Goal: Information Seeking & Learning: Learn about a topic

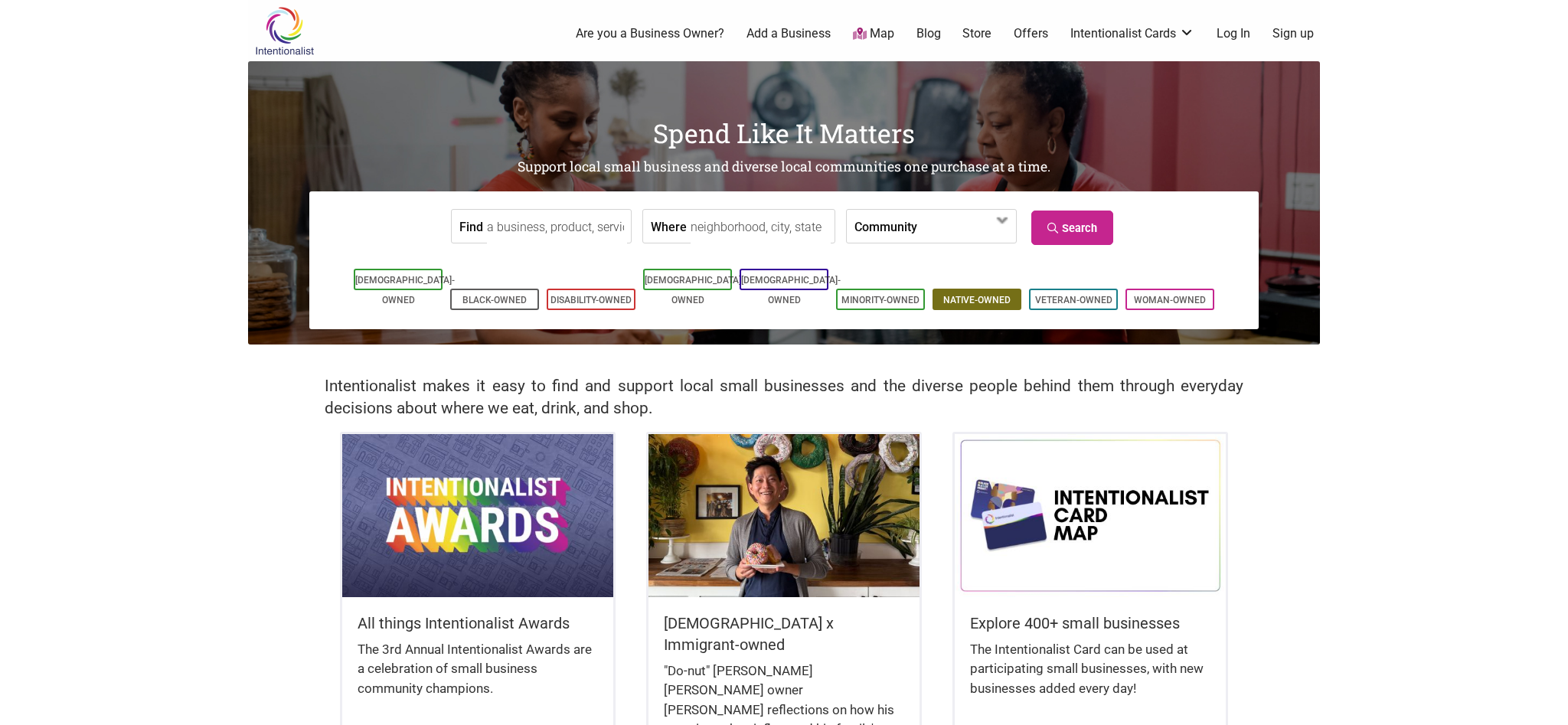
click at [989, 294] on link "Native-Owned" at bounding box center [976, 300] width 67 height 10
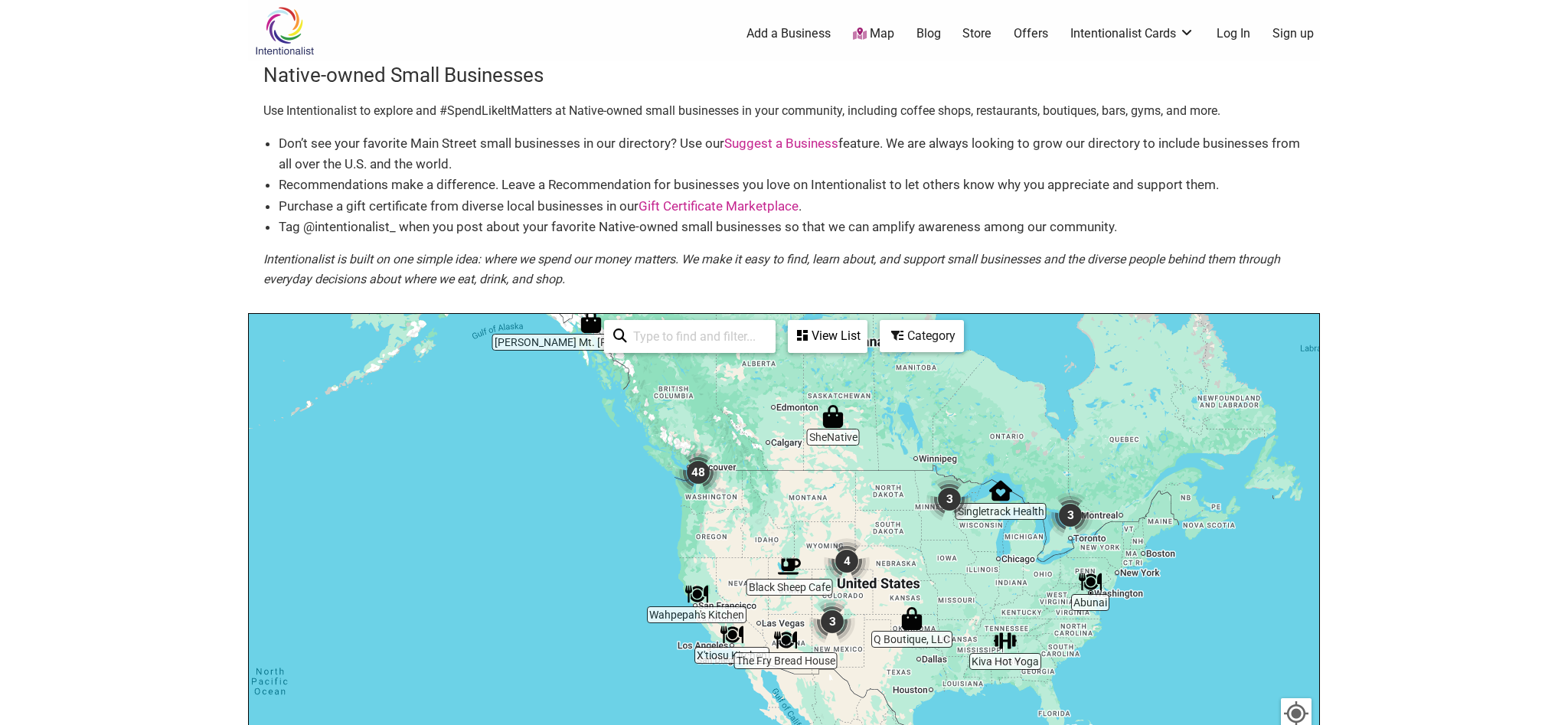
drag, startPoint x: 696, startPoint y: 565, endPoint x: 753, endPoint y: 451, distance: 127.5
click at [753, 451] on div "To navigate, press the arrow keys." at bounding box center [784, 612] width 1070 height 596
click at [695, 471] on img "48" at bounding box center [697, 472] width 46 height 46
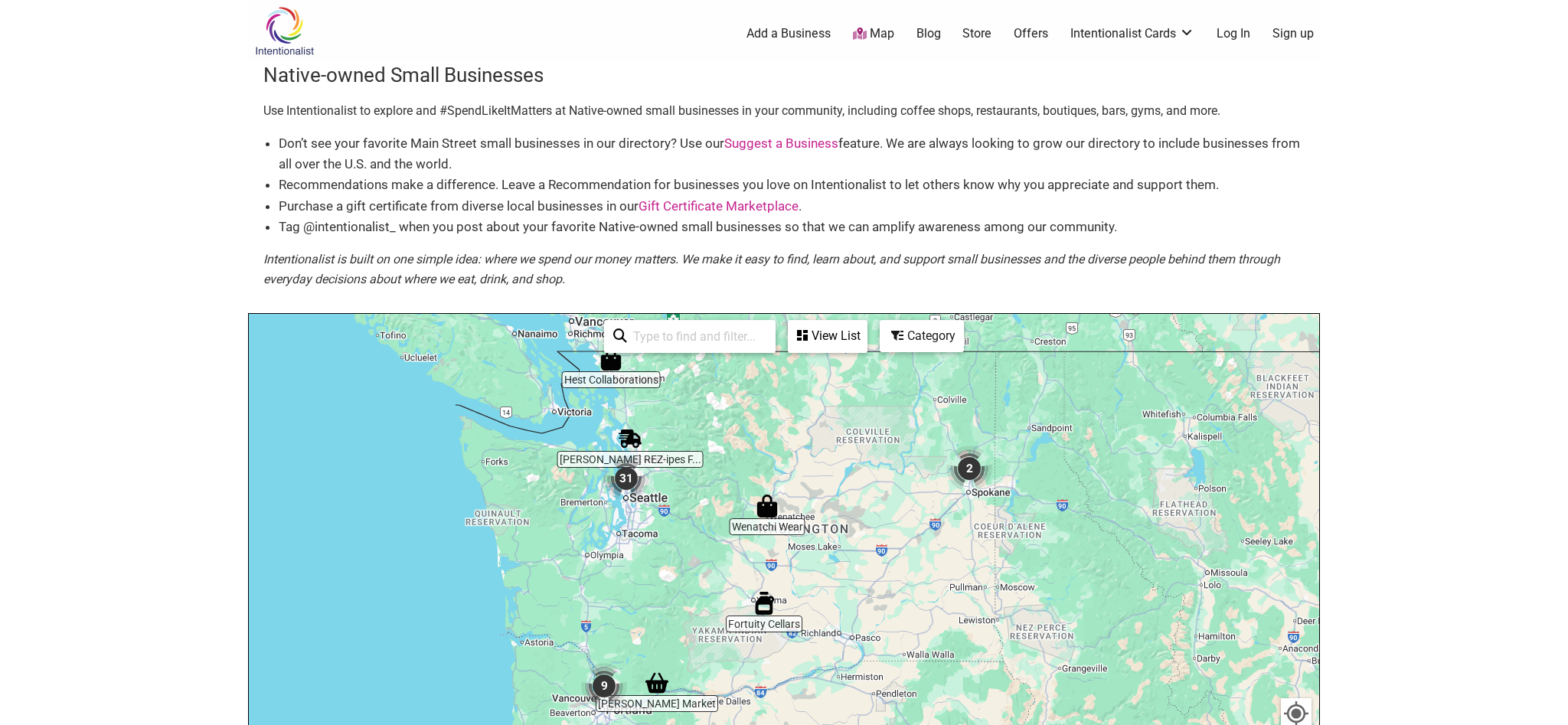
click at [627, 481] on img "31" at bounding box center [626, 478] width 46 height 46
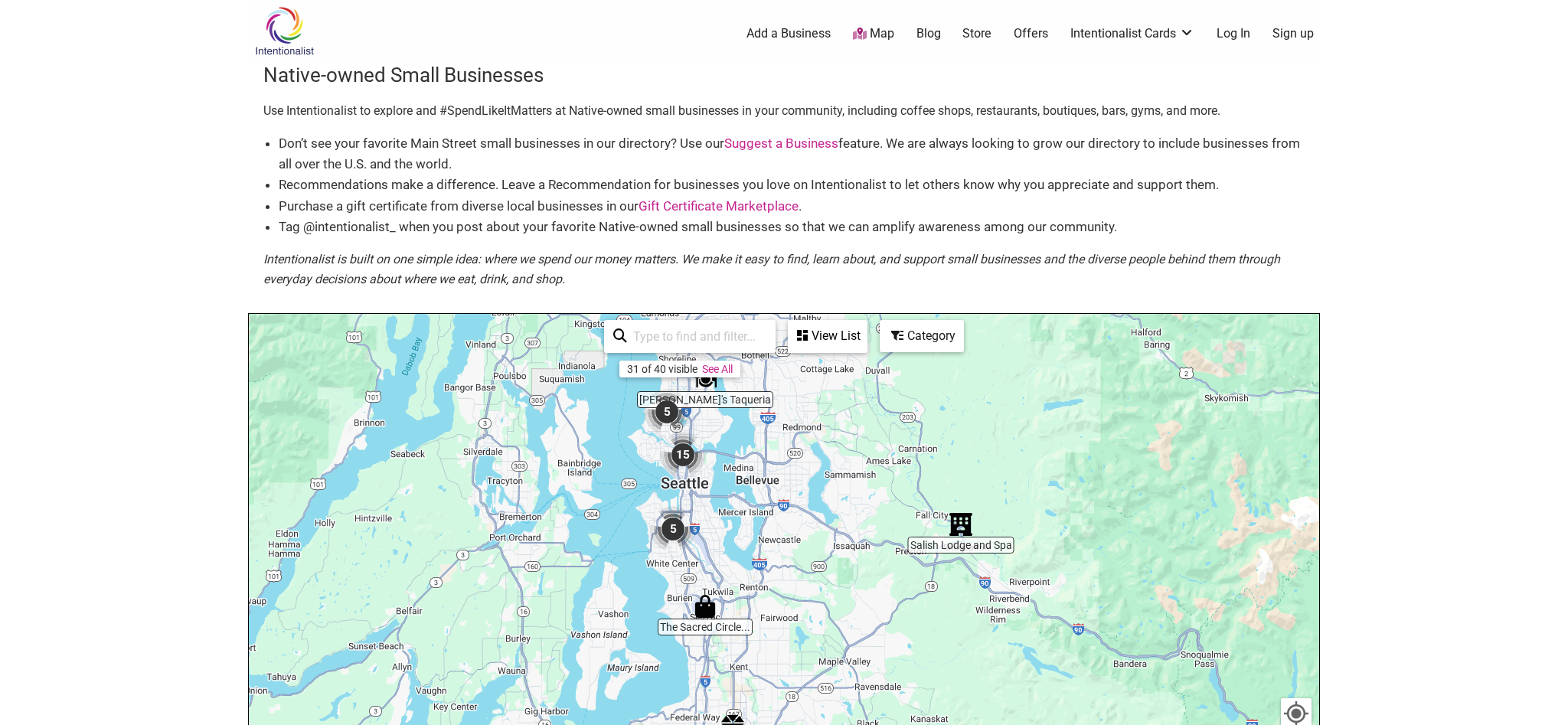
click at [678, 526] on img "5" at bounding box center [672, 529] width 46 height 46
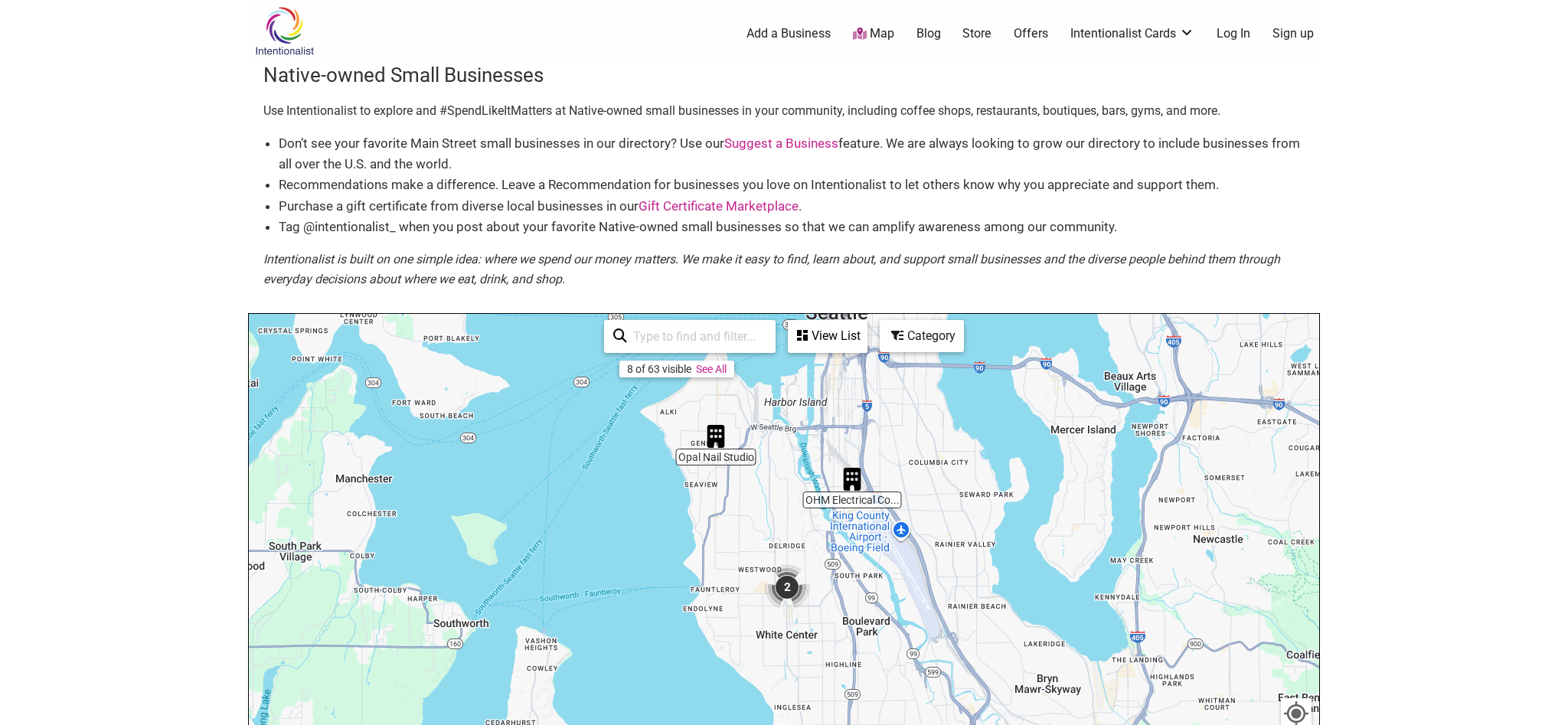
click at [783, 586] on img "2" at bounding box center [786, 586] width 46 height 46
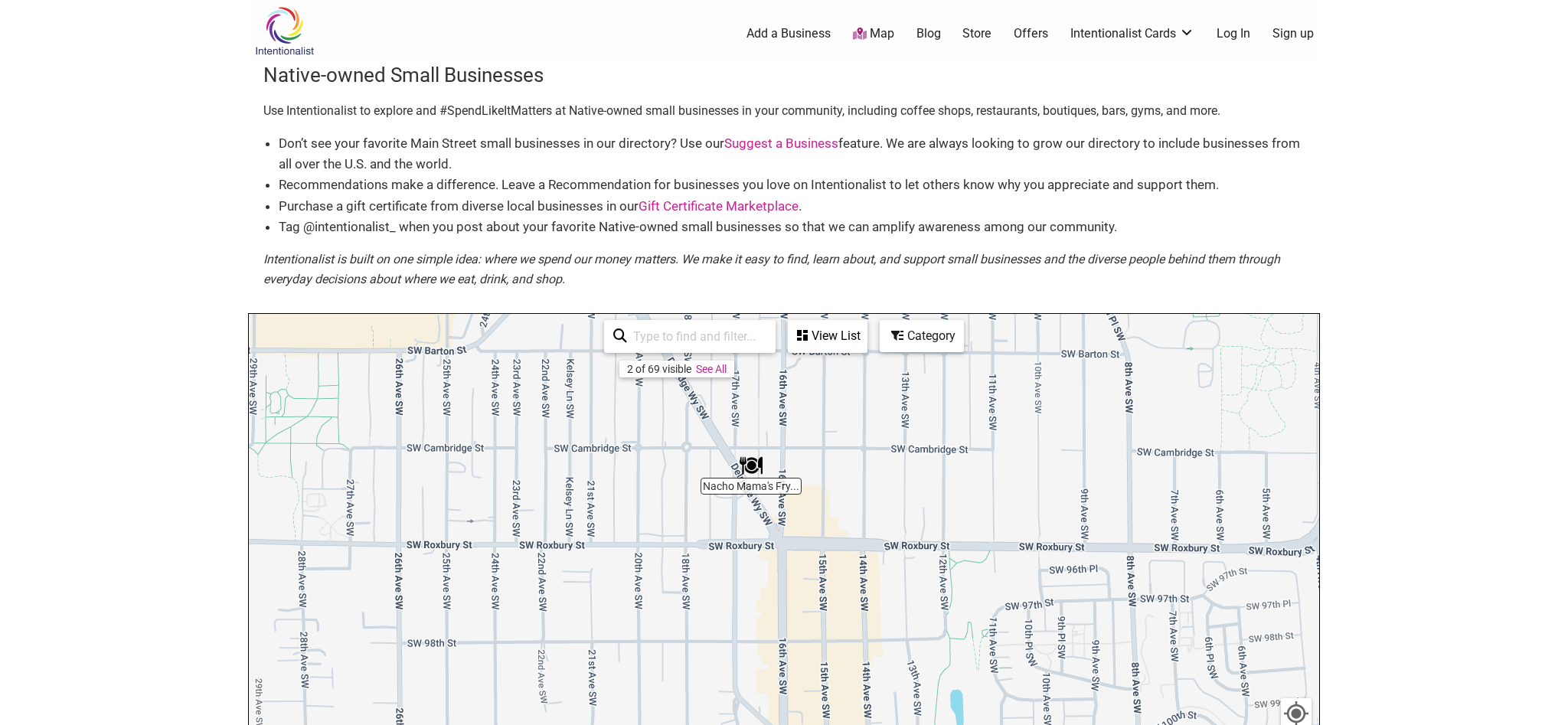
click at [761, 474] on img "Nacho Mama's Fry Bread Cafe" at bounding box center [751, 465] width 23 height 23
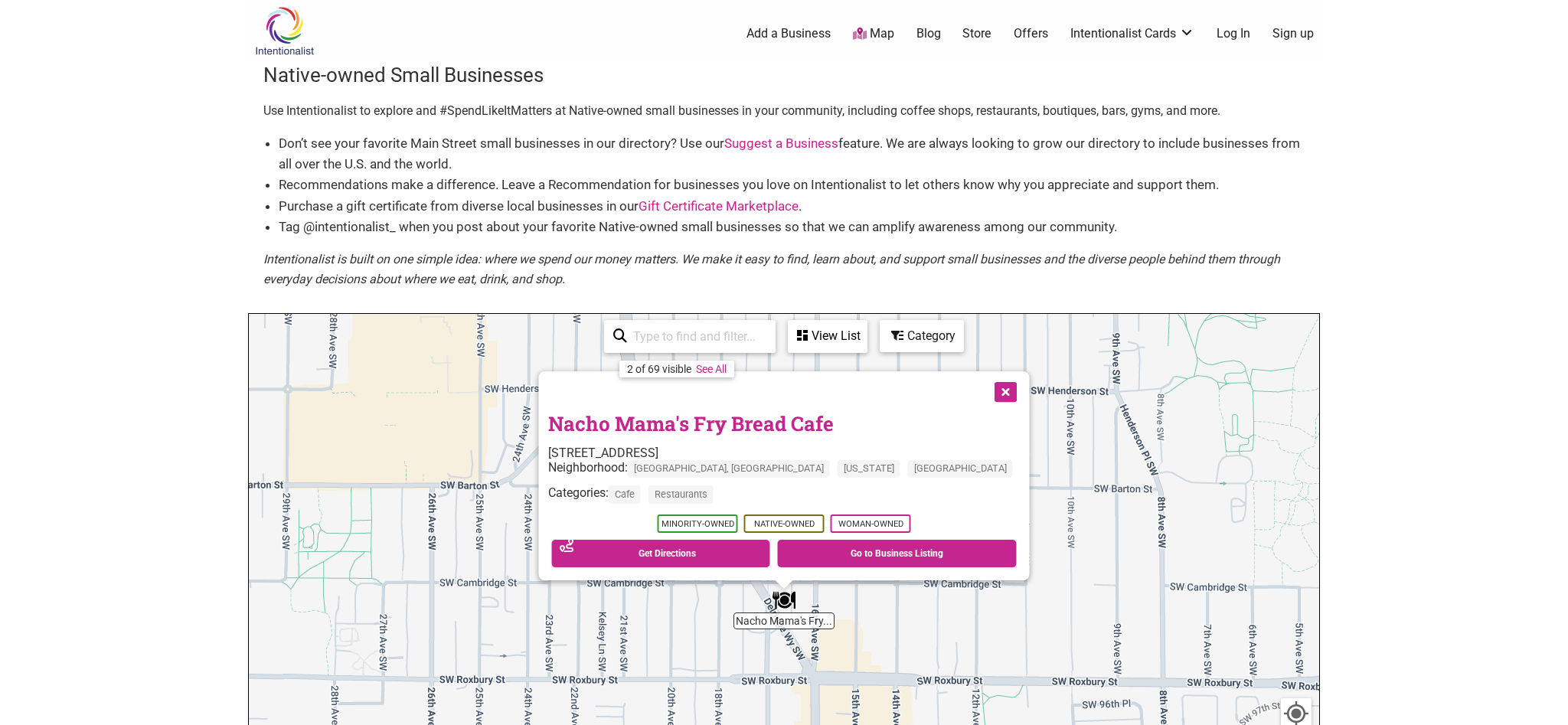
click at [751, 421] on link "Nacho Mama's Fry Bread Cafe" at bounding box center [691, 424] width 286 height 26
click at [985, 394] on button "Close" at bounding box center [1004, 390] width 38 height 38
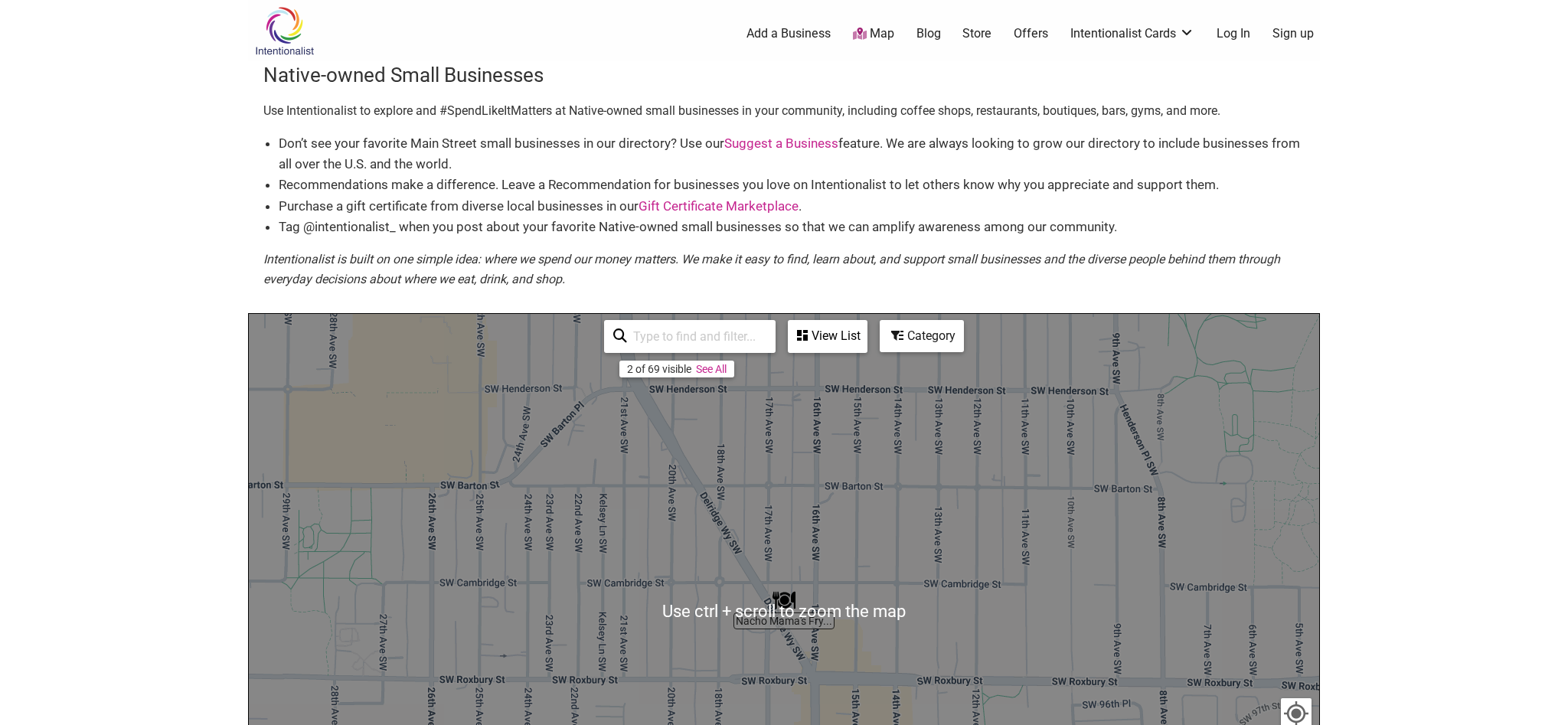
scroll to position [104, 0]
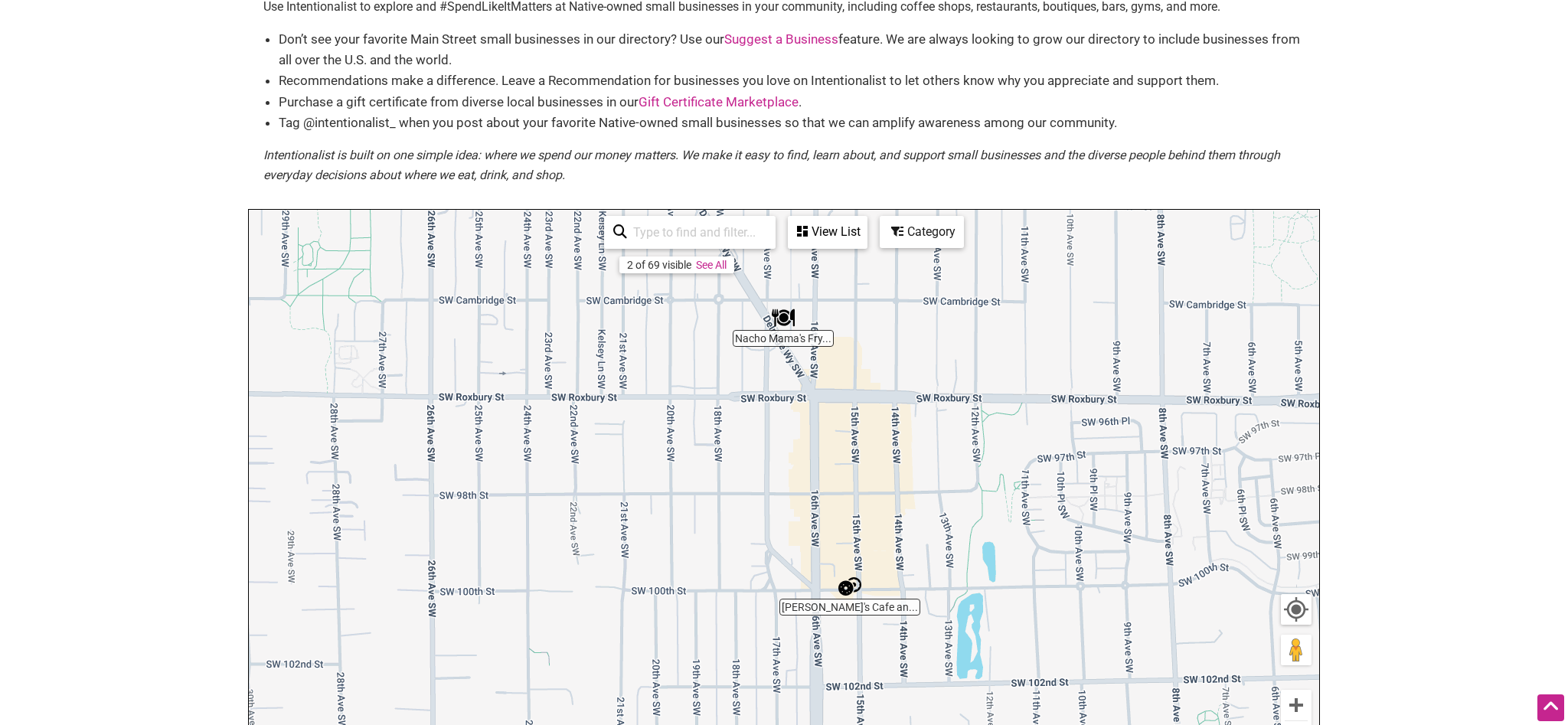
drag, startPoint x: 958, startPoint y: 637, endPoint x: 958, endPoint y: 455, distance: 182.0
click at [958, 455] on div "To navigate, press the arrow keys." at bounding box center [784, 508] width 1070 height 596
click at [850, 586] on img "Patrick's Cafe and Bakery" at bounding box center [850, 586] width 23 height 23
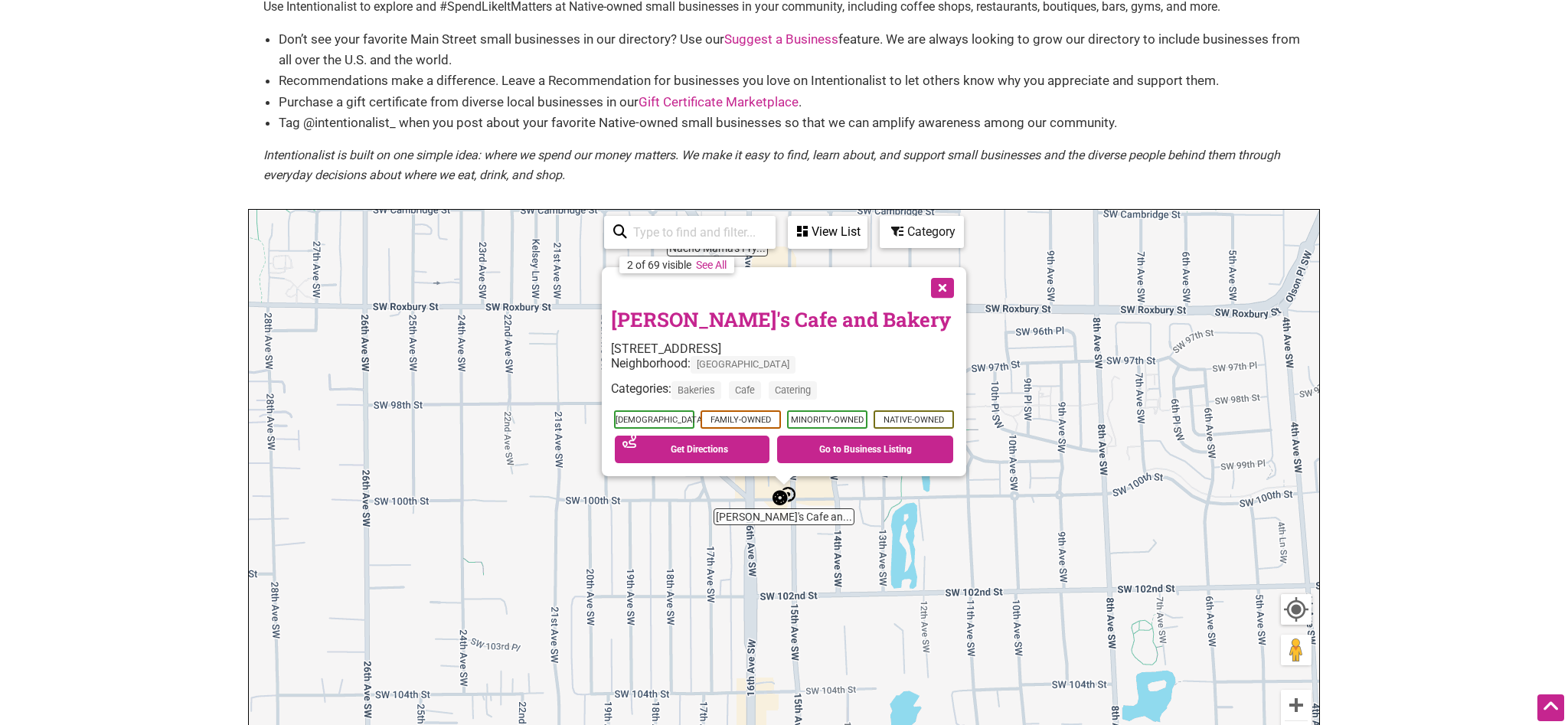
click at [945, 289] on button "Close" at bounding box center [941, 286] width 38 height 38
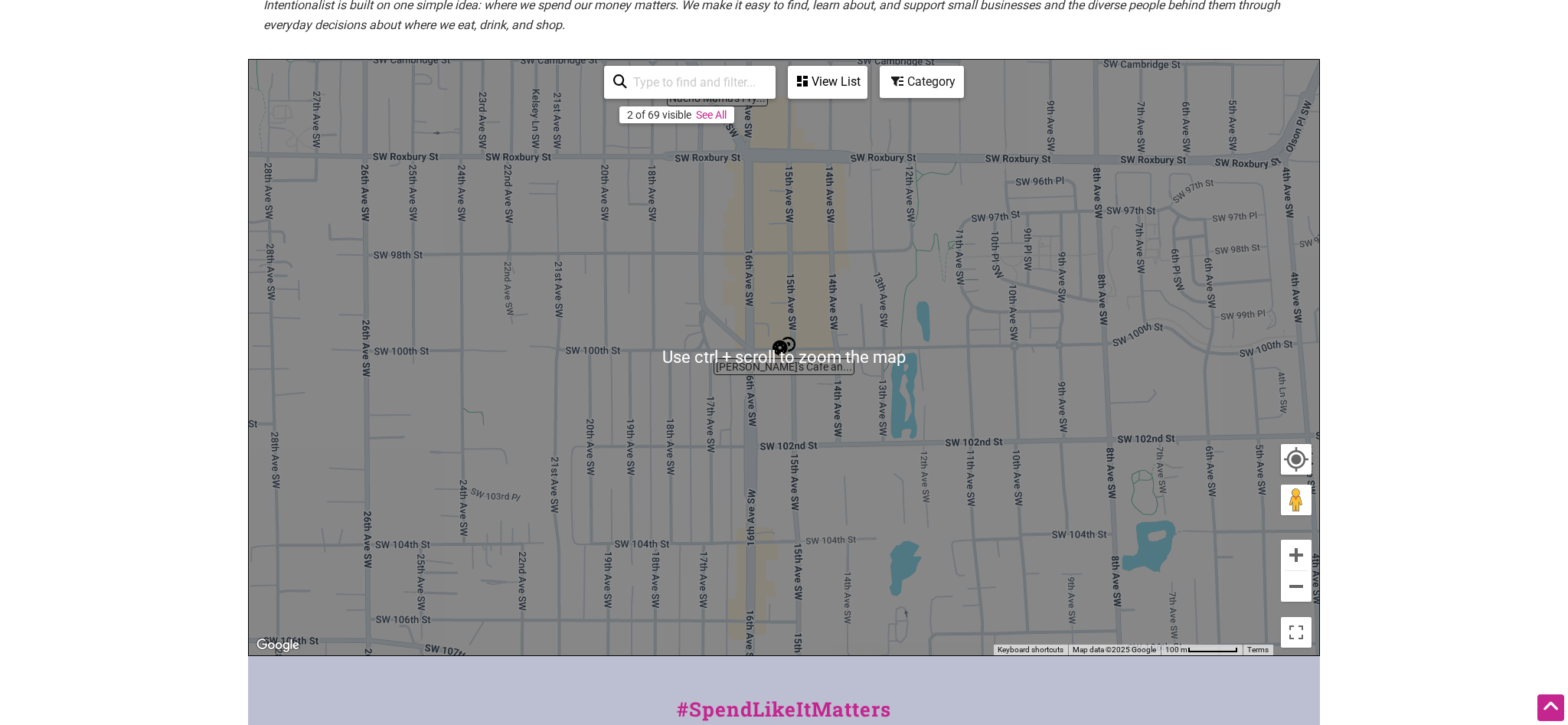
scroll to position [260, 0]
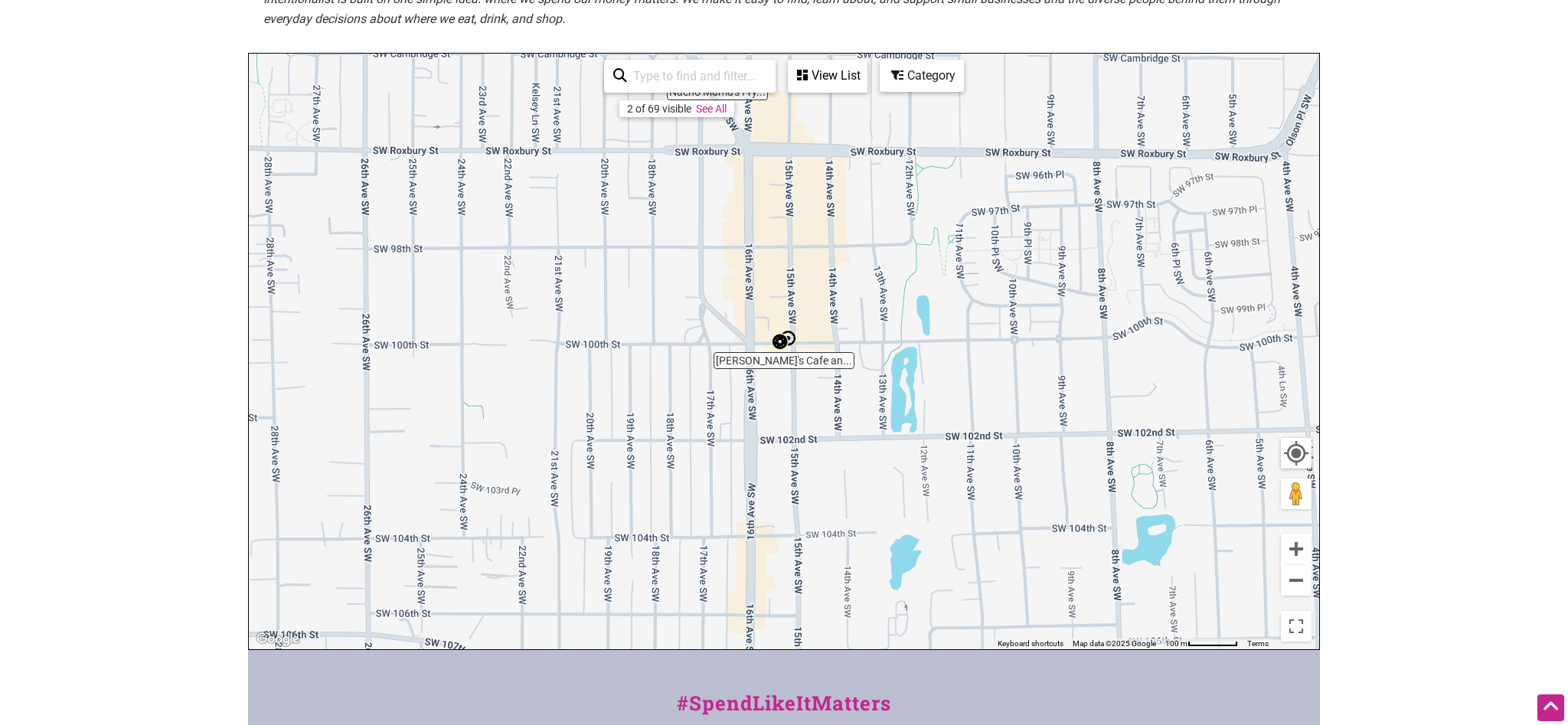
click at [903, 356] on div "To navigate, press the arrow keys." at bounding box center [784, 351] width 1070 height 596
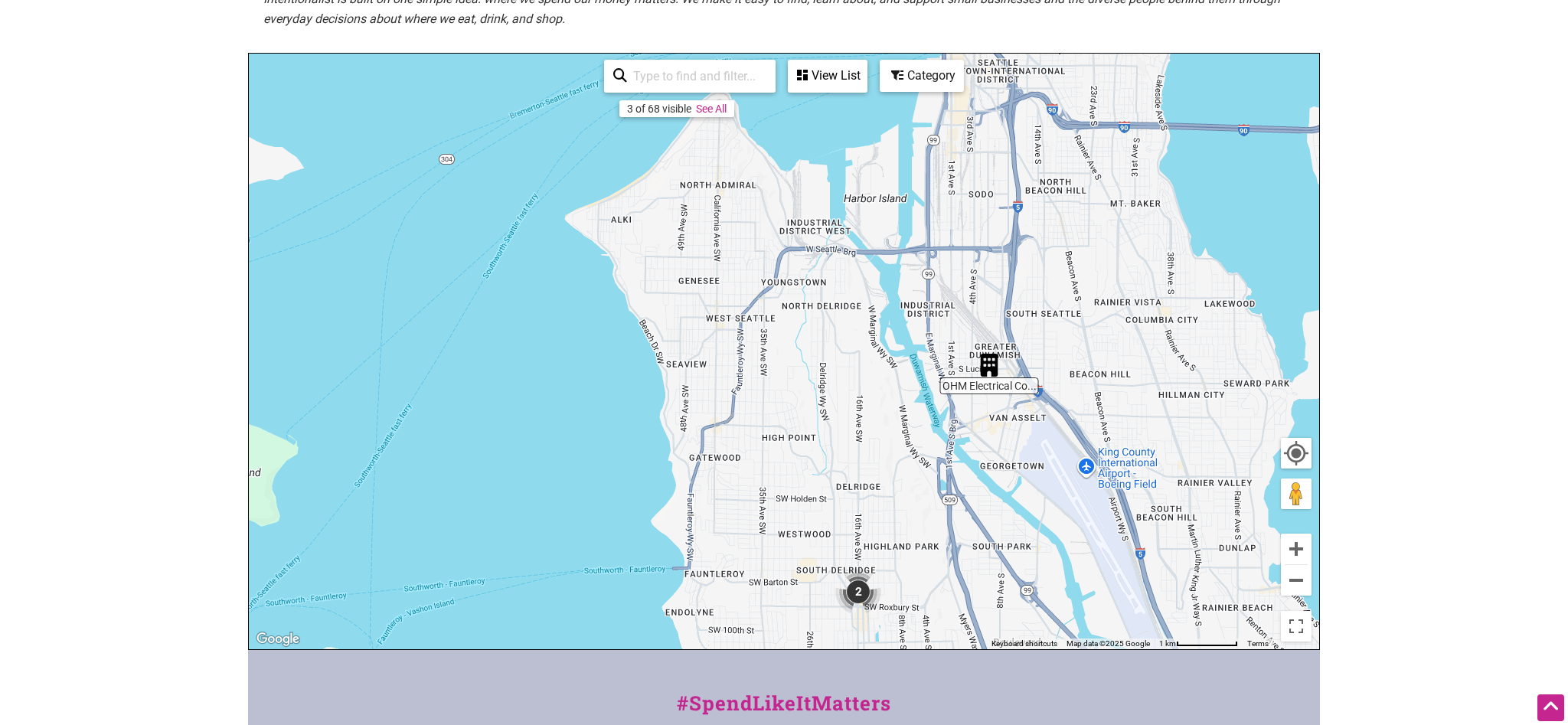
drag, startPoint x: 927, startPoint y: 214, endPoint x: 902, endPoint y: 498, distance: 285.1
click at [902, 498] on div "To navigate, press the arrow keys." at bounding box center [784, 351] width 1070 height 596
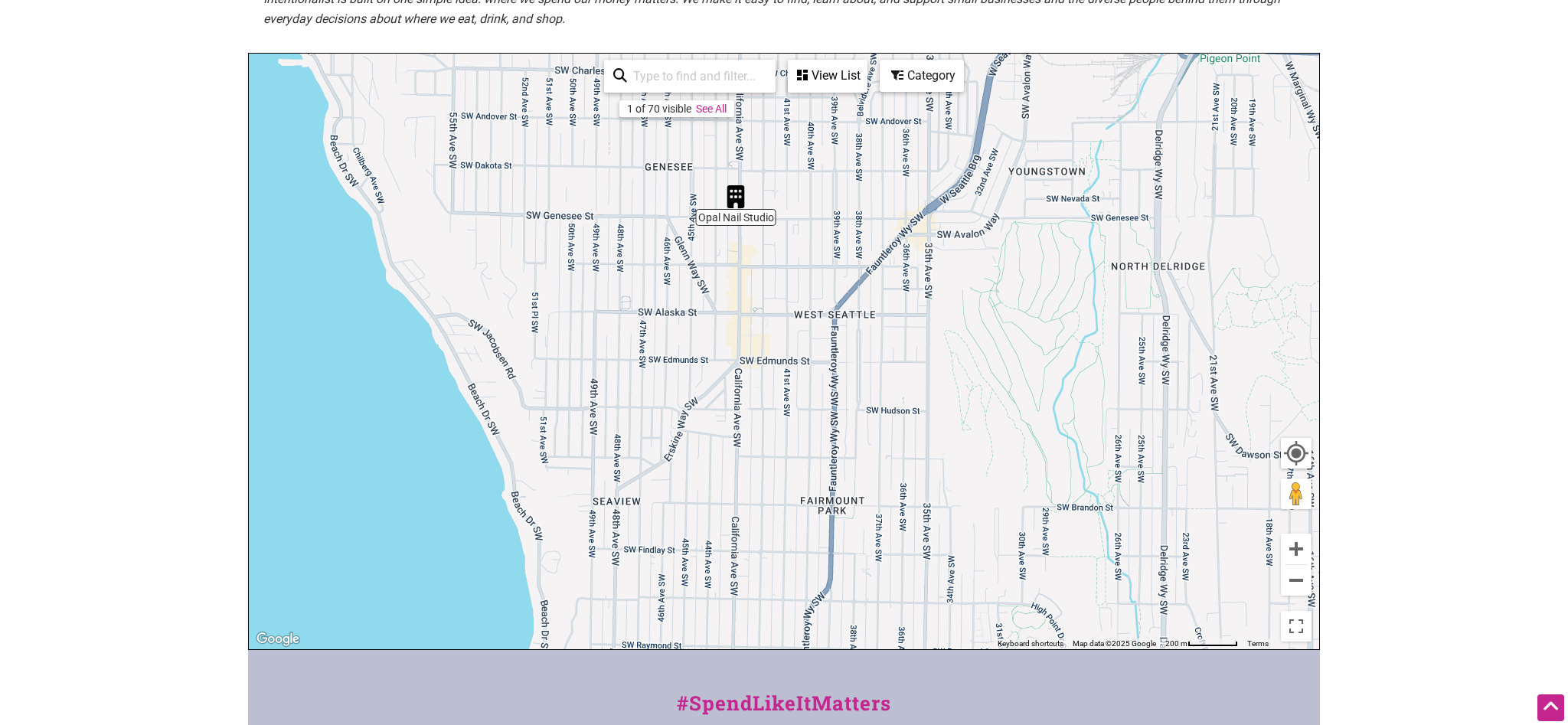
drag, startPoint x: 1415, startPoint y: 413, endPoint x: 1406, endPoint y: 489, distance: 76.5
click at [1406, 465] on html "× Menu 0 Add a Business Map Blog Store Offers Intentionalist Cards Buy Black Ca…" at bounding box center [784, 102] width 1568 height 725
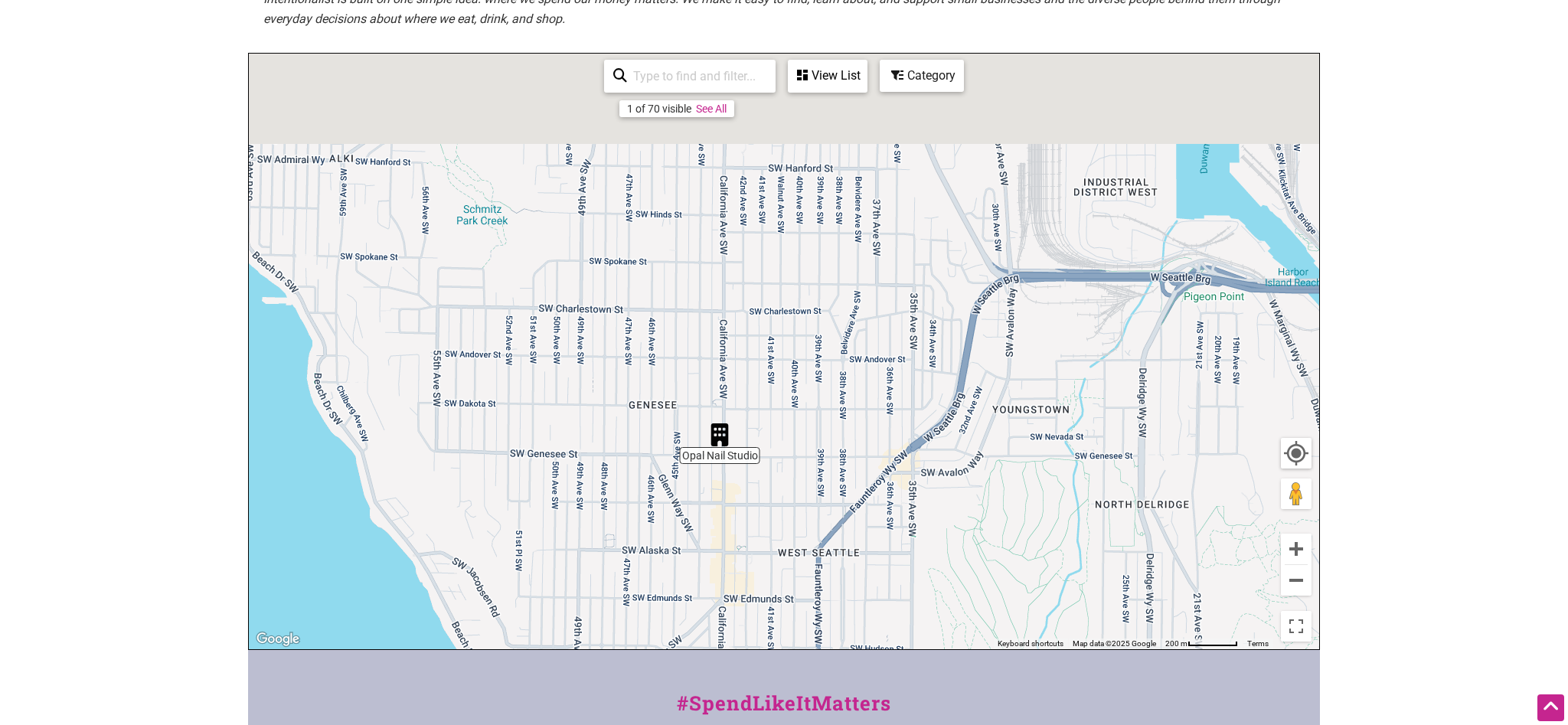
drag, startPoint x: 958, startPoint y: 262, endPoint x: 943, endPoint y: 487, distance: 225.5
click at [943, 487] on div "To navigate, press the arrow keys." at bounding box center [784, 351] width 1070 height 596
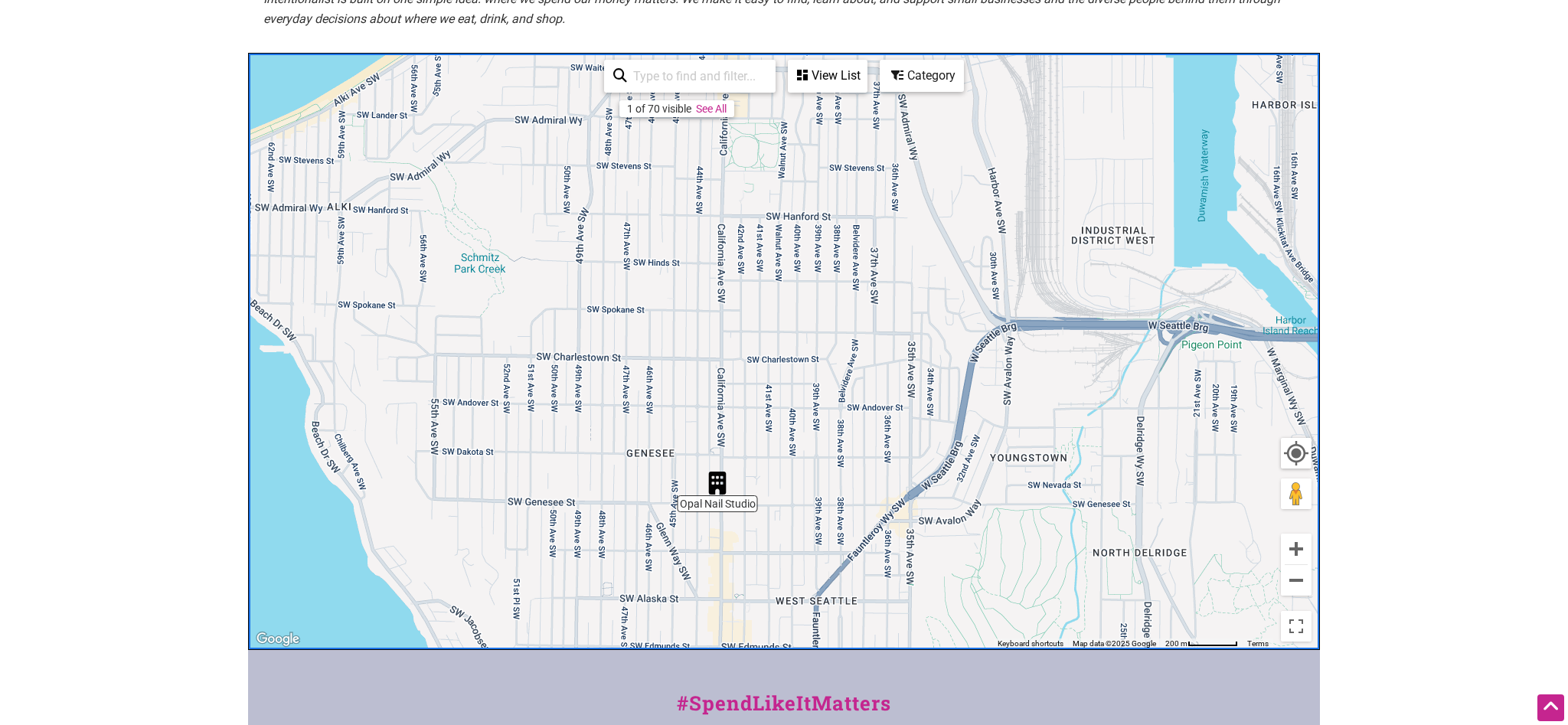
click at [920, 22] on p "Intentionalist is built on one simple idea: where we spend our money matters. W…" at bounding box center [784, 9] width 1041 height 39
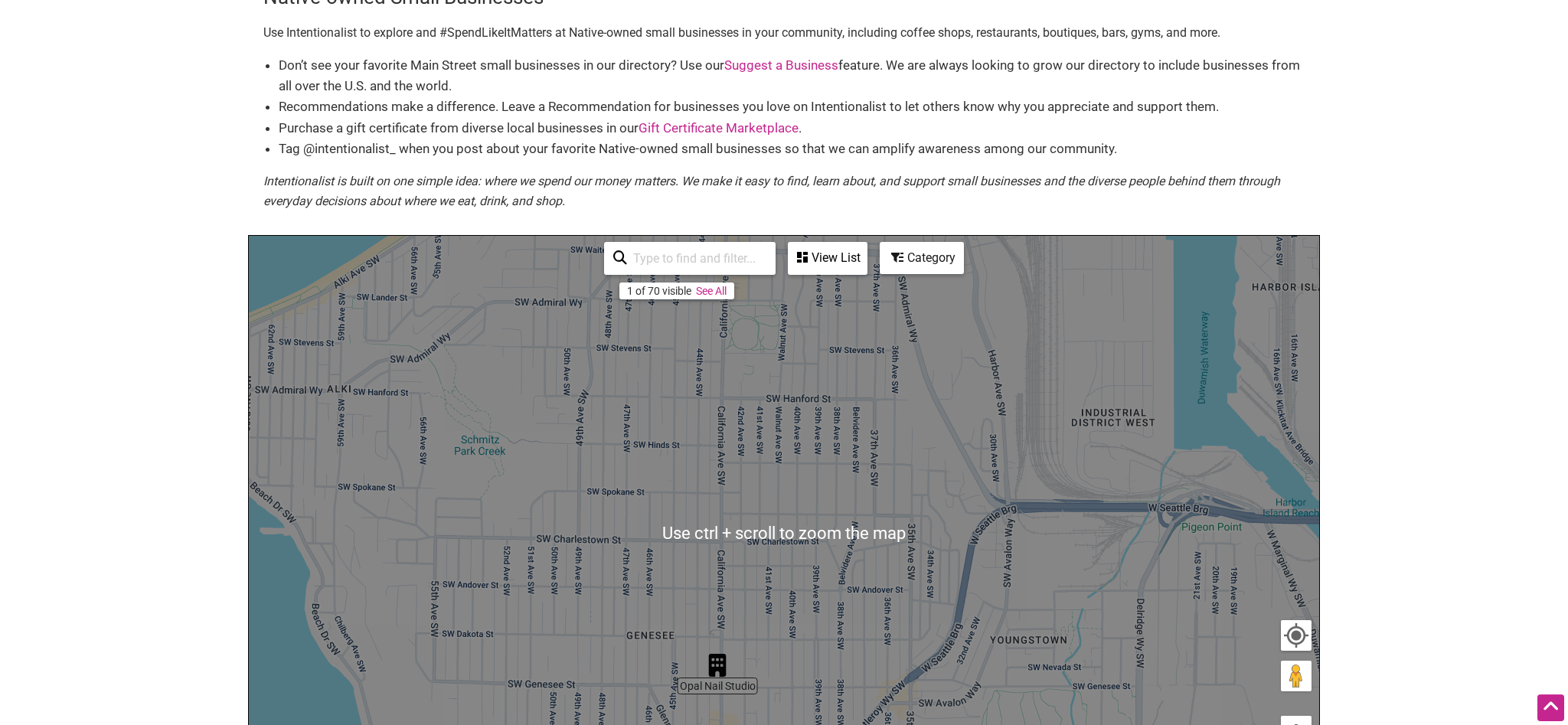
scroll to position [0, 0]
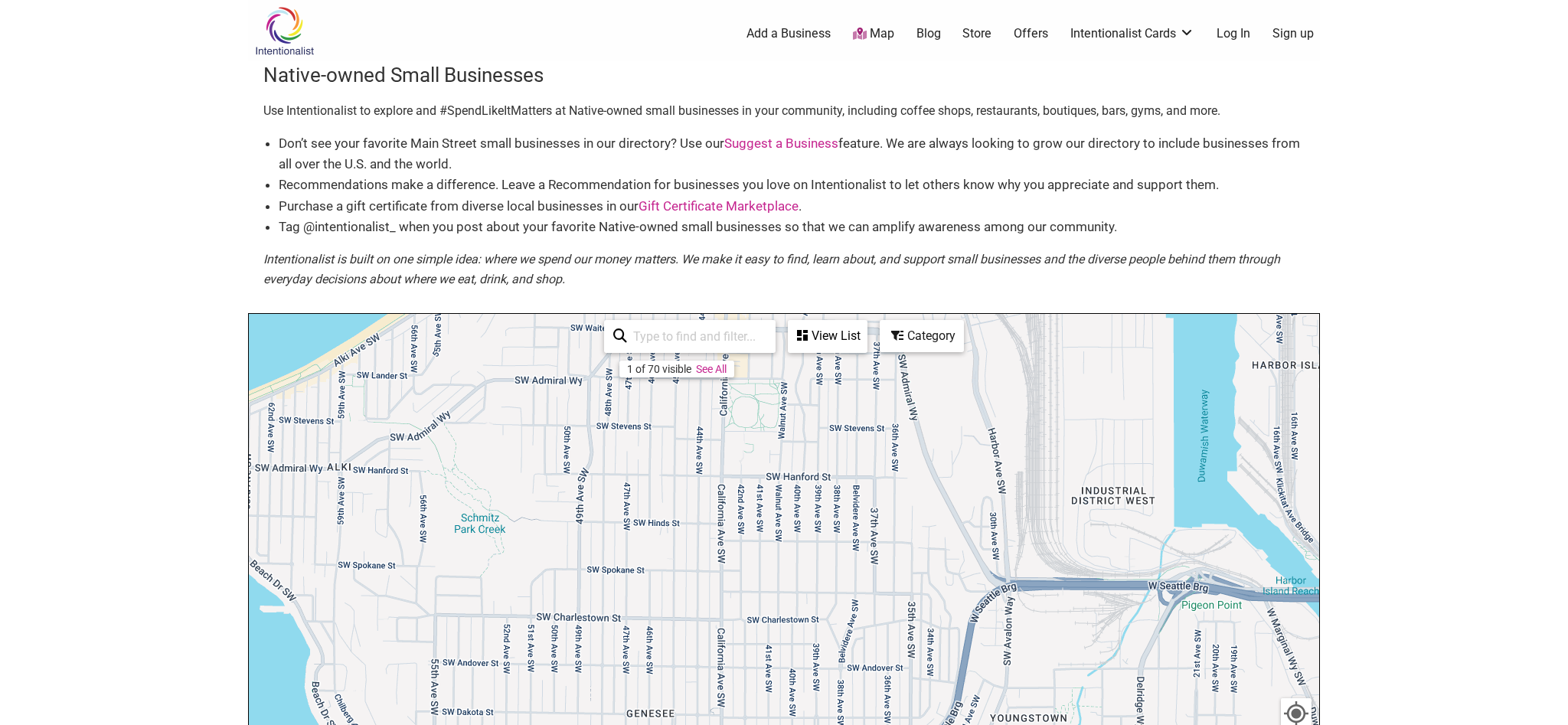
click at [866, 338] on div "Category" at bounding box center [827, 336] width 77 height 29
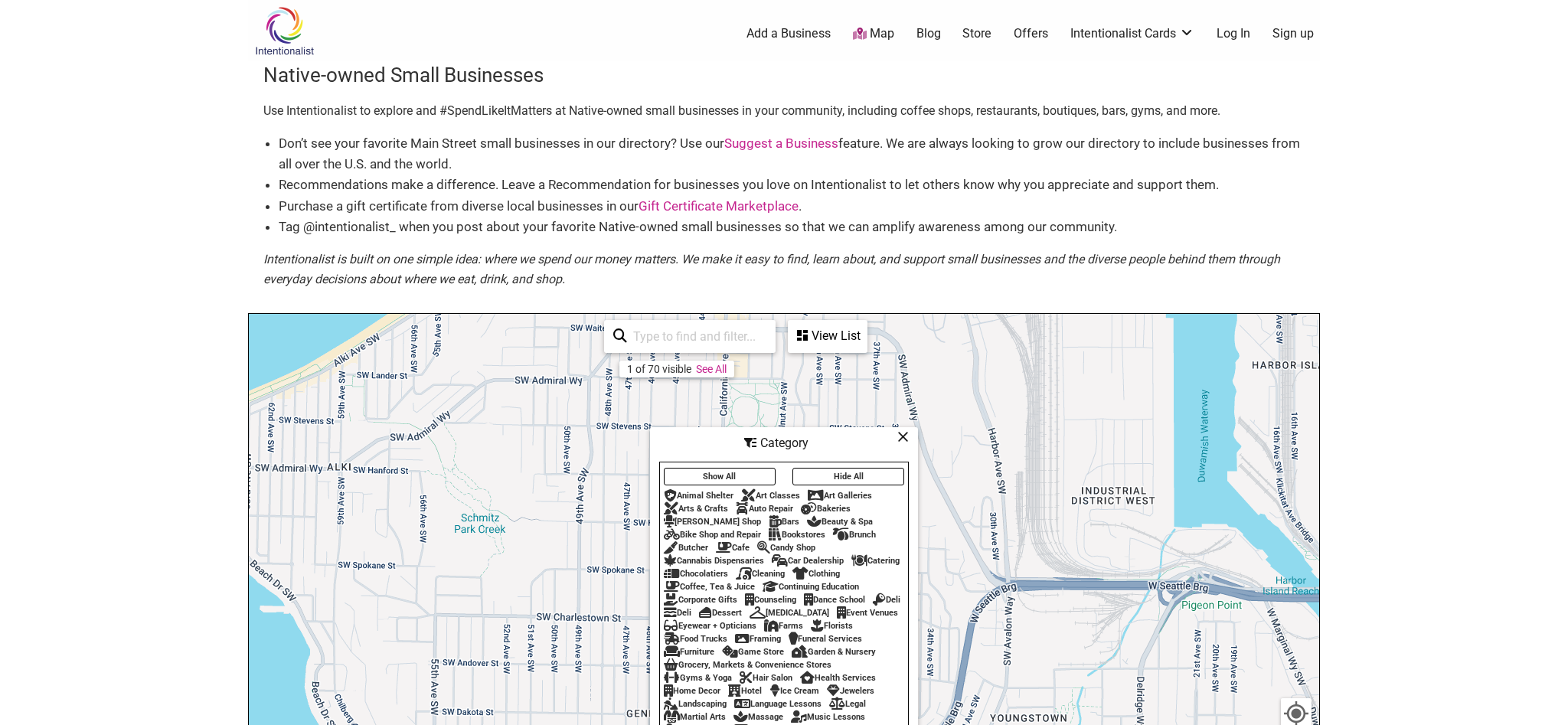
click at [961, 214] on li "Purchase a gift certificate from diverse local businesses in our Gift Certifica…" at bounding box center [792, 207] width 1026 height 21
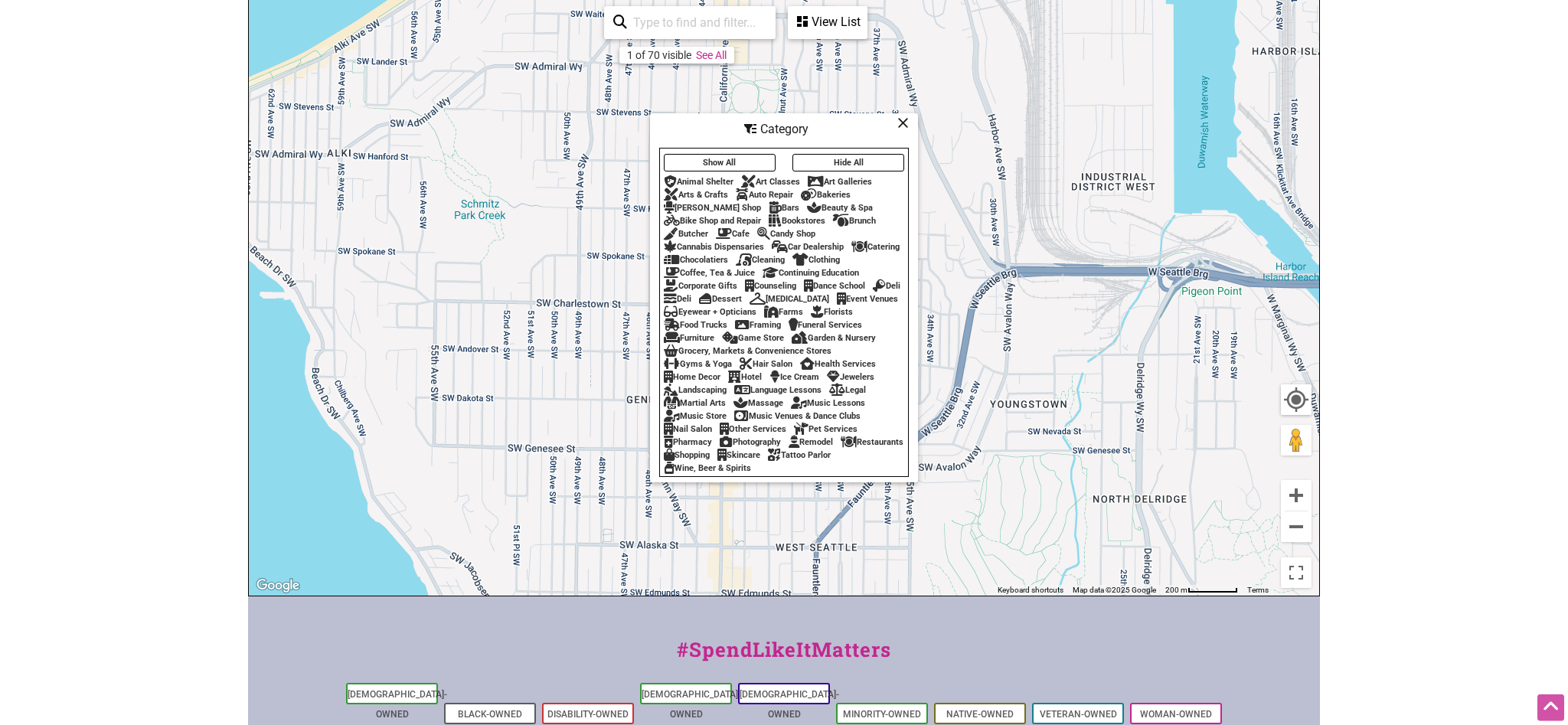
scroll to position [494, 0]
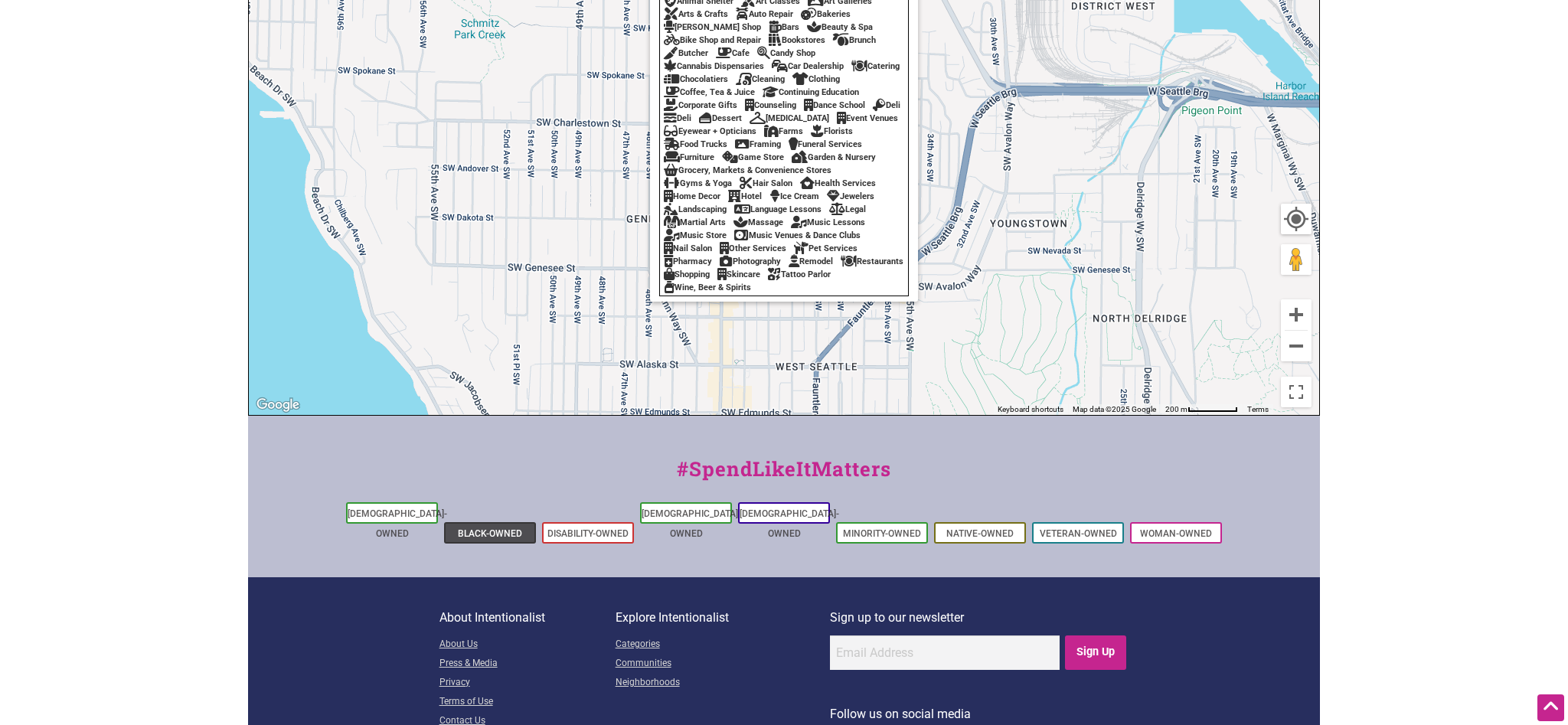
click at [475, 522] on li "Black-Owned" at bounding box center [490, 532] width 92 height 22
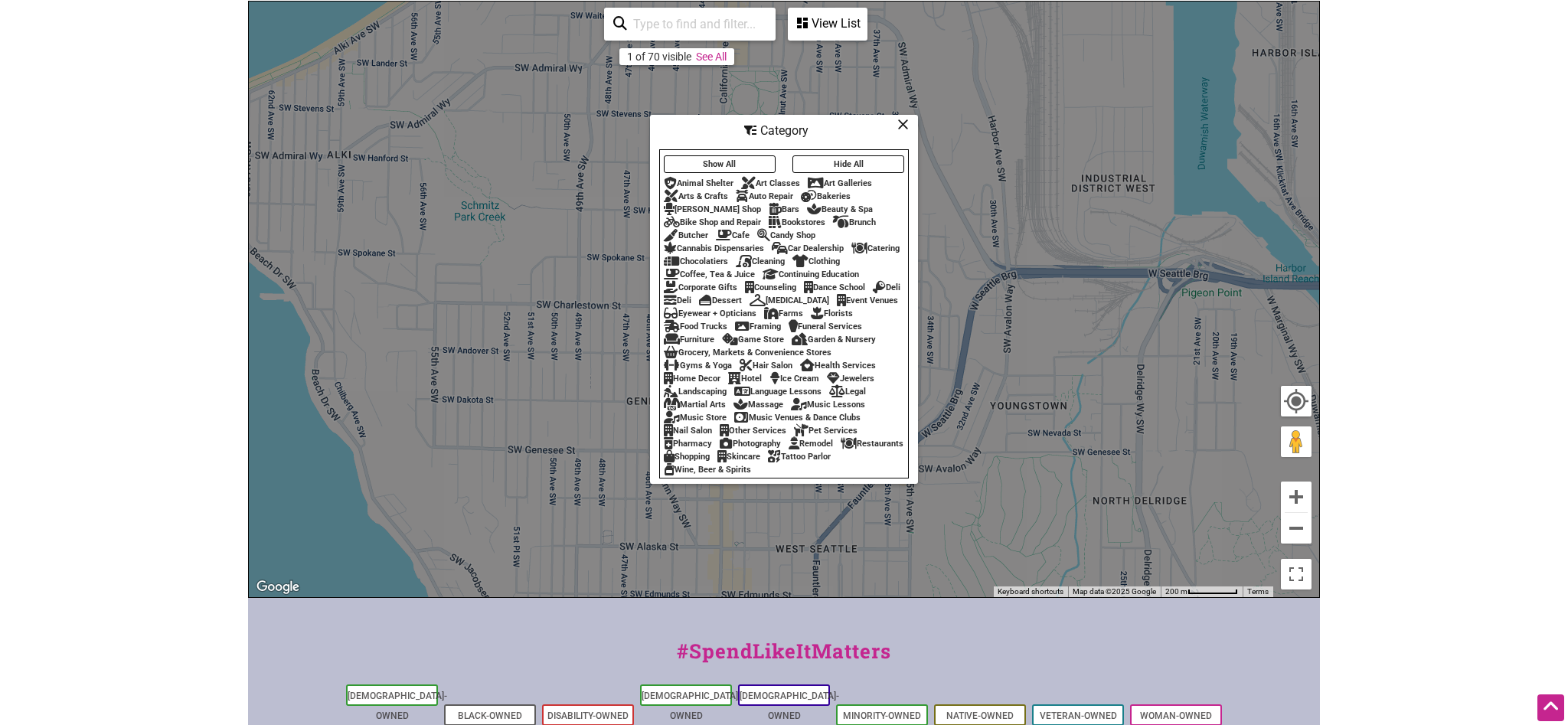
scroll to position [156, 0]
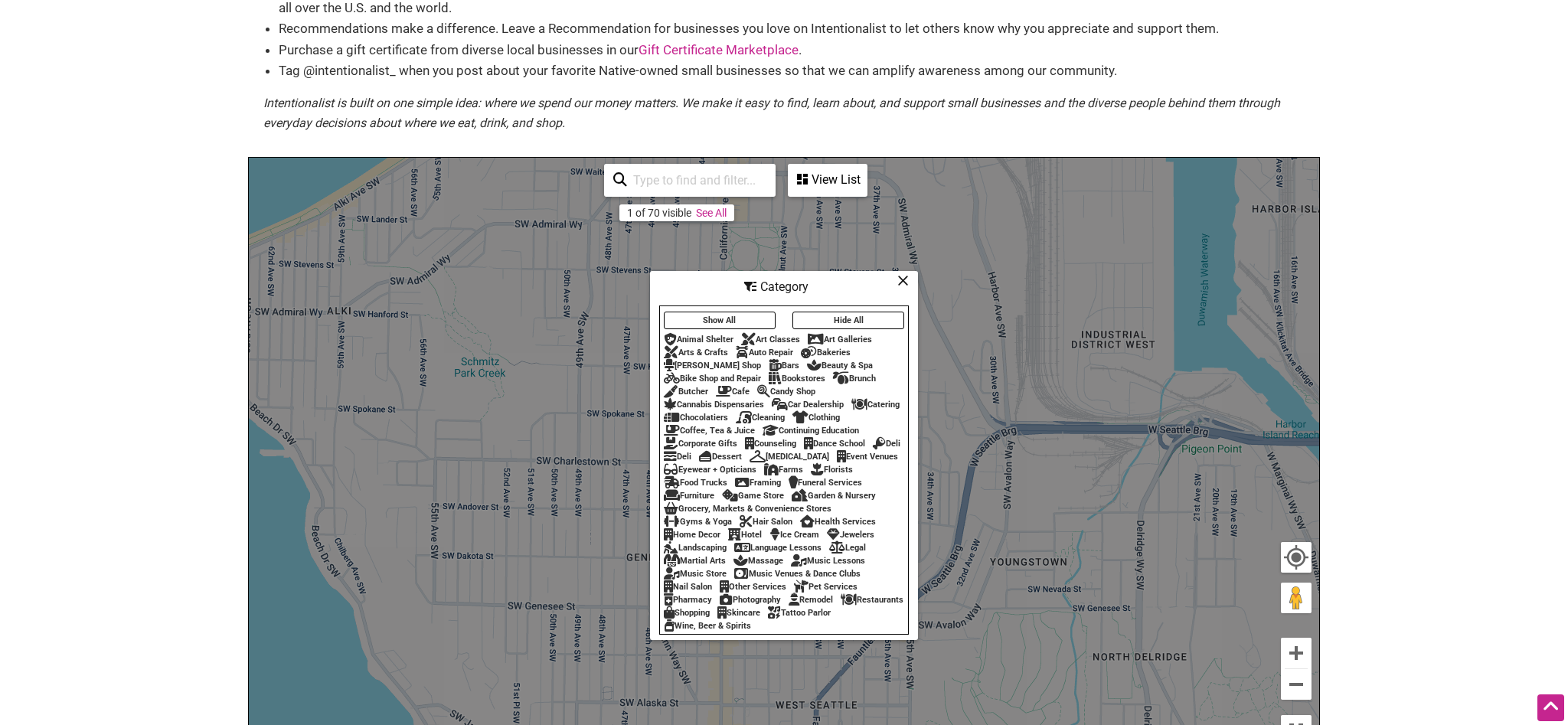
click at [902, 280] on icon at bounding box center [902, 280] width 11 height 1
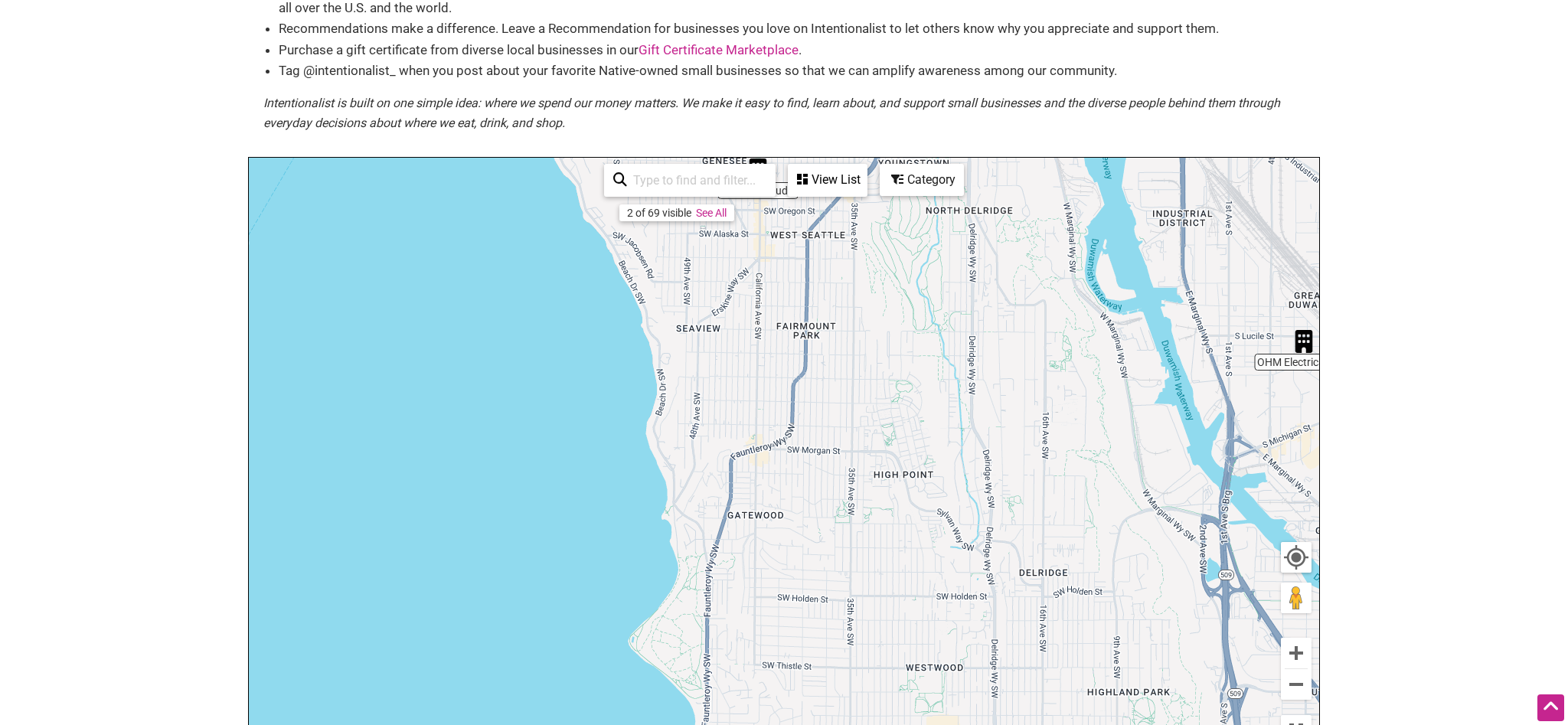
drag, startPoint x: 464, startPoint y: 487, endPoint x: 471, endPoint y: 113, distance: 374.1
click at [471, 158] on div "OHM Electrical Co... Opal Nail Studio To navigate, press the arrow keys. Use ct…" at bounding box center [784, 455] width 1070 height 596
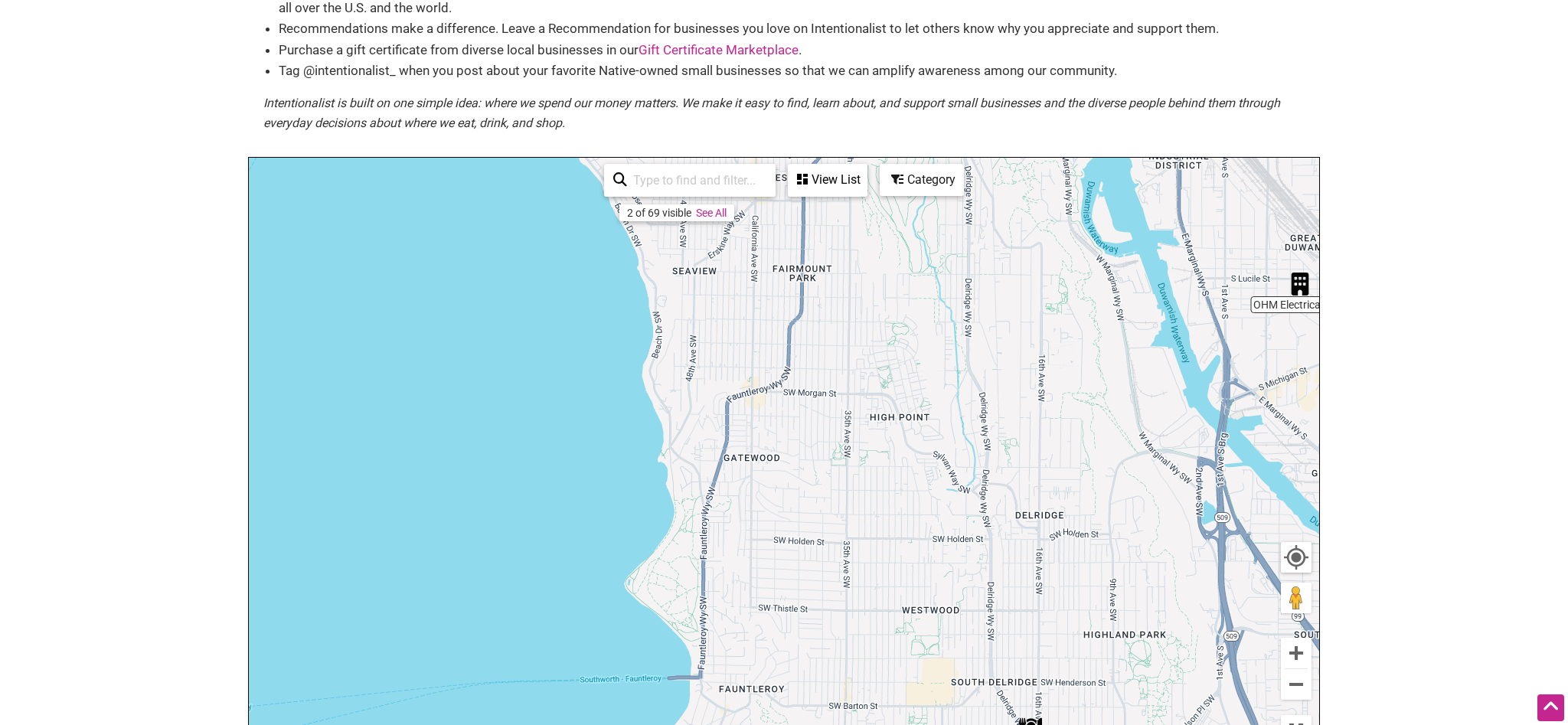
click at [1489, 424] on body "× Menu 0 Add a Business Map Blog Store Offers Intentionalist Cards Buy Black Ca…" at bounding box center [784, 207] width 1568 height 725
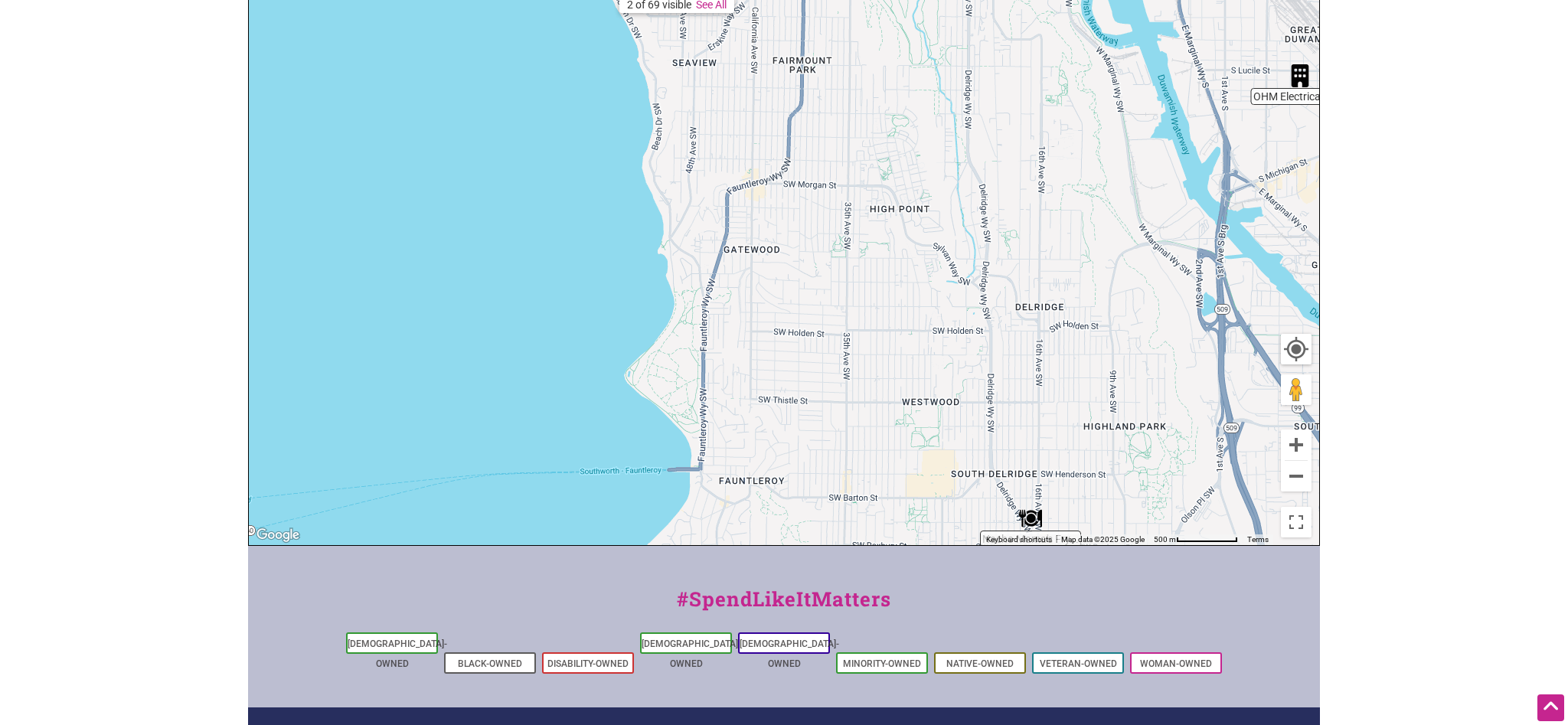
scroll to position [521, 0]
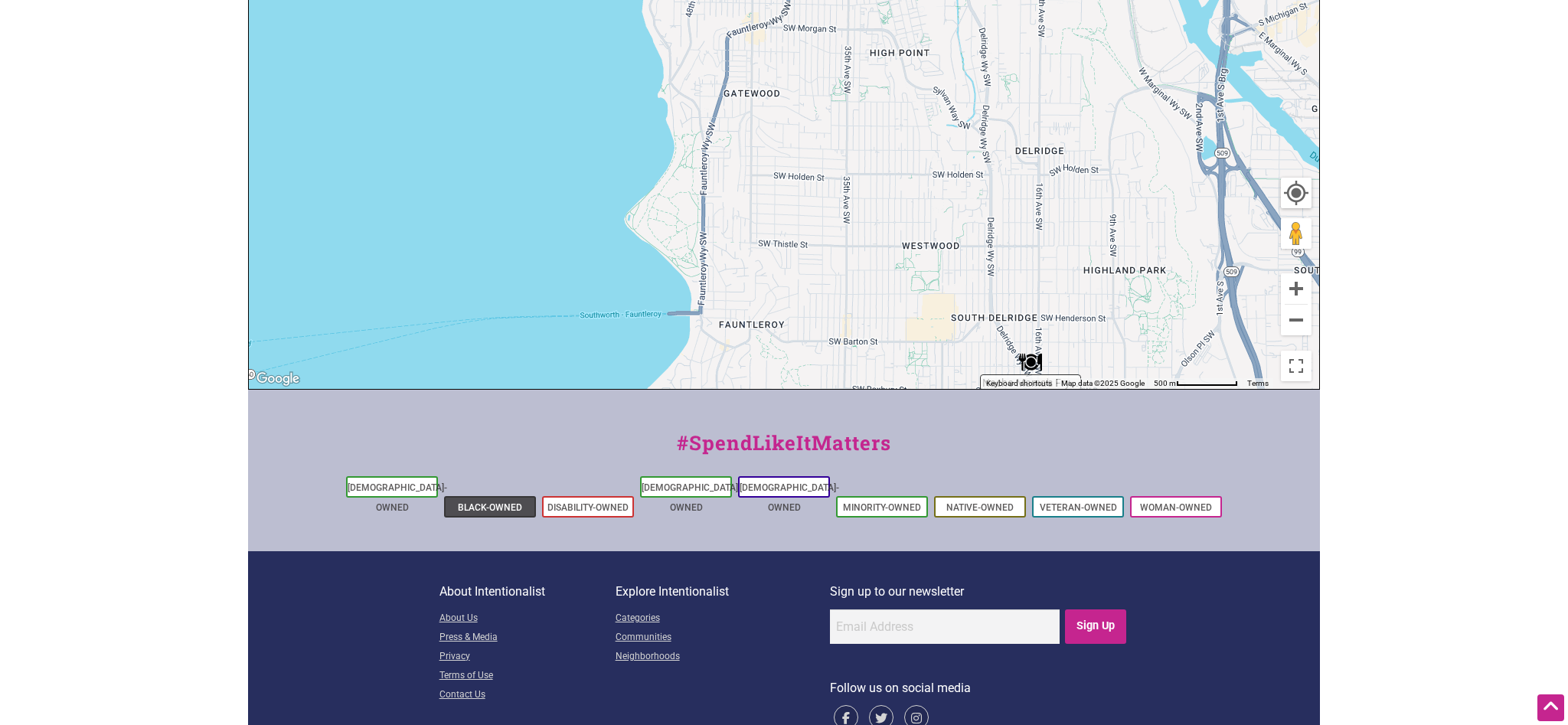
click at [506, 496] on li "Black-Owned" at bounding box center [490, 506] width 92 height 22
click at [502, 502] on link "Black-Owned" at bounding box center [490, 507] width 65 height 10
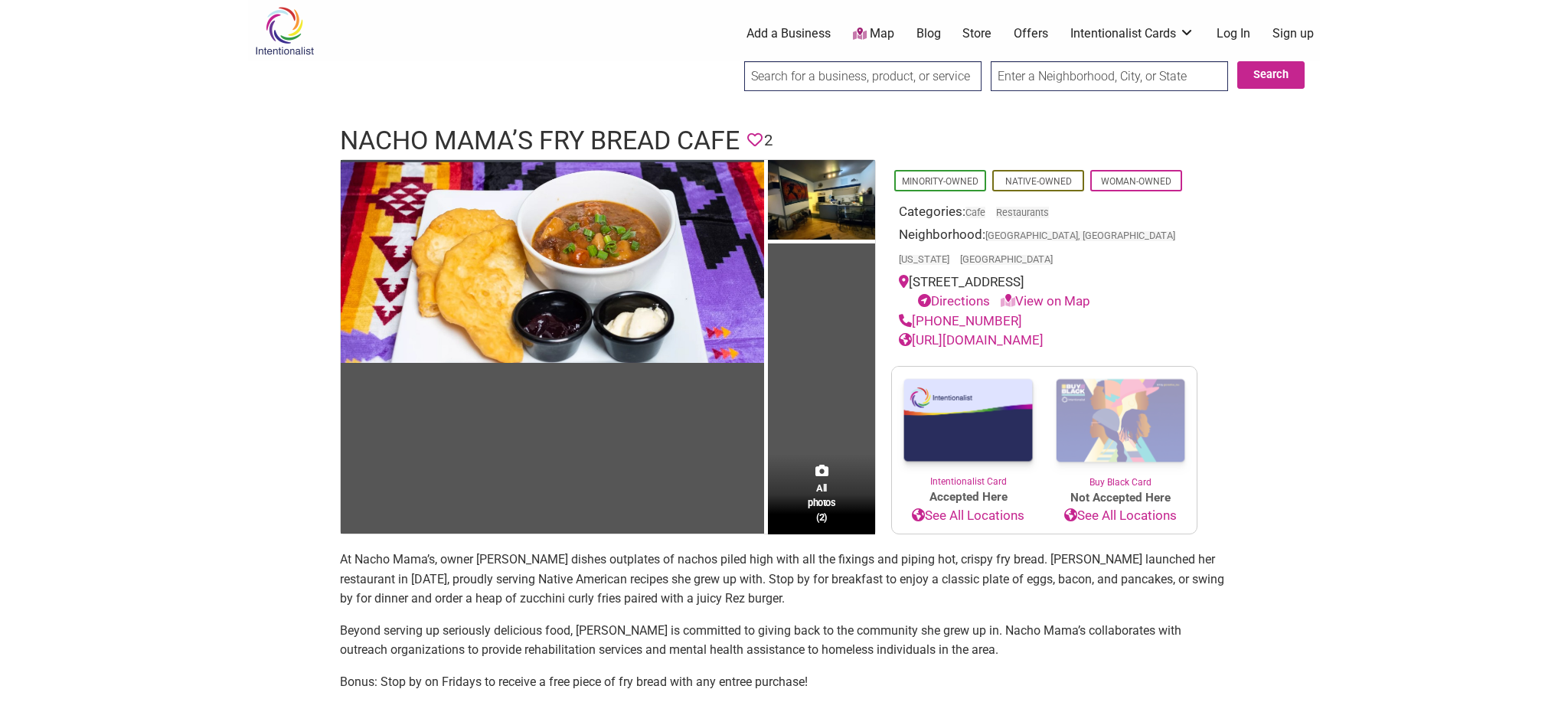
click at [1044, 332] on link "https://www.facebook.com/NMCseattle/" at bounding box center [971, 340] width 145 height 15
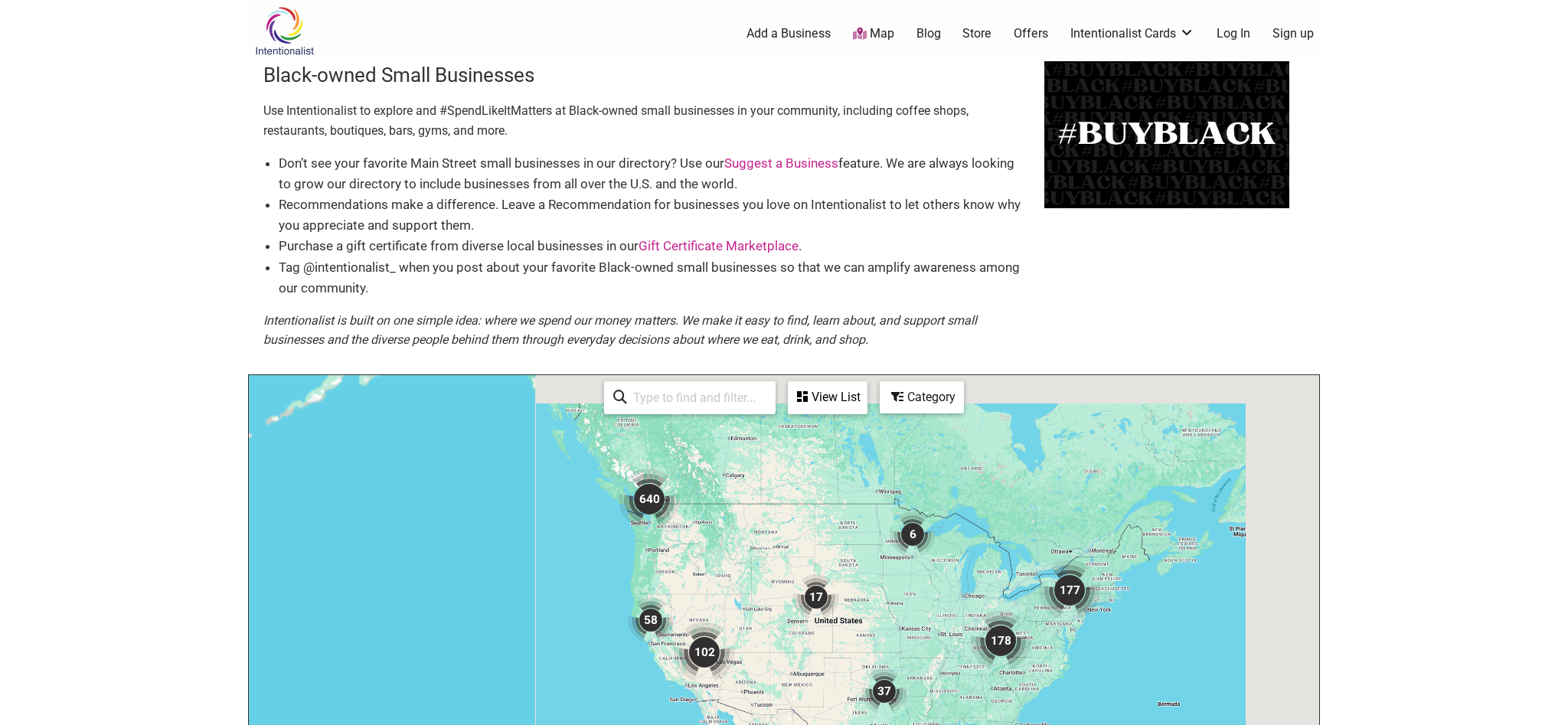
drag, startPoint x: 695, startPoint y: 633, endPoint x: 729, endPoint y: 526, distance: 112.3
click at [729, 526] on div "To navigate, press the arrow keys." at bounding box center [784, 673] width 1070 height 596
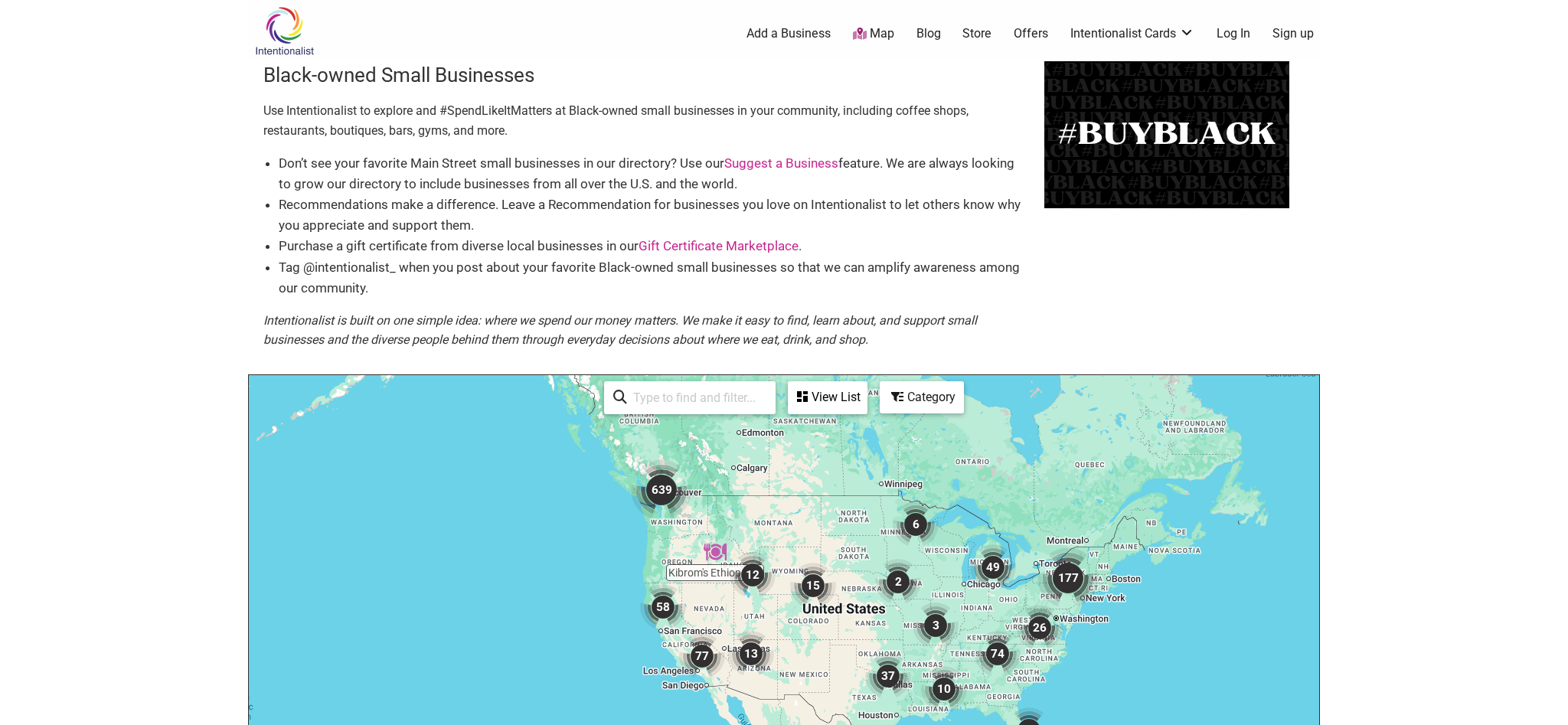
click at [652, 492] on img "639" at bounding box center [661, 490] width 61 height 61
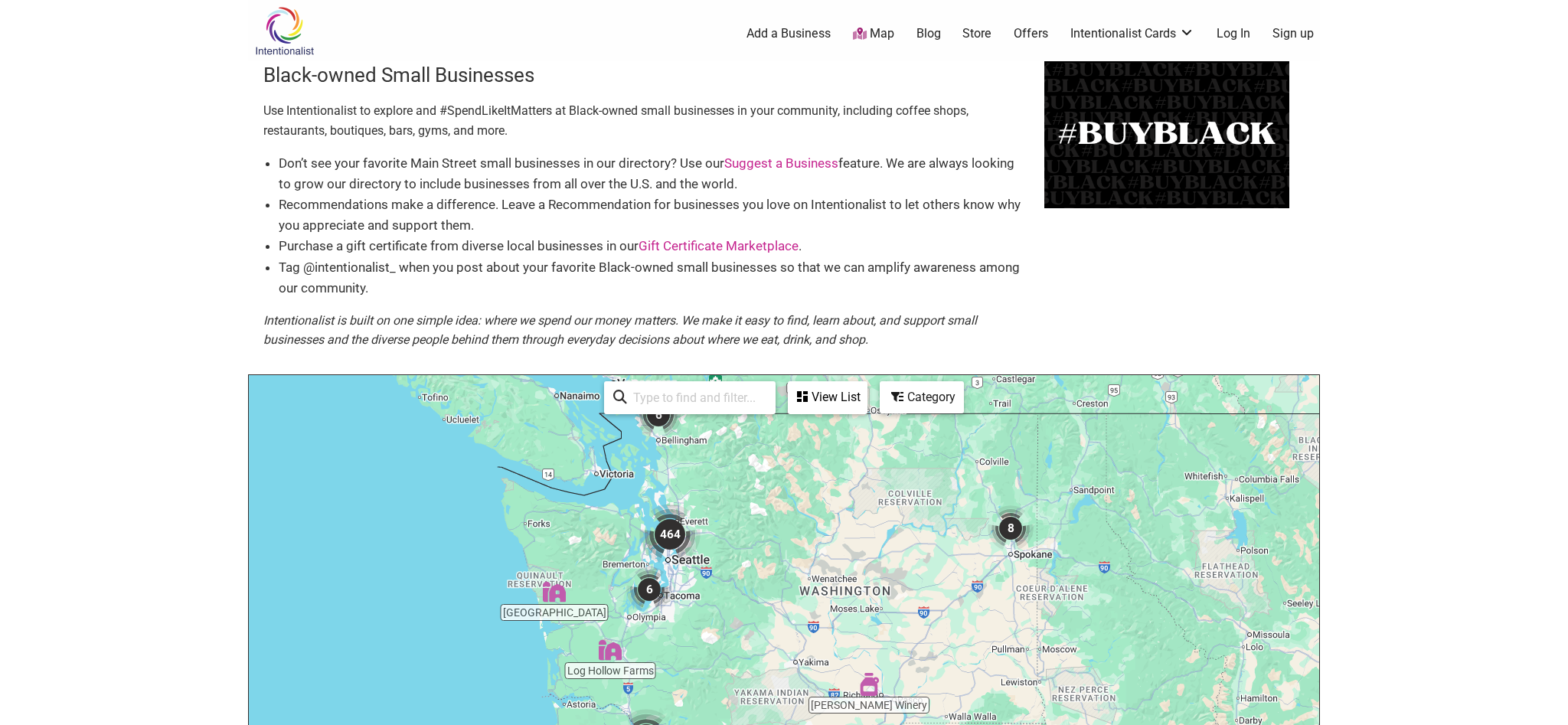
click at [648, 594] on img "6" at bounding box center [648, 589] width 46 height 46
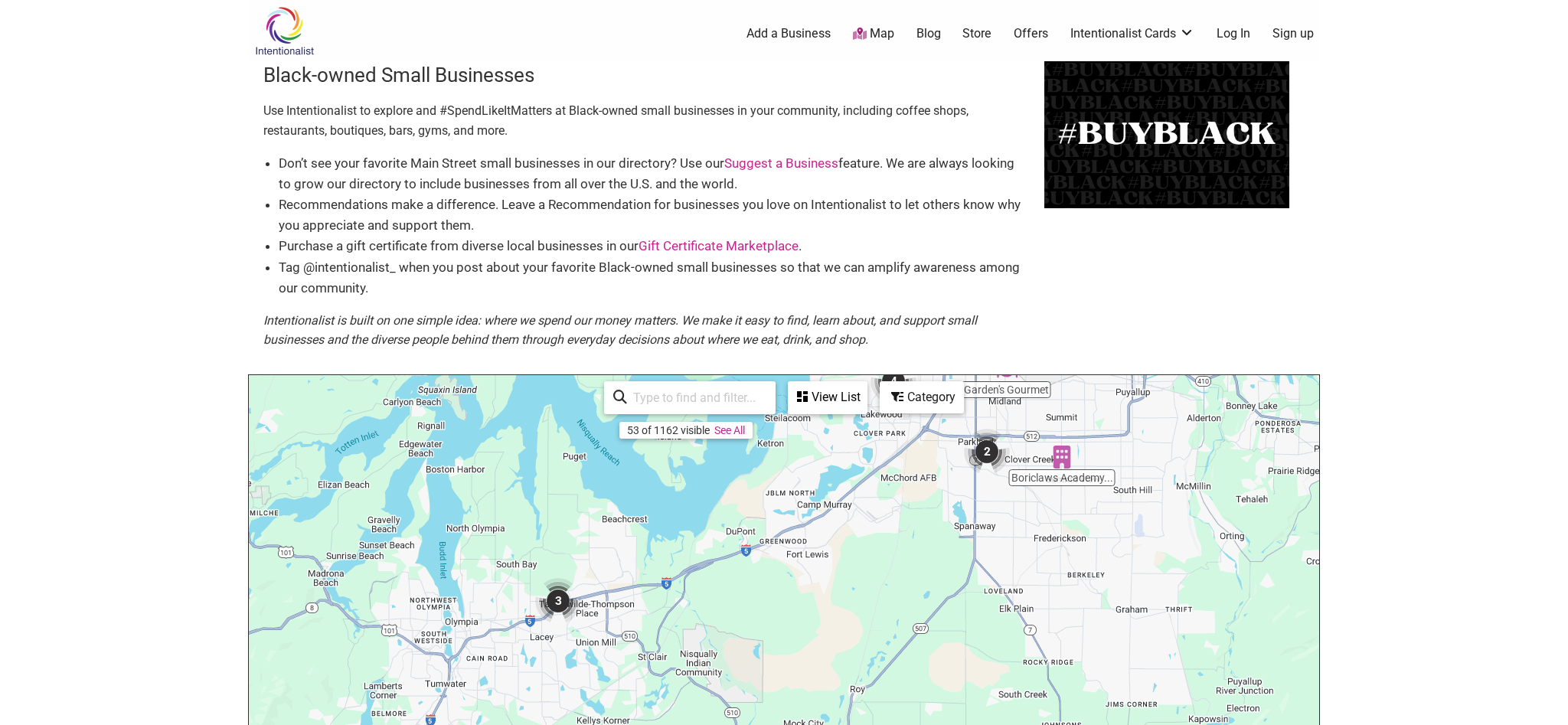
drag, startPoint x: 816, startPoint y: 660, endPoint x: 835, endPoint y: 523, distance: 138.3
click at [835, 523] on div "To navigate, press the arrow keys." at bounding box center [784, 673] width 1070 height 596
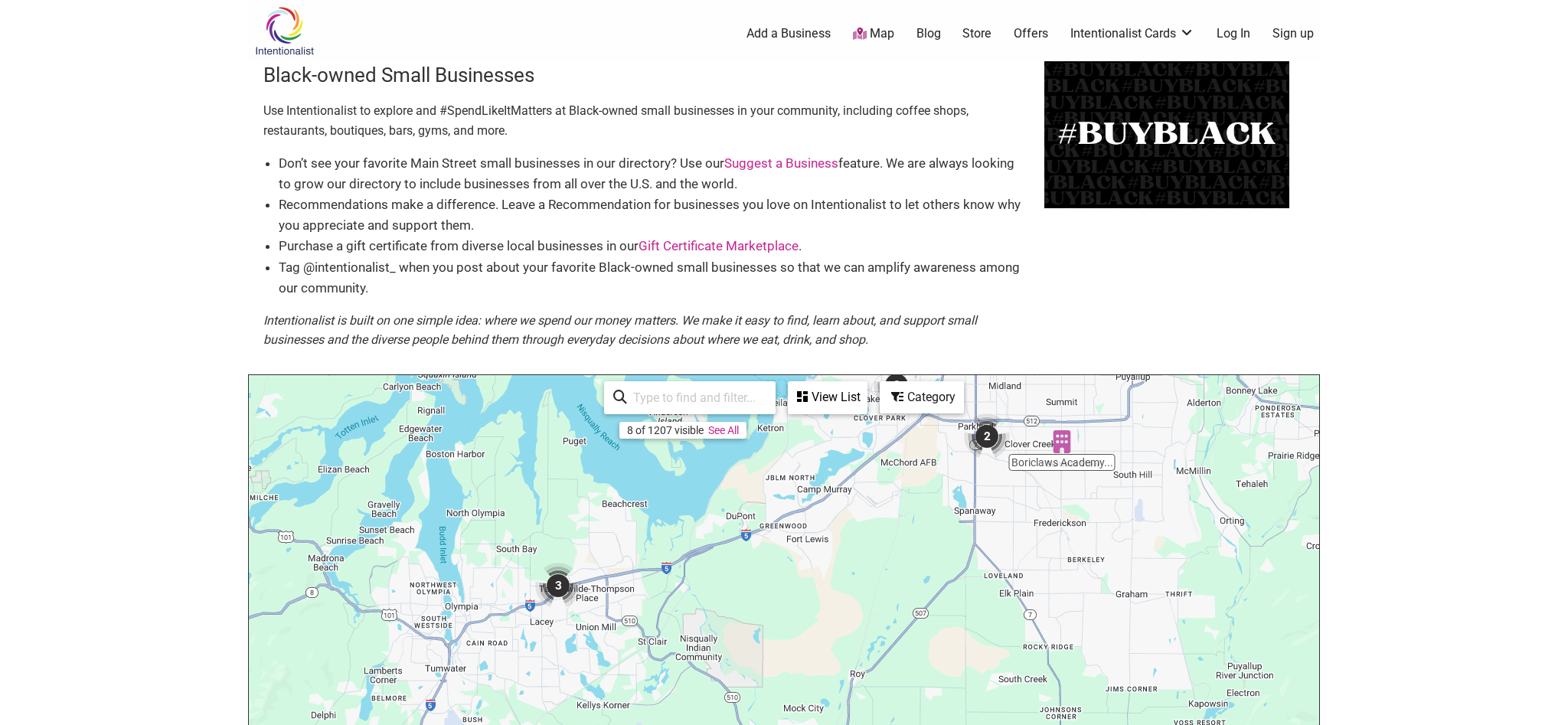
click at [569, 592] on img "3" at bounding box center [558, 586] width 46 height 46
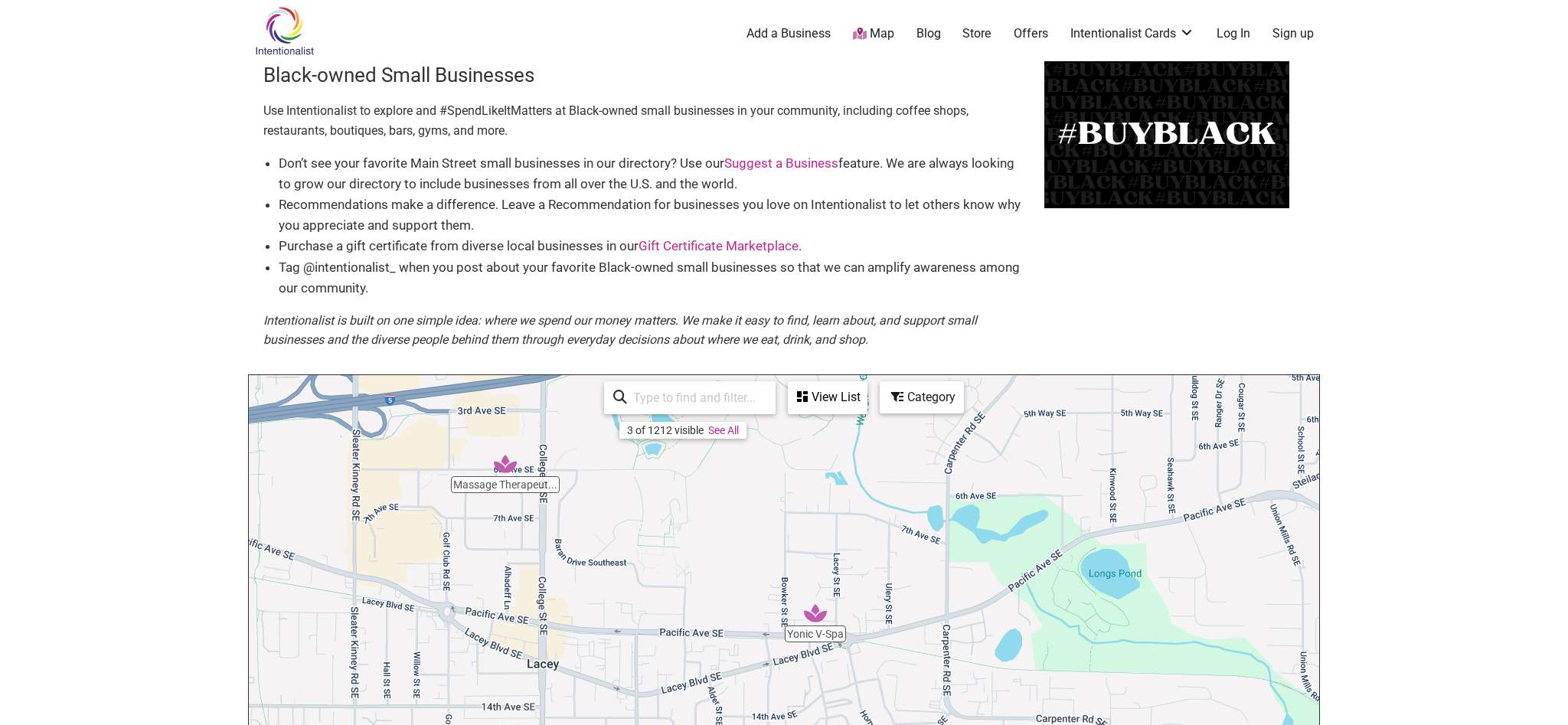
drag, startPoint x: 670, startPoint y: 632, endPoint x: 696, endPoint y: 397, distance: 236.4
click at [695, 392] on div "Yonic V-Spa Massage Therapeut... IRaged Olympia To navigate, press the arrow ke…" at bounding box center [784, 673] width 1070 height 596
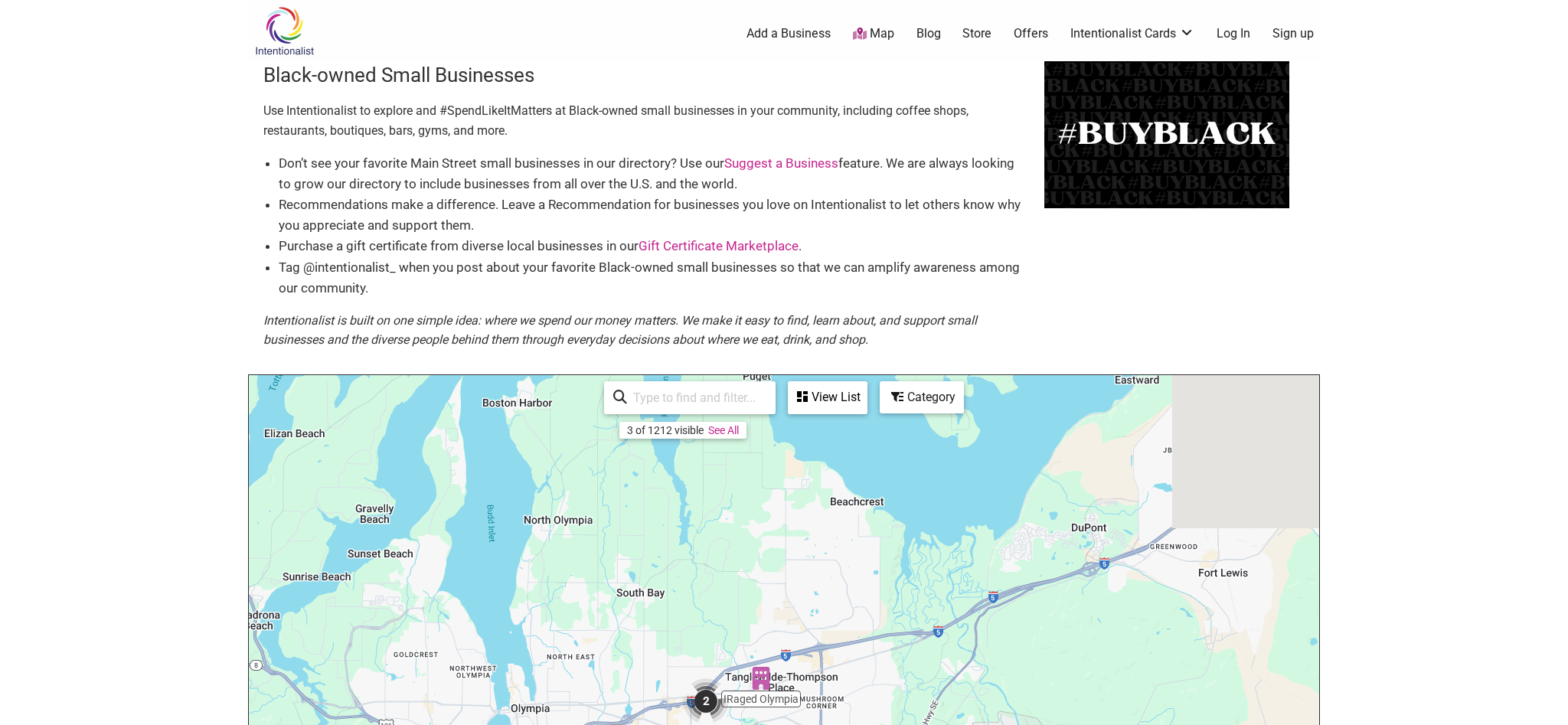
drag, startPoint x: 1152, startPoint y: 509, endPoint x: 953, endPoint y: 698, distance: 274.4
click at [953, 698] on div "To navigate, press the arrow keys." at bounding box center [784, 673] width 1070 height 596
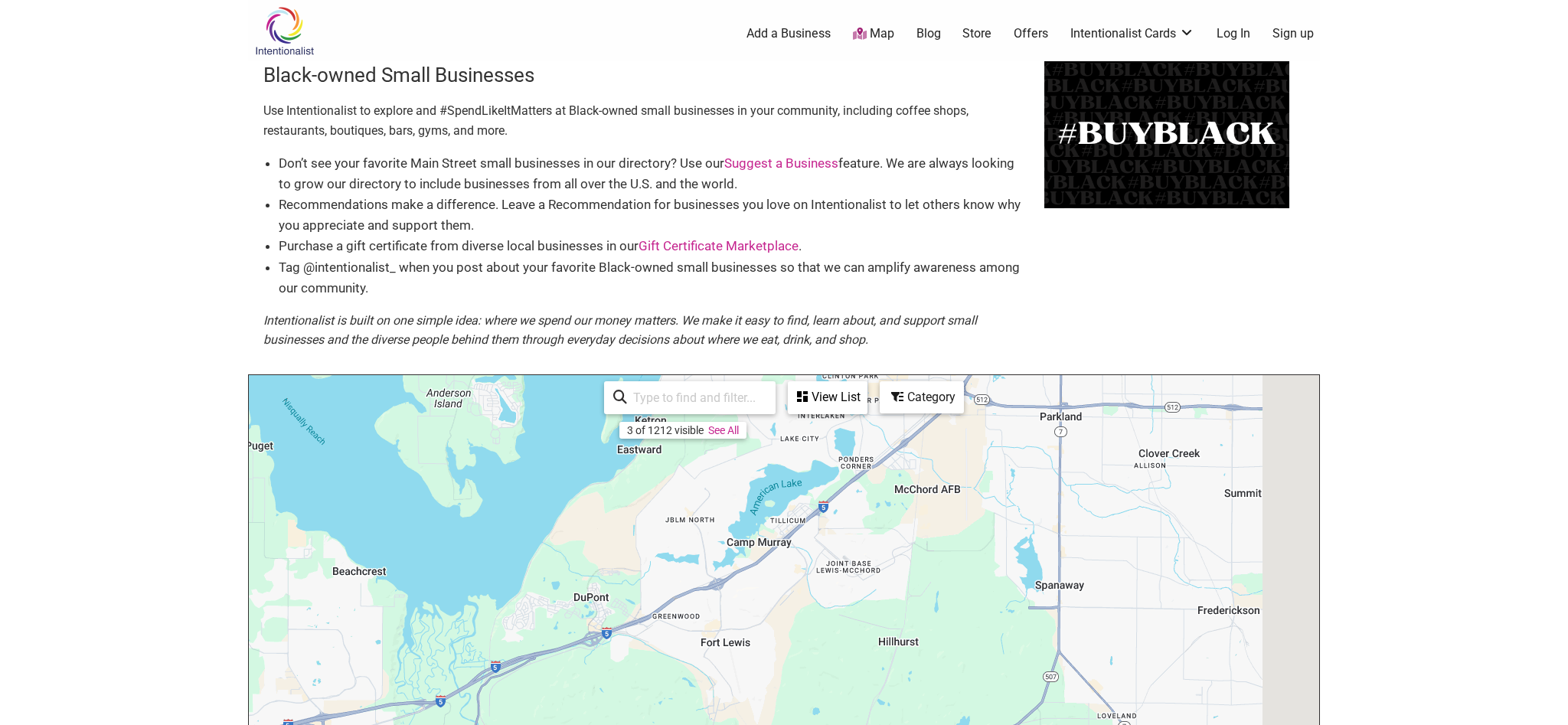
drag, startPoint x: 1150, startPoint y: 556, endPoint x: 672, endPoint y: 591, distance: 479.3
click at [672, 591] on div "To navigate, press the arrow keys." at bounding box center [784, 673] width 1070 height 596
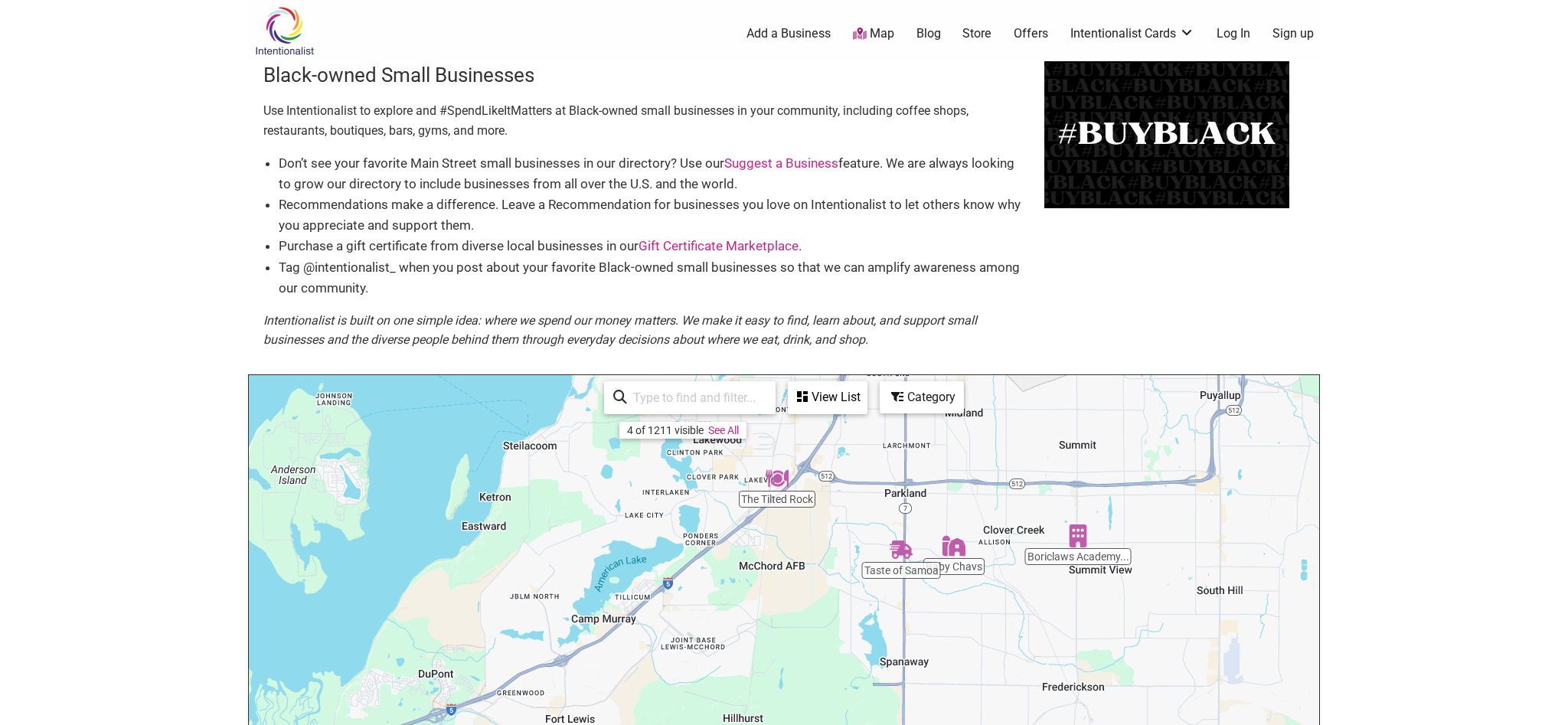
drag, startPoint x: 981, startPoint y: 453, endPoint x: 904, endPoint y: 521, distance: 102.7
click at [904, 521] on div "To navigate, press the arrow keys." at bounding box center [784, 673] width 1070 height 596
click at [897, 549] on img "Taste of Samoa" at bounding box center [900, 549] width 23 height 23
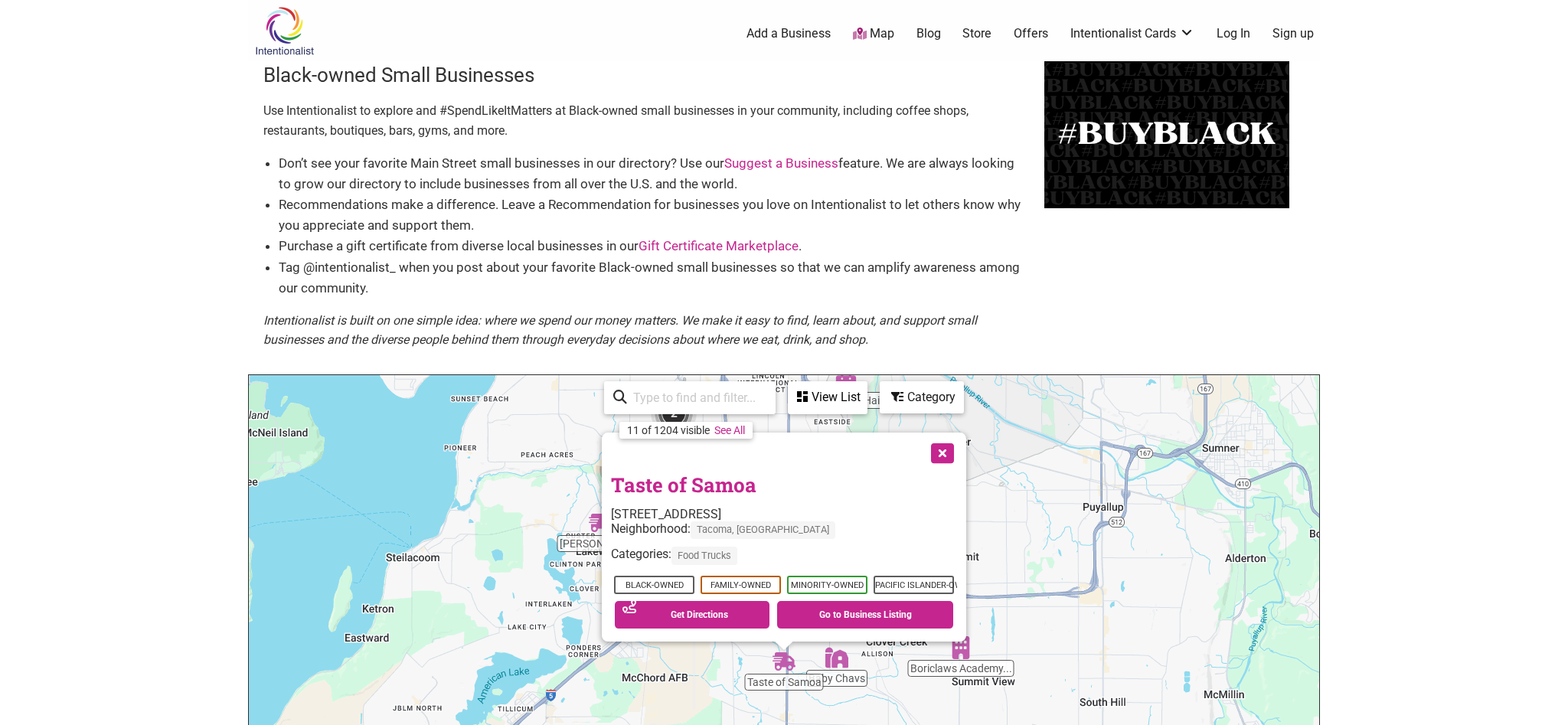
click at [952, 455] on button "Close" at bounding box center [941, 451] width 38 height 38
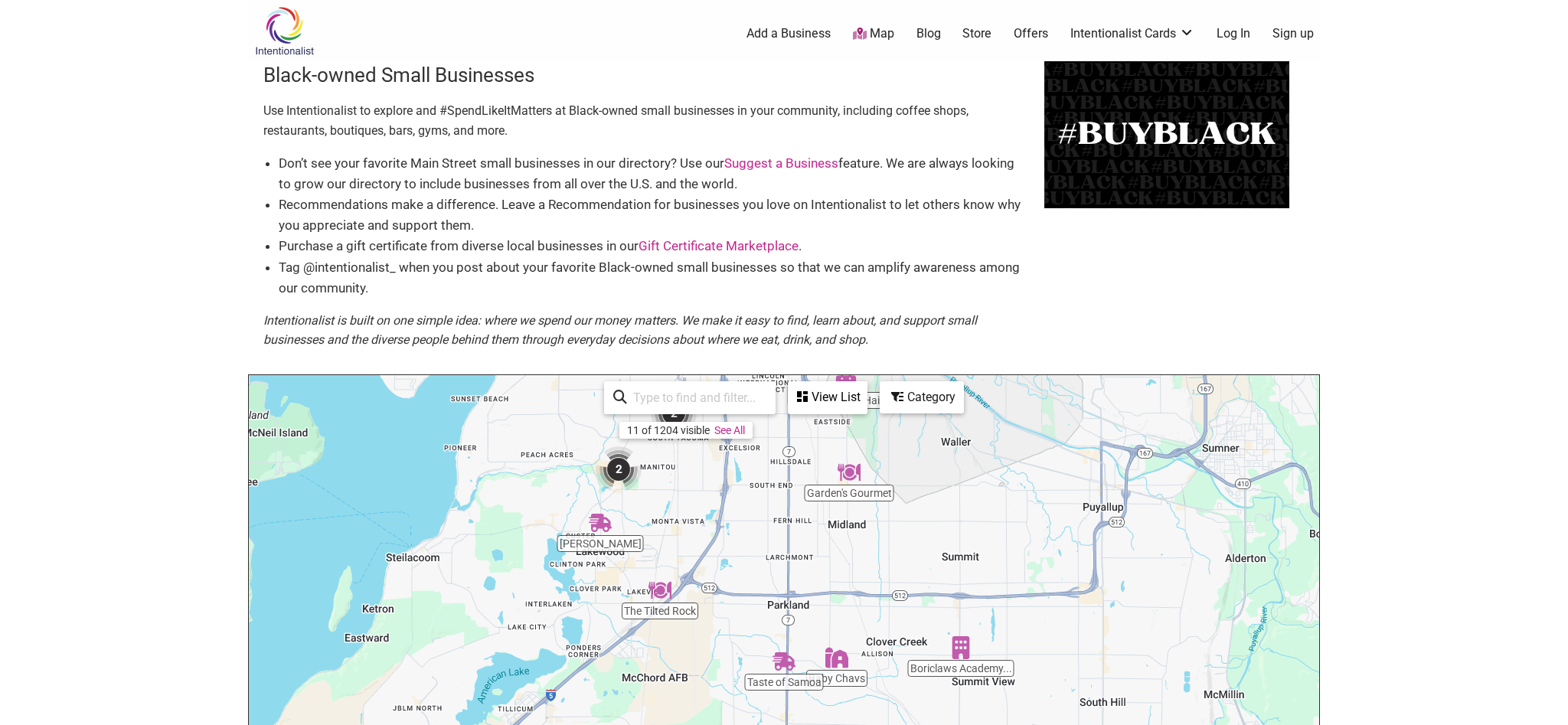
click at [841, 658] on img "Baby Chavs" at bounding box center [837, 657] width 23 height 23
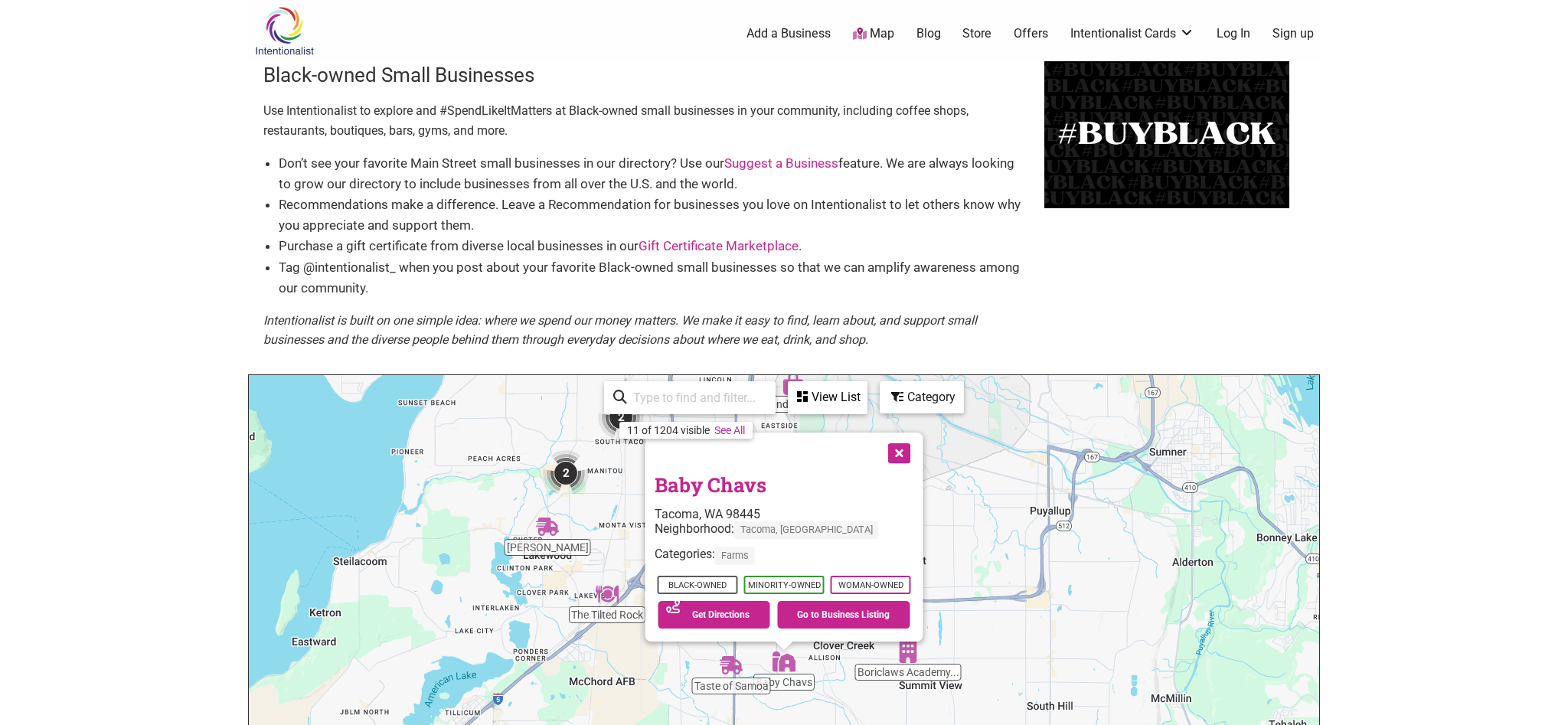
click at [898, 453] on button "Close" at bounding box center [898, 451] width 38 height 38
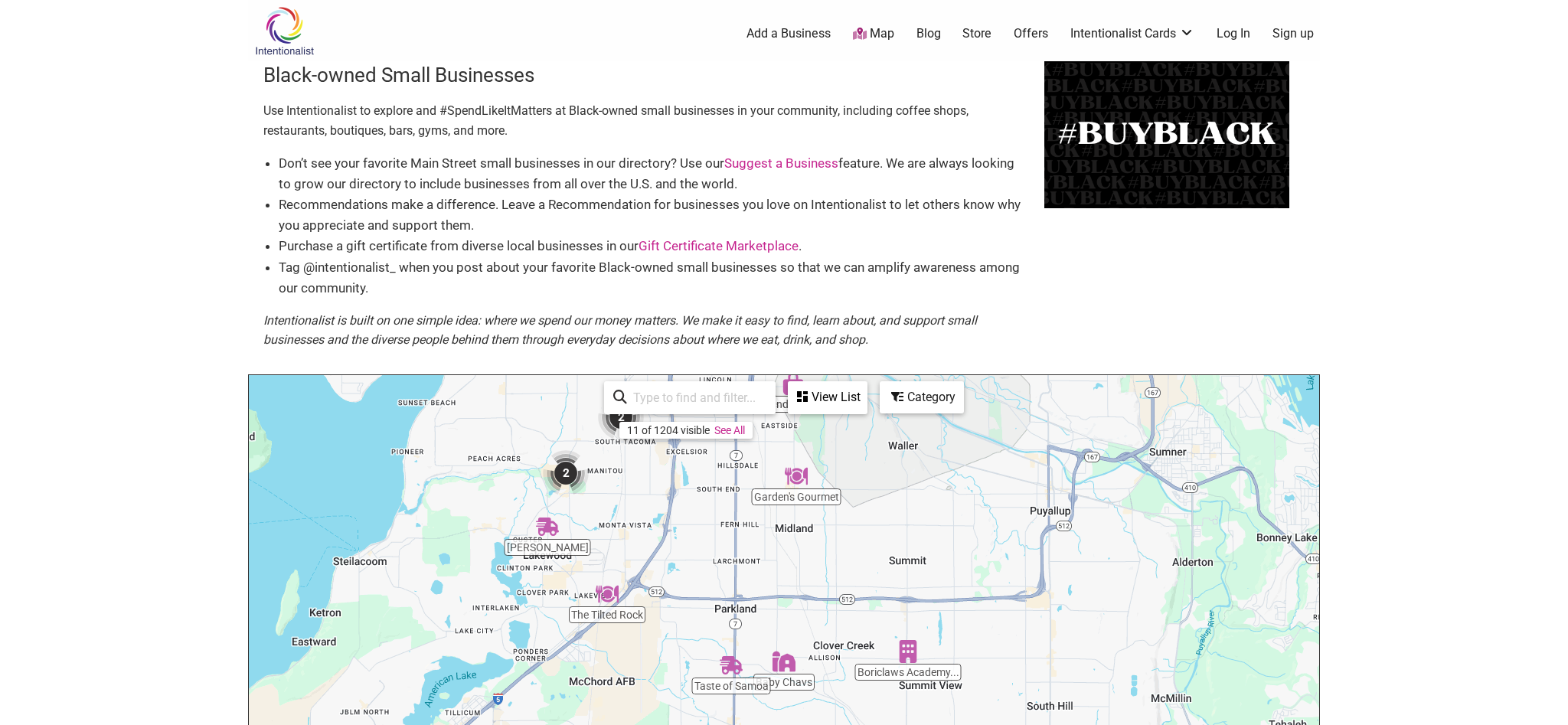
click at [608, 600] on img "The Tilted Rock" at bounding box center [607, 594] width 23 height 23
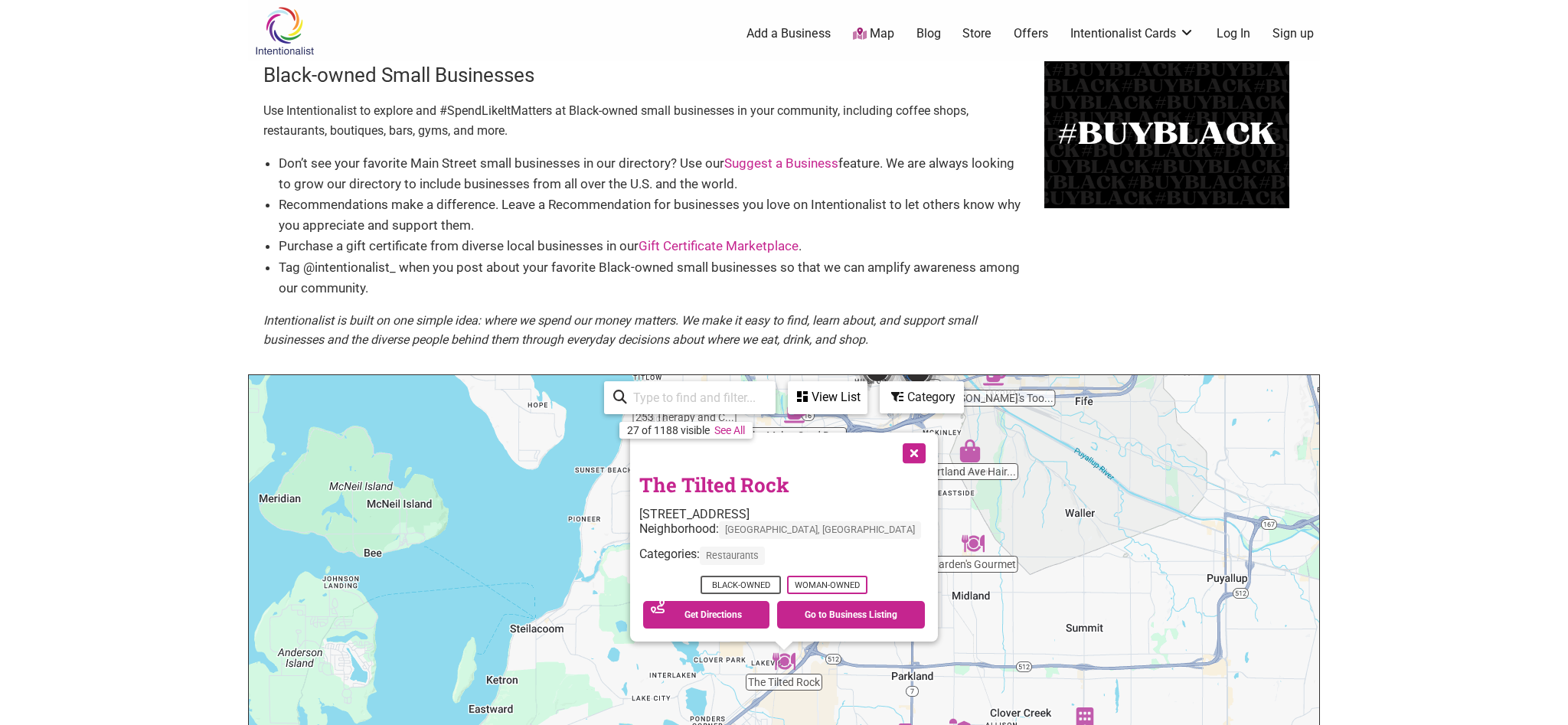
click at [740, 487] on link "The Tilted Rock" at bounding box center [714, 485] width 150 height 26
click at [970, 549] on img "Garden's Gourmet" at bounding box center [973, 543] width 23 height 23
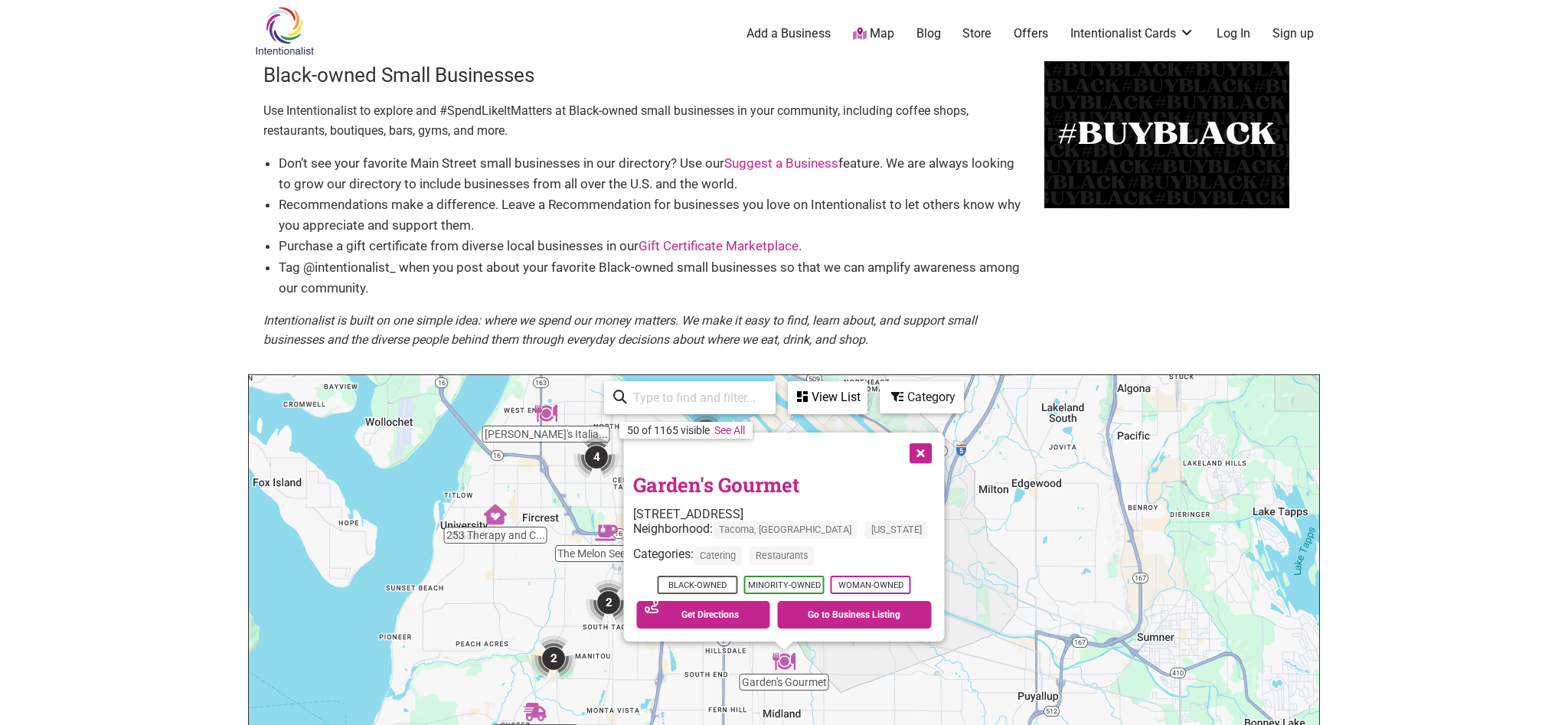
click at [778, 486] on link "Garden's Gourmet" at bounding box center [716, 485] width 166 height 26
click at [598, 605] on img "2" at bounding box center [608, 602] width 46 height 46
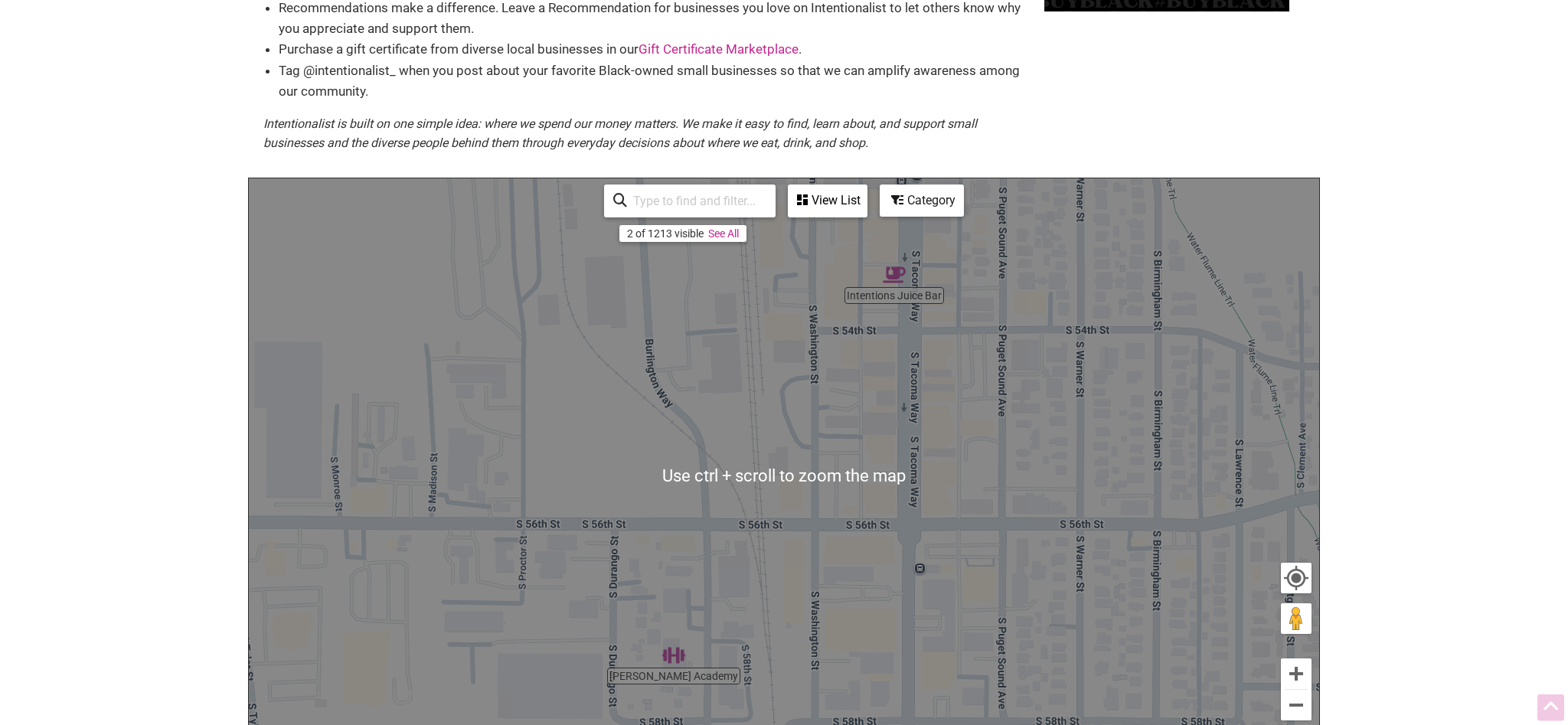
scroll to position [208, 0]
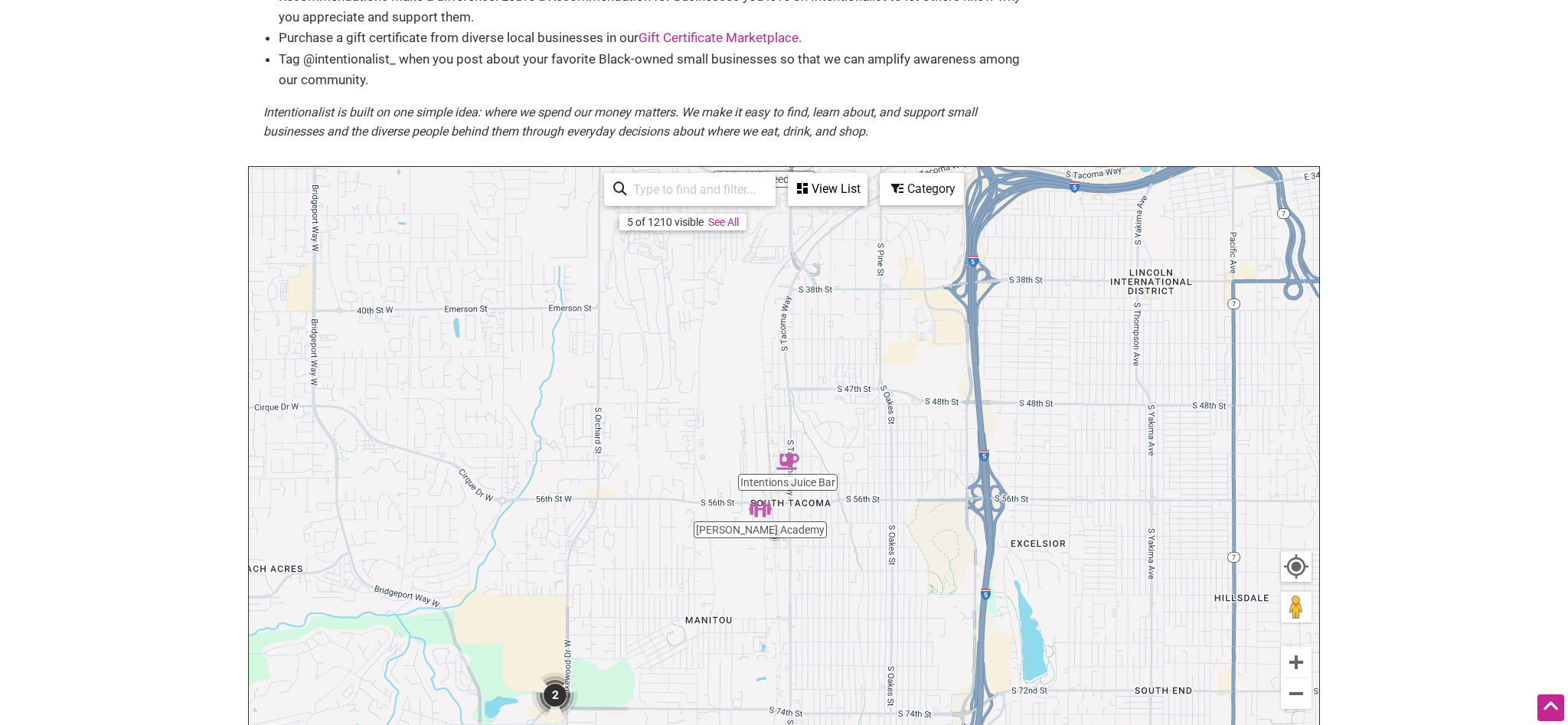
click at [561, 696] on img "2" at bounding box center [555, 695] width 46 height 46
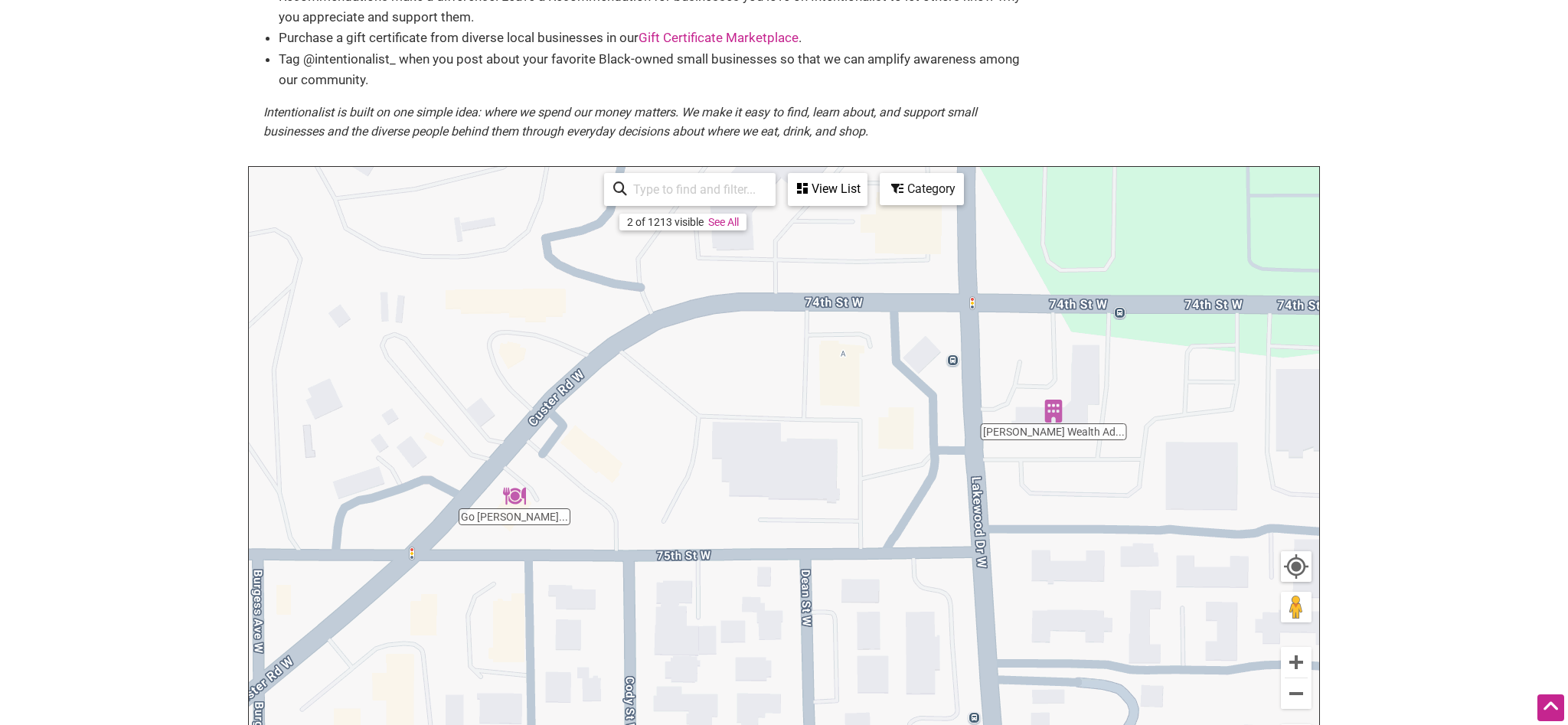
click at [512, 504] on img "Go Philly Cheesesteaks & Wings" at bounding box center [514, 496] width 23 height 23
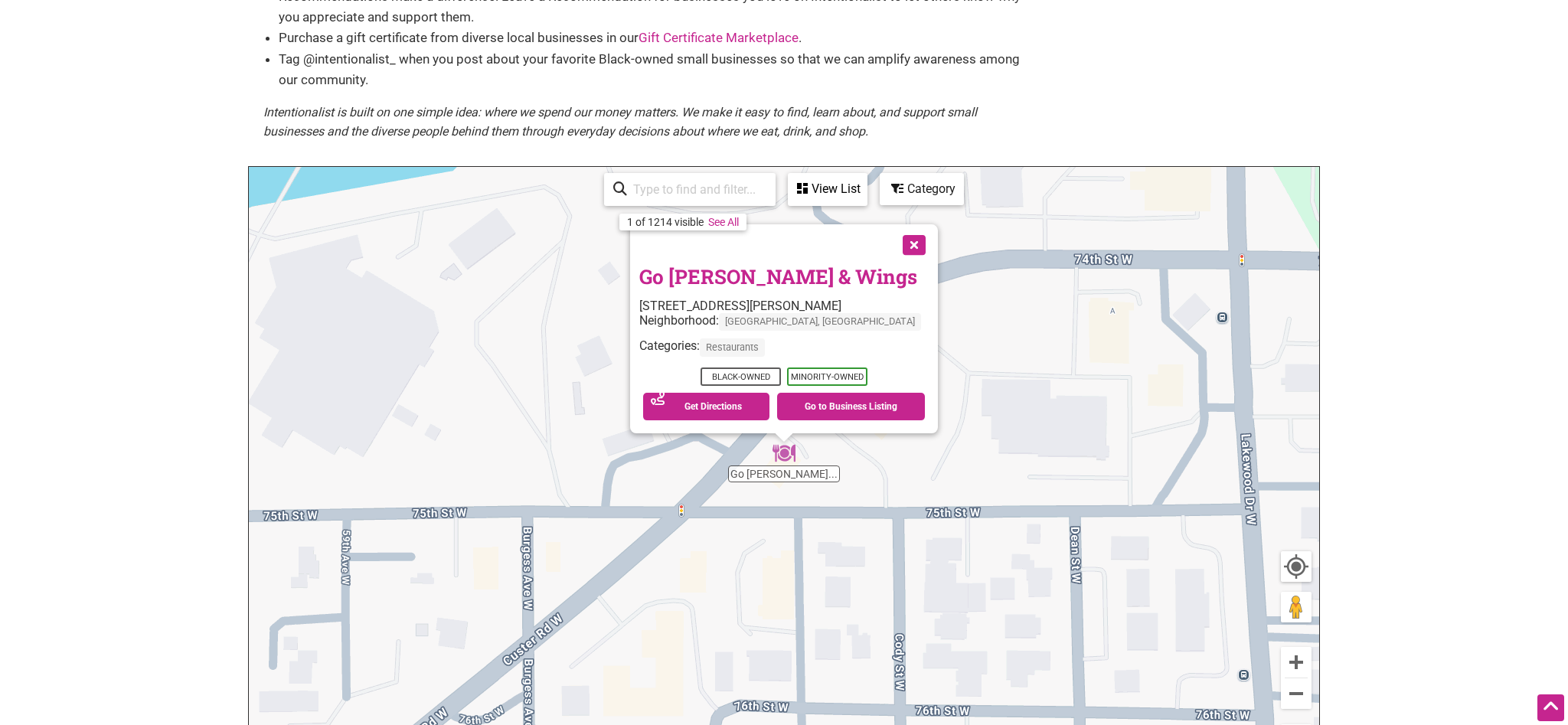
click at [766, 284] on link "Go Philly Cheesesteaks & Wings" at bounding box center [778, 276] width 278 height 26
click at [915, 241] on button "Close" at bounding box center [913, 244] width 38 height 38
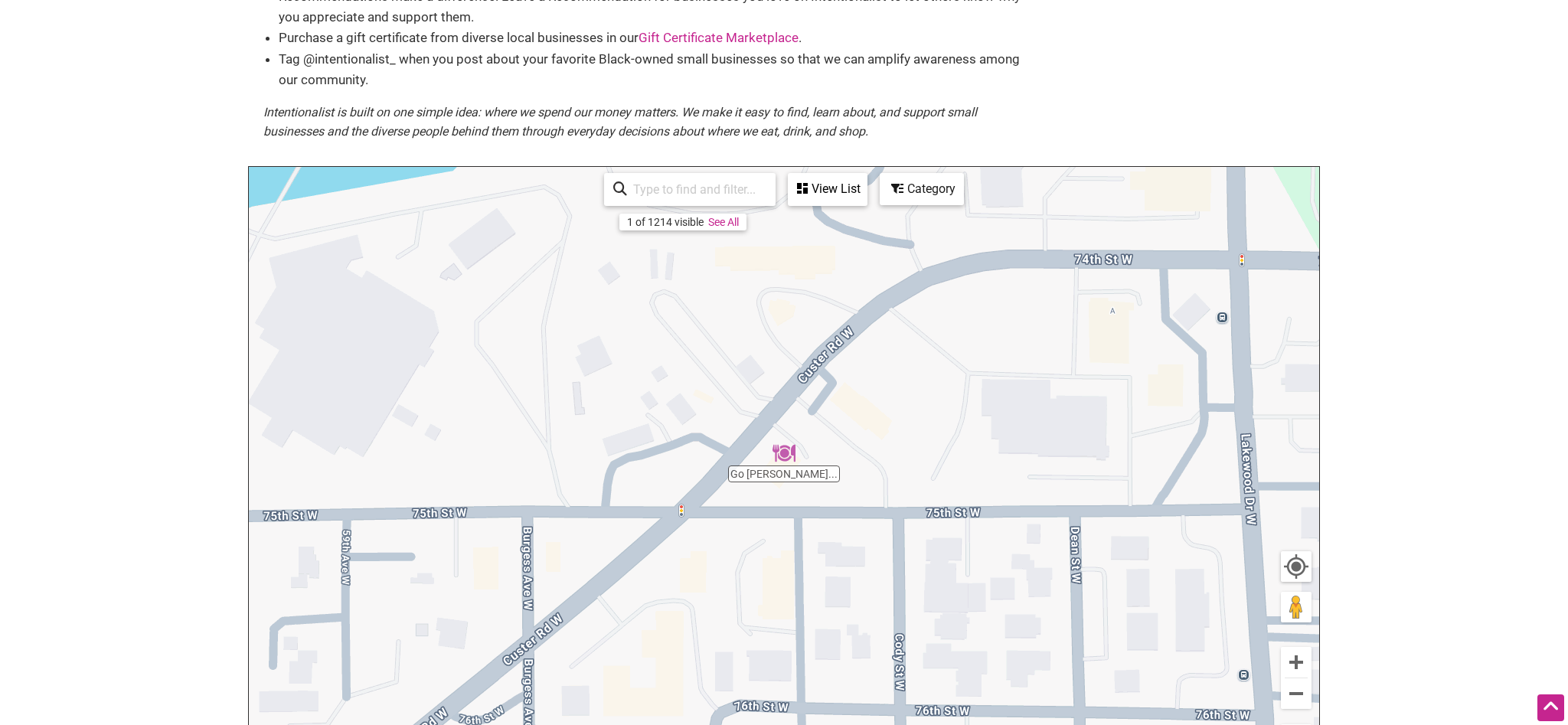
click at [1020, 501] on div "To navigate, press the arrow keys." at bounding box center [784, 465] width 1070 height 596
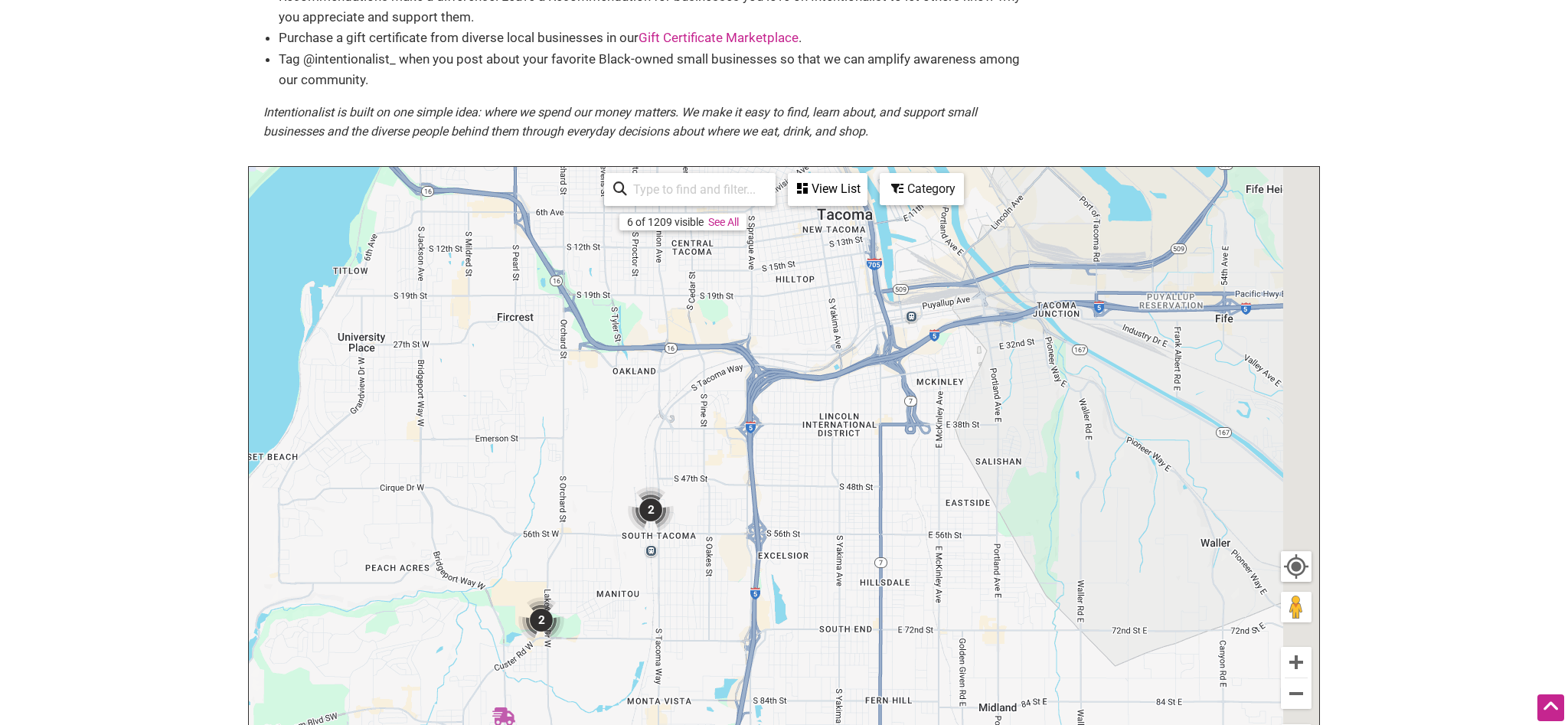
drag, startPoint x: 1261, startPoint y: 332, endPoint x: 657, endPoint y: 581, distance: 653.3
click at [659, 580] on div "To navigate, press the arrow keys." at bounding box center [784, 465] width 1070 height 596
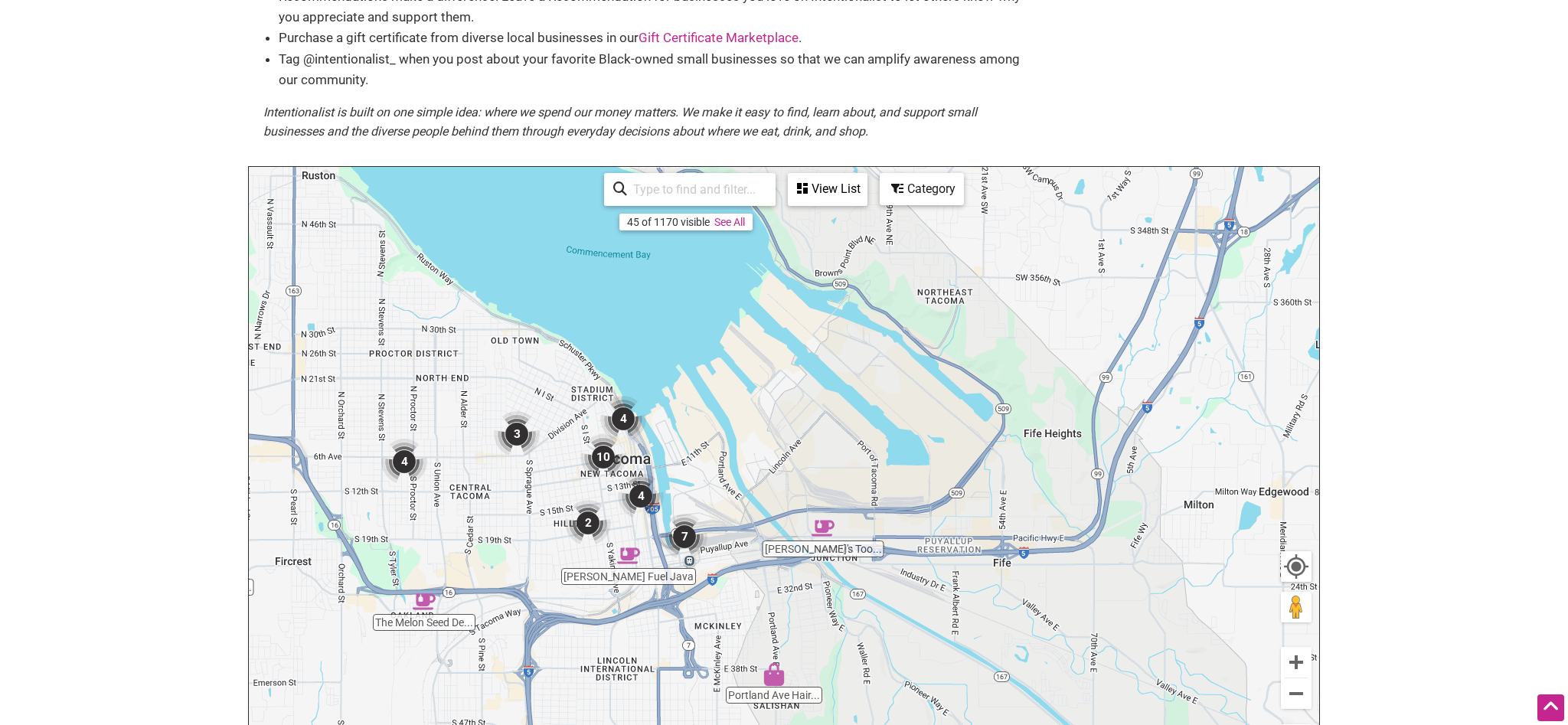
click at [935, 479] on div "To navigate, press the arrow keys." at bounding box center [784, 465] width 1070 height 596
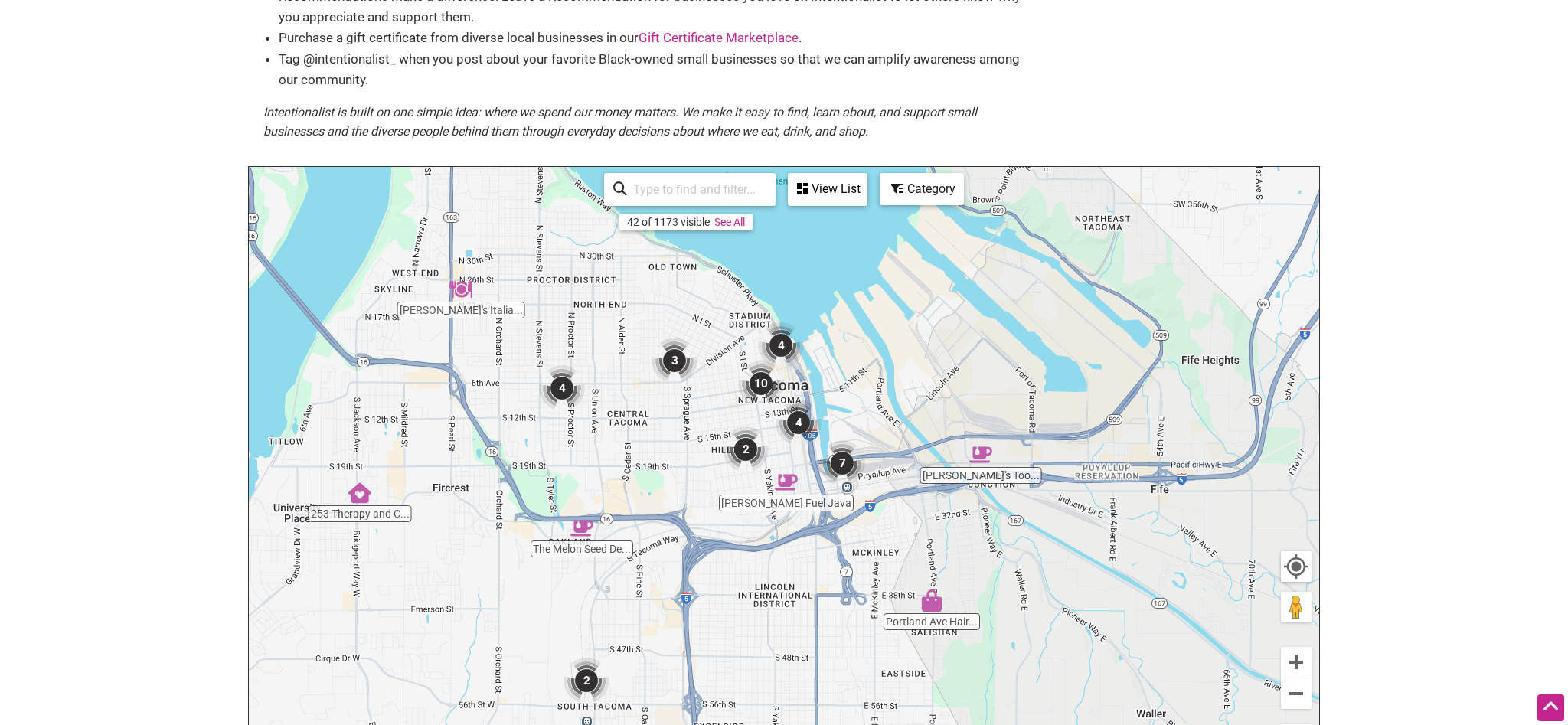
click at [577, 527] on img "The Melon Seed Deli and Frozen Dessert" at bounding box center [581, 528] width 23 height 23
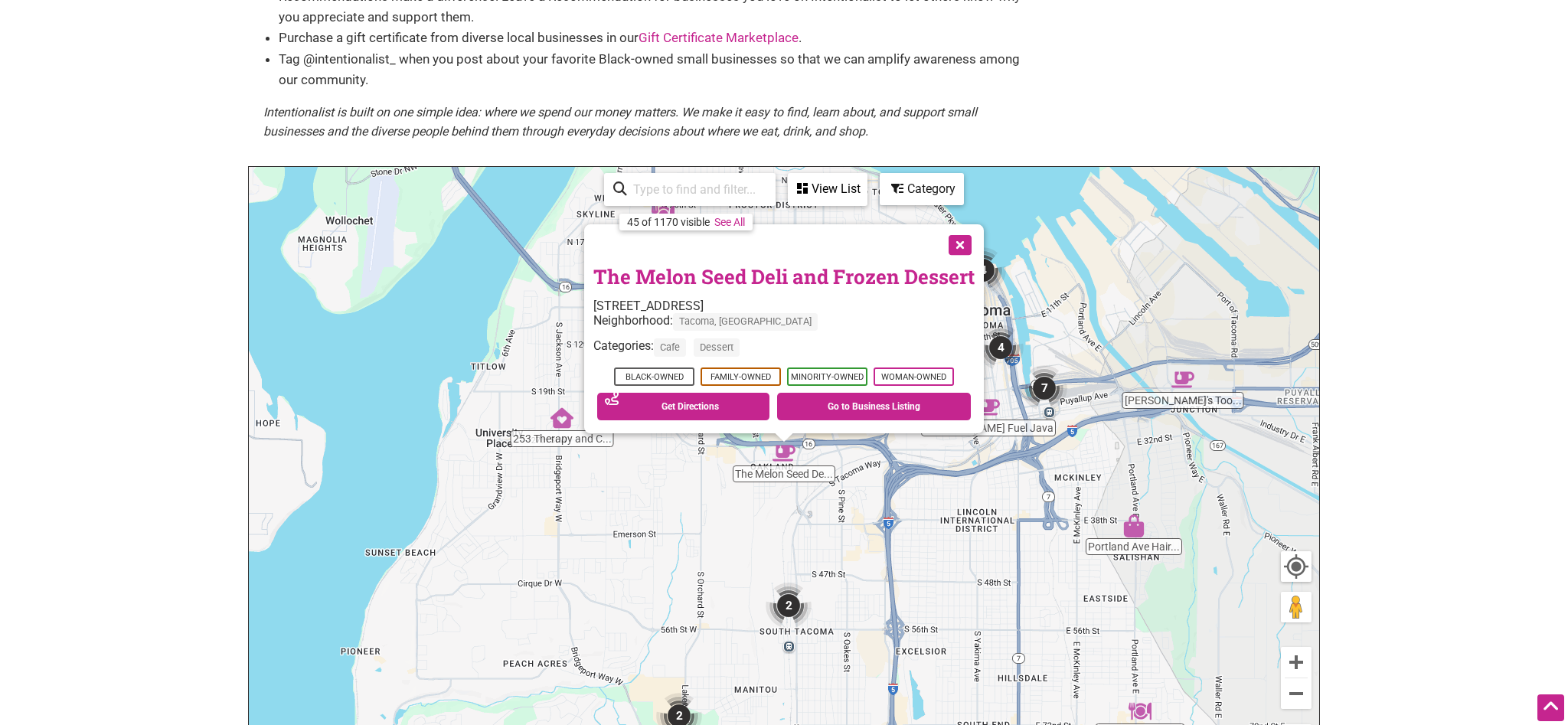
click at [953, 251] on button "Close" at bounding box center [958, 244] width 38 height 38
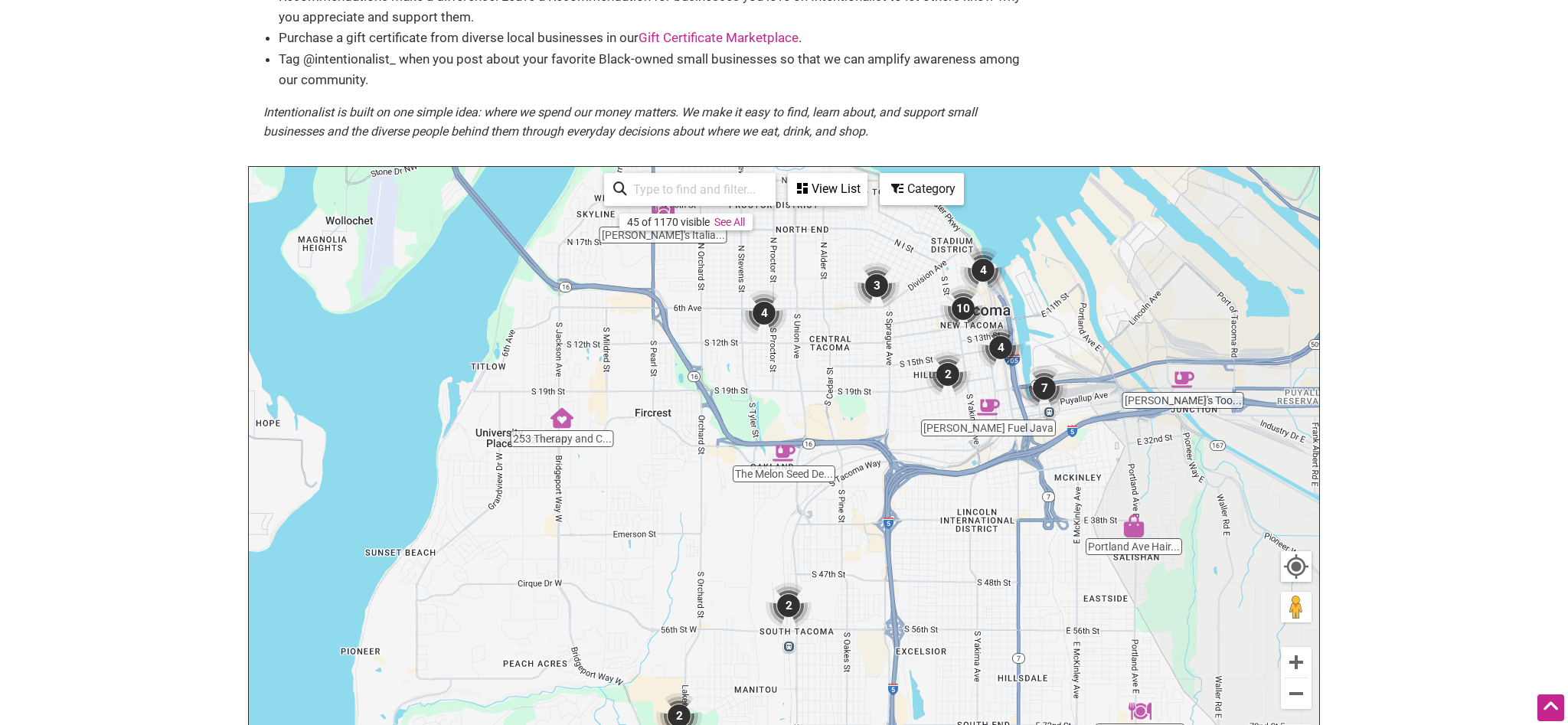
click at [767, 314] on img "4" at bounding box center [764, 313] width 46 height 46
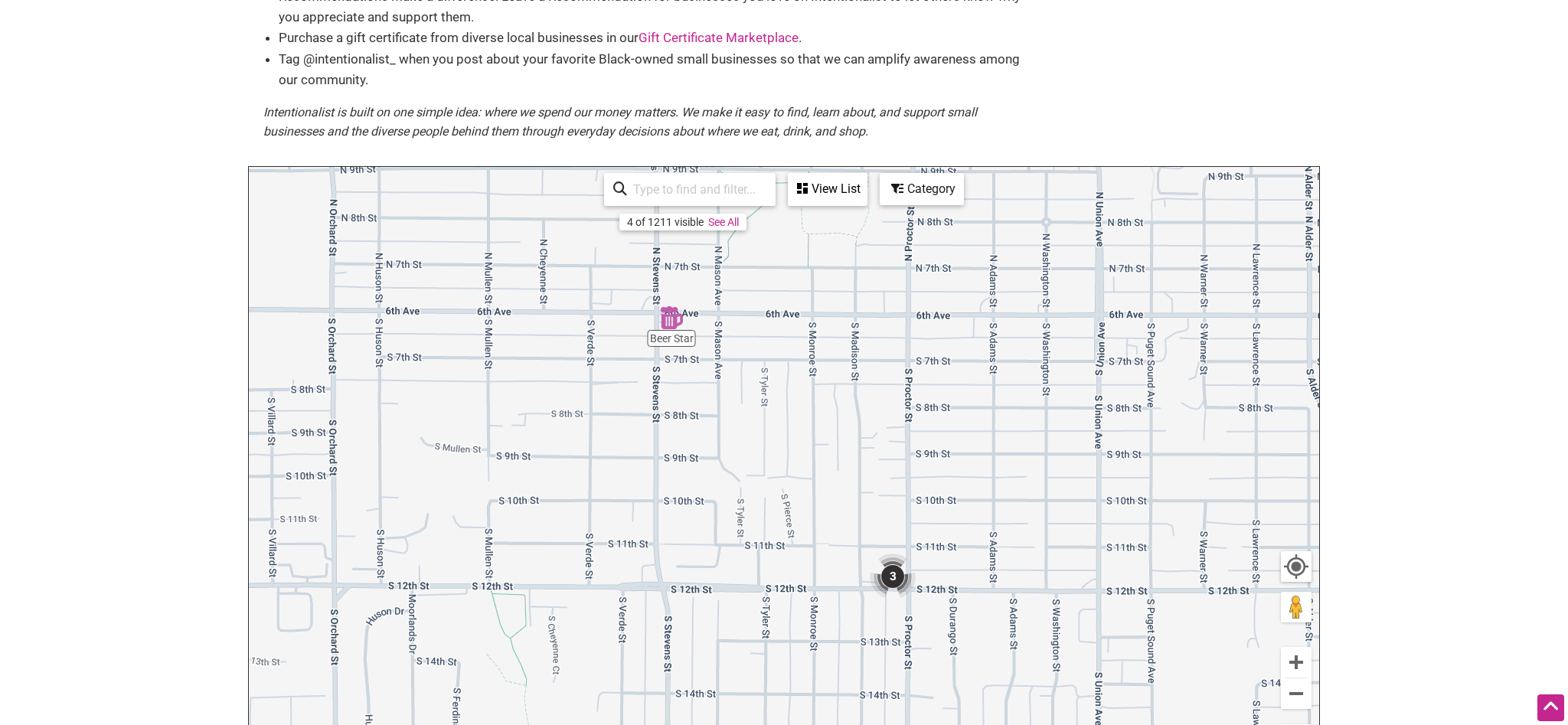
click at [896, 577] on img "3" at bounding box center [892, 576] width 46 height 46
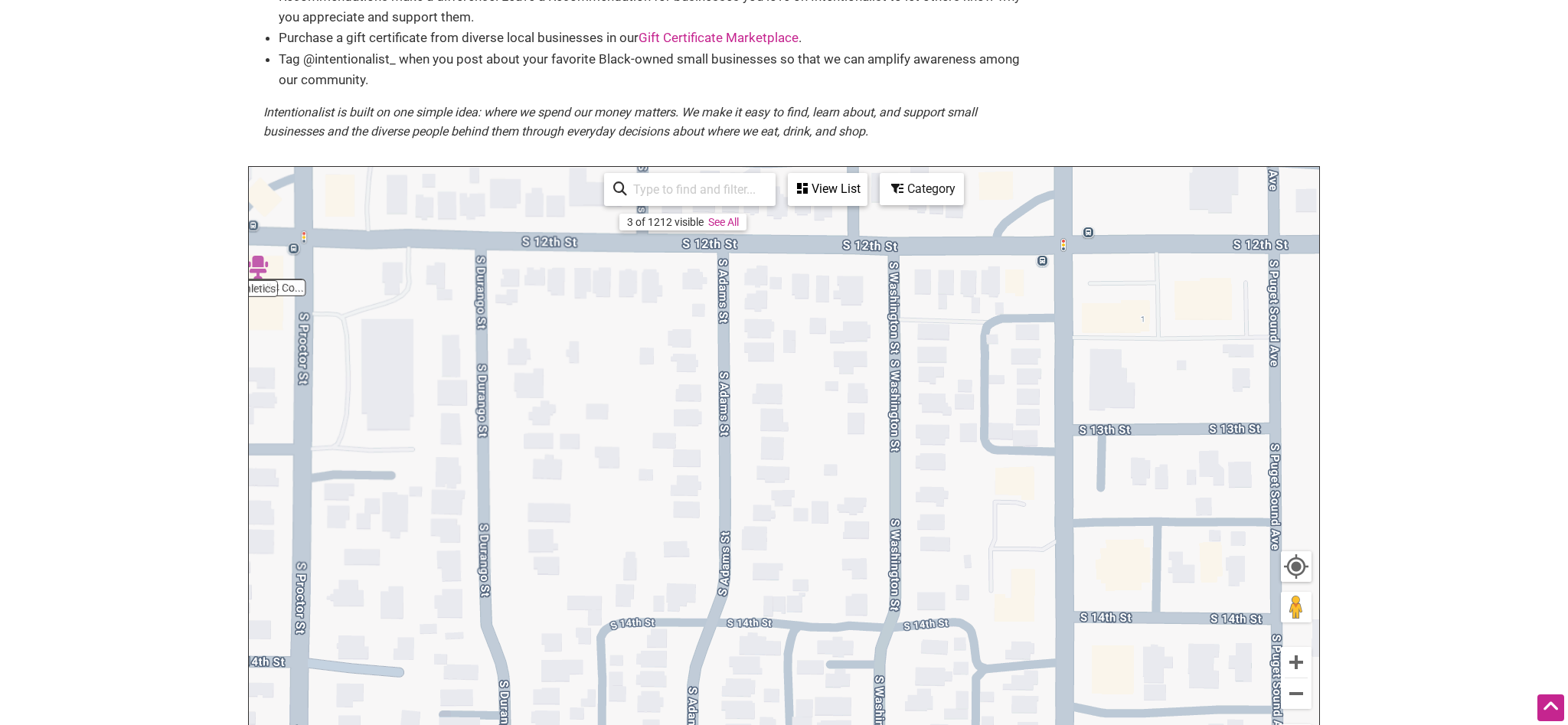
drag, startPoint x: 1270, startPoint y: 453, endPoint x: 502, endPoint y: 274, distance: 788.6
click at [506, 266] on div "To navigate, press the arrow keys." at bounding box center [784, 465] width 1070 height 596
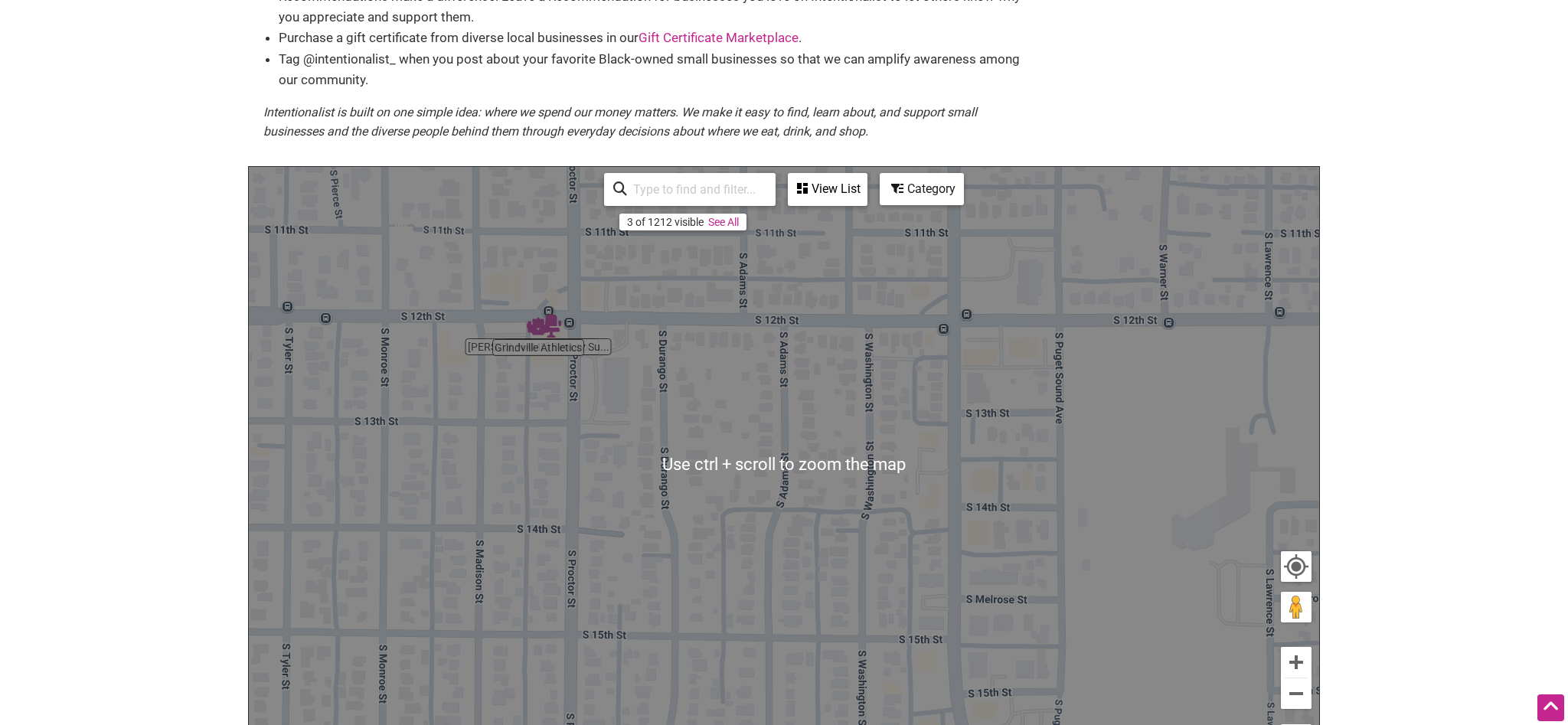
scroll to position [443, 0]
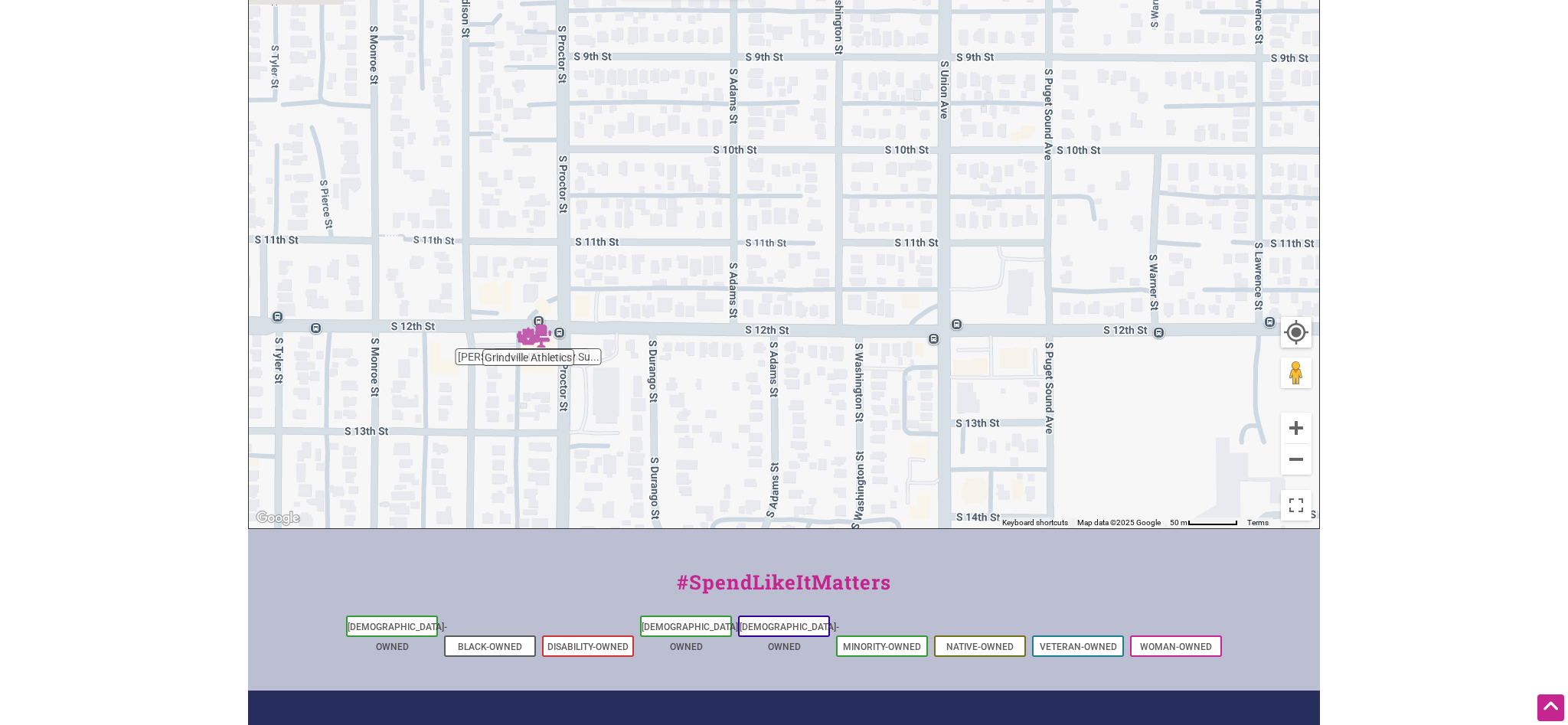
drag, startPoint x: 1007, startPoint y: 283, endPoint x: 997, endPoint y: 528, distance: 245.2
click at [997, 528] on div "Grindville Athletics Sharp On All 4 Co... Mattice Beauty Su... To navigate, pre…" at bounding box center [784, 231] width 1070 height 596
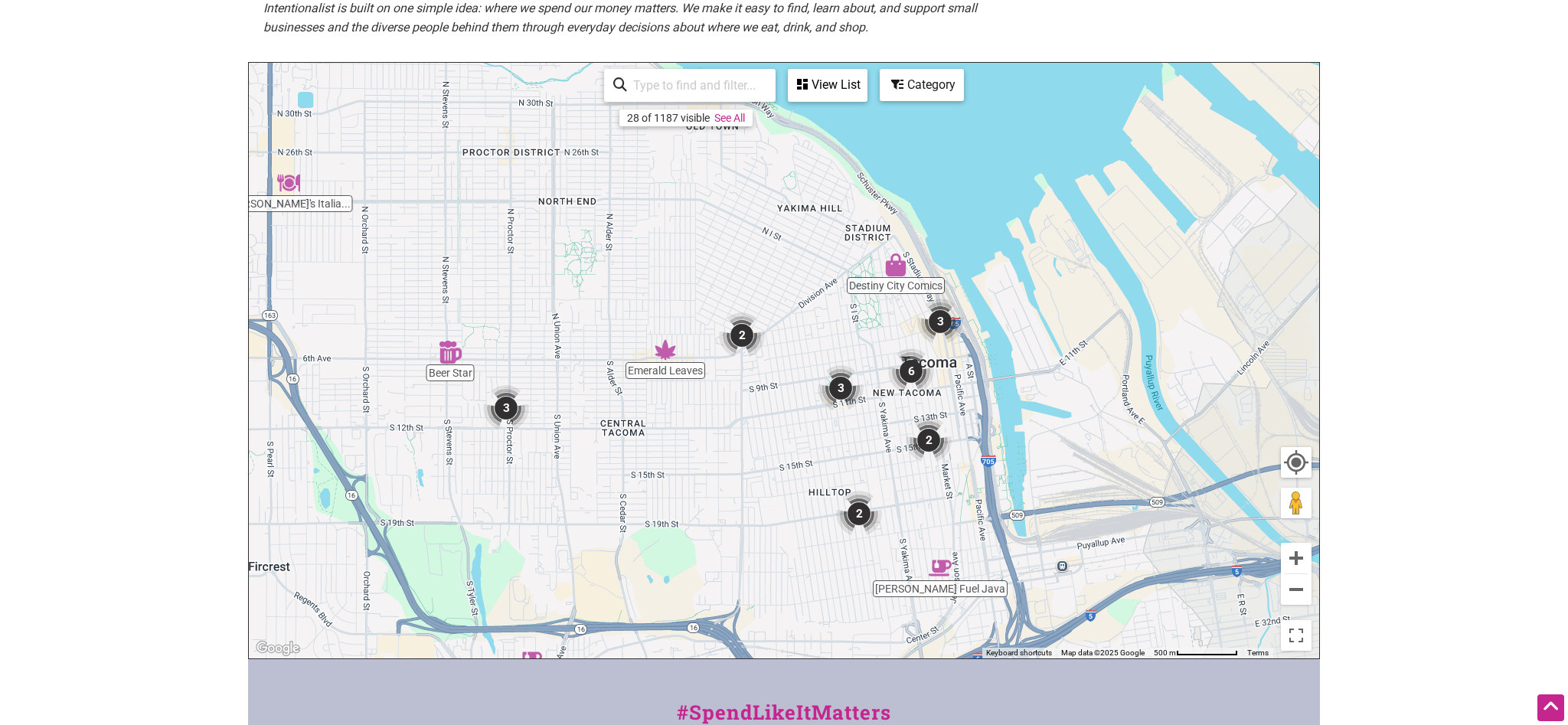
drag, startPoint x: 990, startPoint y: 320, endPoint x: 701, endPoint y: 381, distance: 295.4
click at [701, 381] on div "To navigate, press the arrow keys." at bounding box center [784, 361] width 1070 height 596
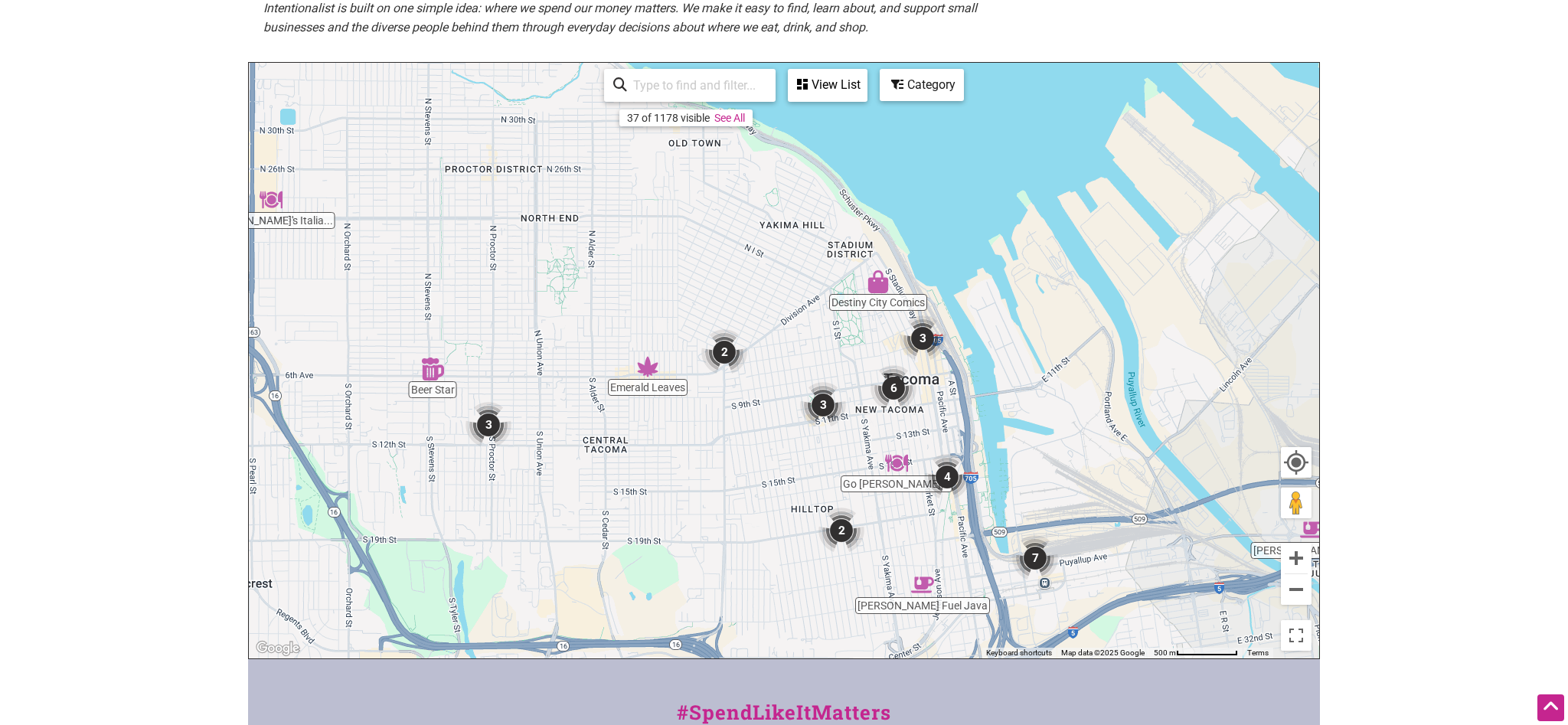
click at [728, 348] on img "2" at bounding box center [724, 351] width 46 height 46
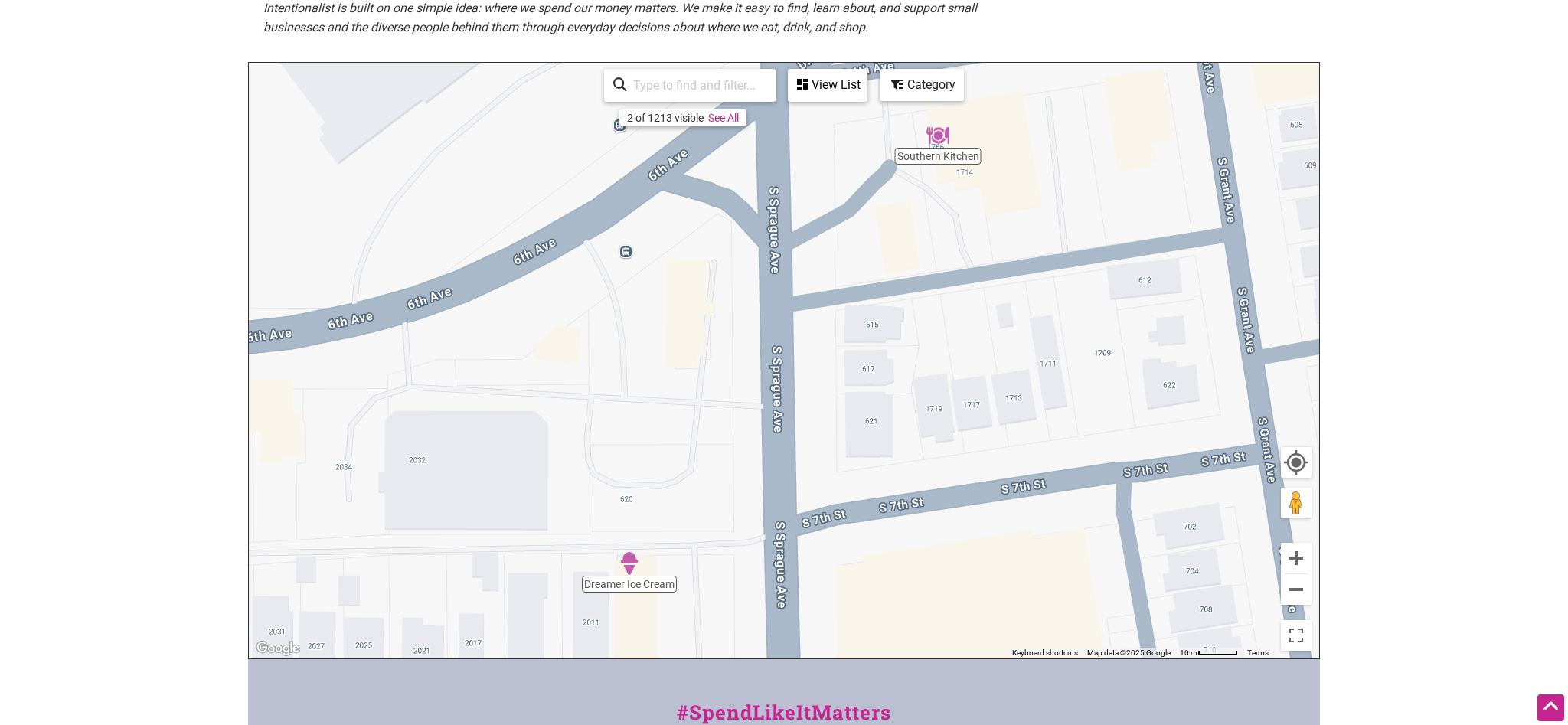
click at [939, 139] on img "Southern Kitchen" at bounding box center [938, 135] width 23 height 23
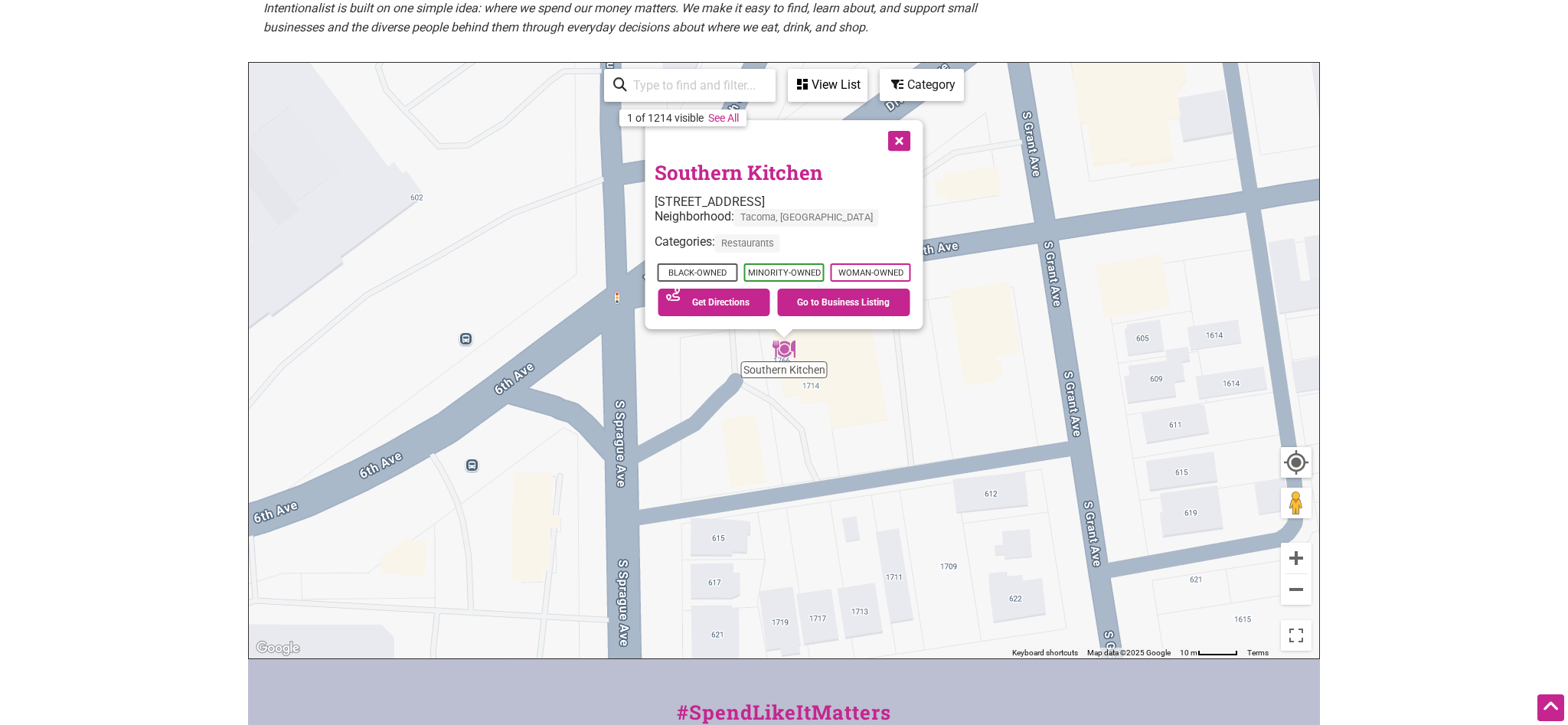
click at [749, 168] on link "Southern Kitchen" at bounding box center [739, 172] width 169 height 26
click at [898, 146] on button "Close" at bounding box center [898, 139] width 38 height 38
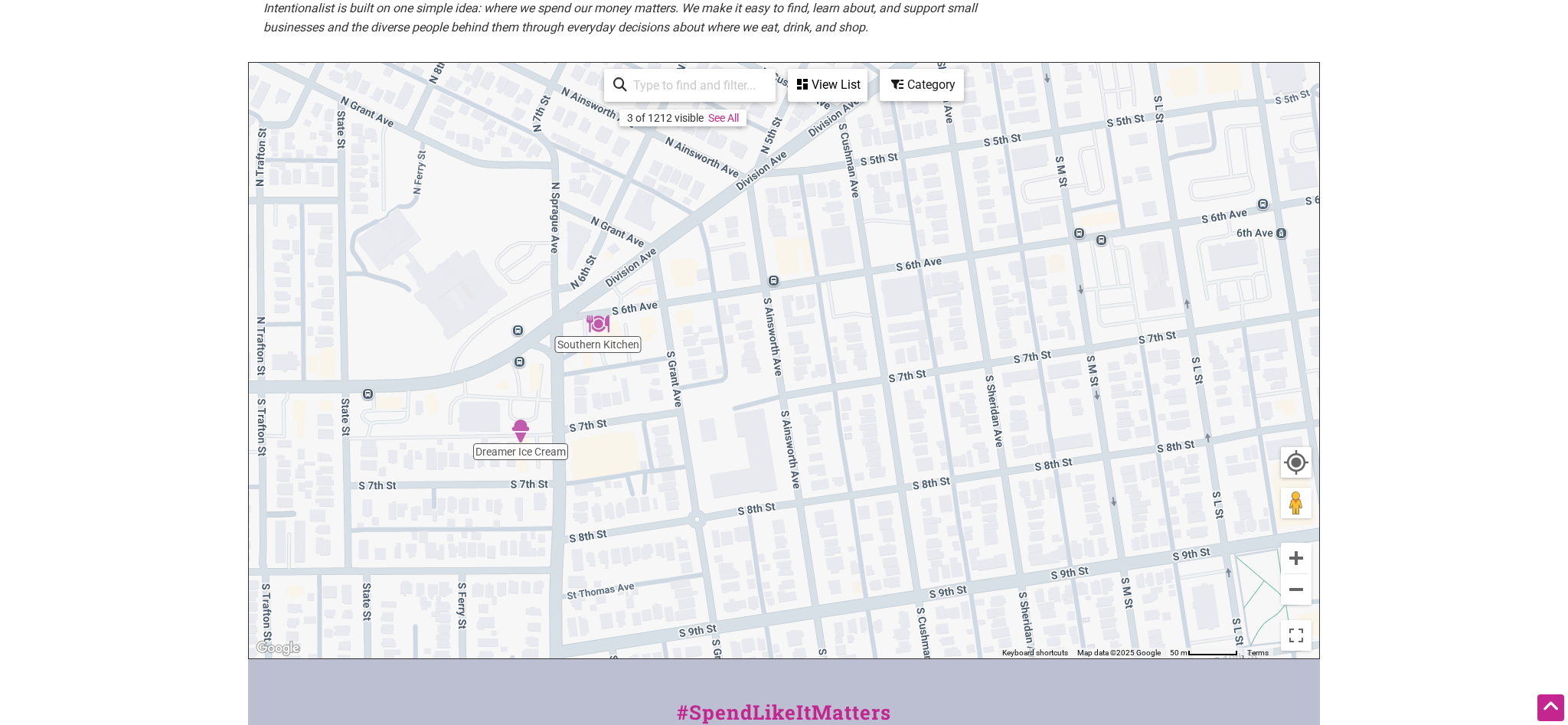
drag, startPoint x: 1136, startPoint y: 419, endPoint x: 873, endPoint y: 323, distance: 280.0
click at [759, 329] on div "To navigate, press the arrow keys." at bounding box center [784, 361] width 1070 height 596
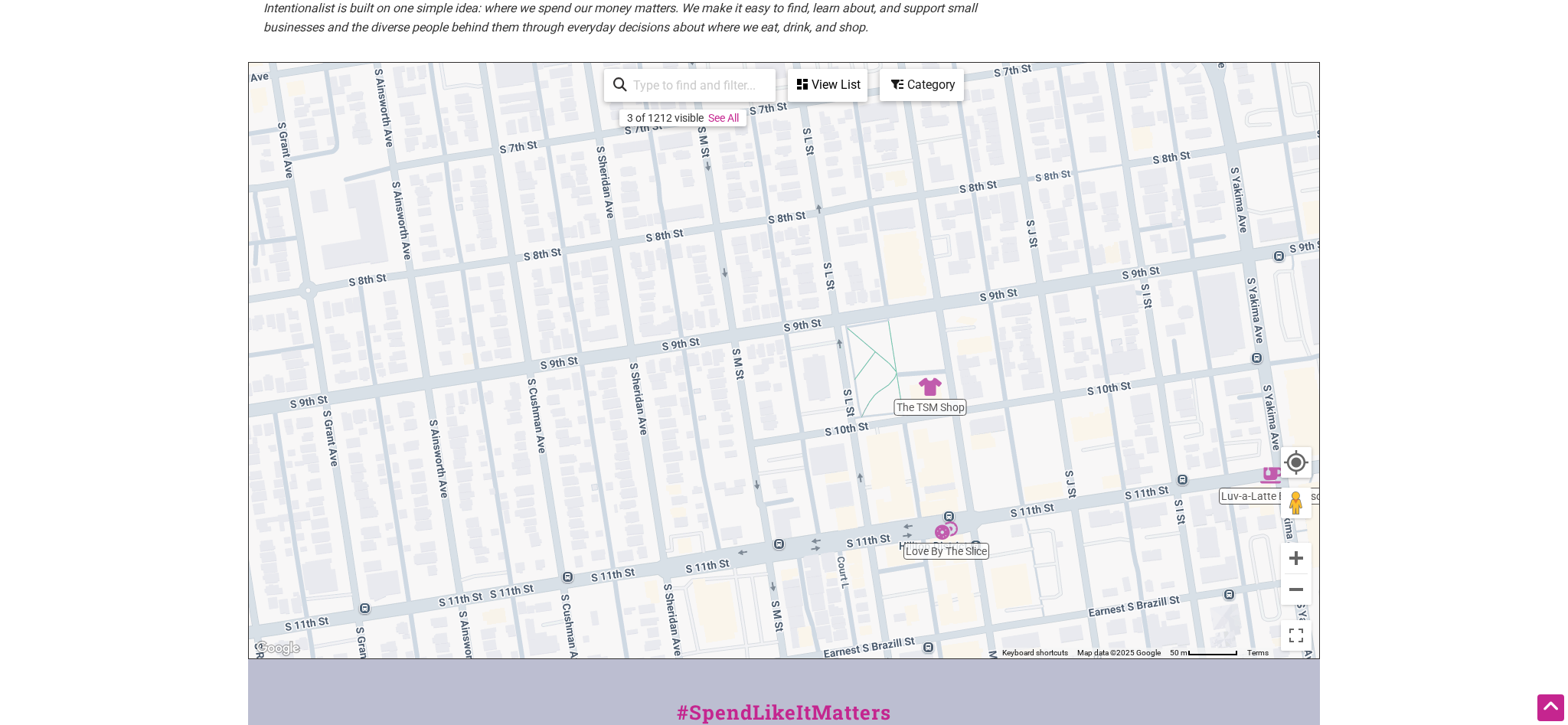
click at [950, 529] on img "Love By The Slice" at bounding box center [946, 530] width 23 height 23
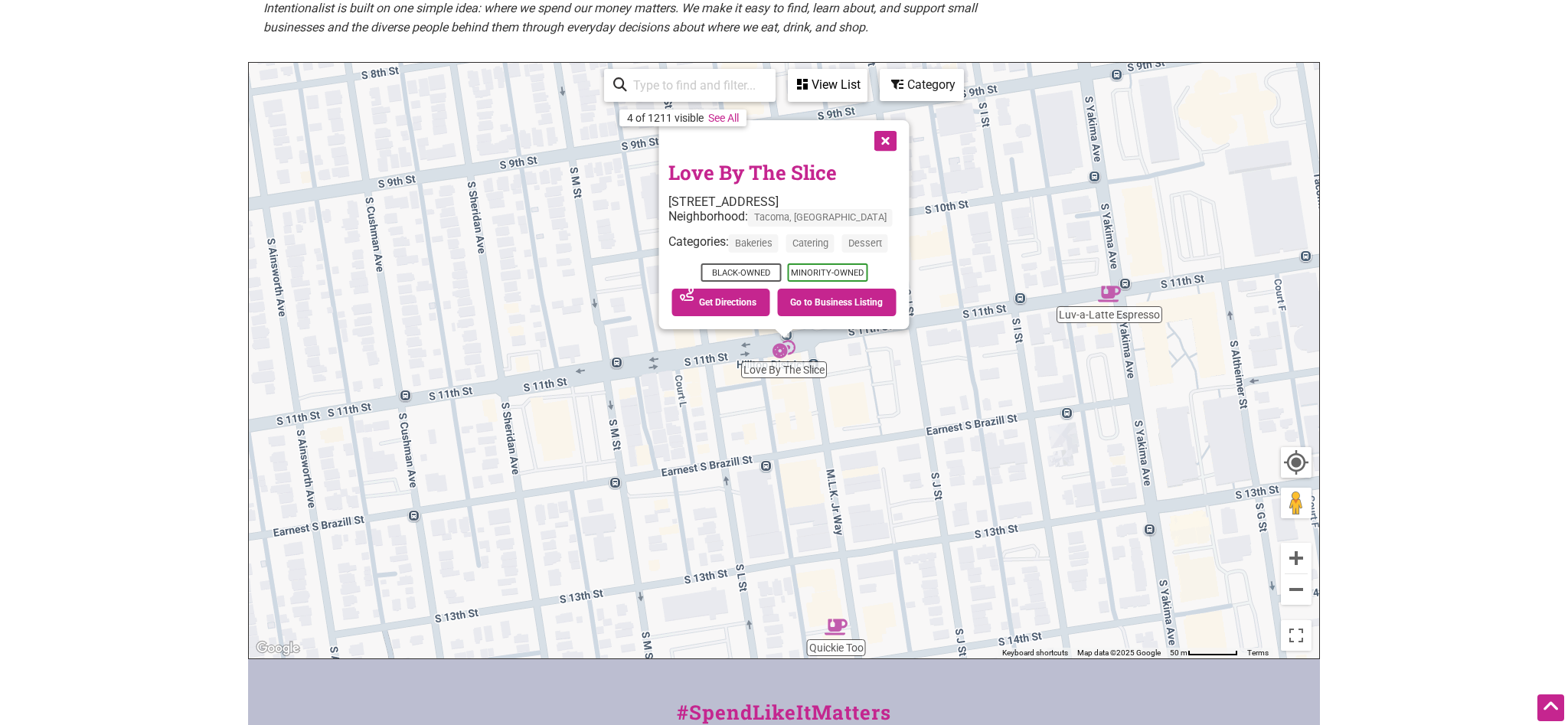
click at [888, 139] on button "Close" at bounding box center [884, 139] width 38 height 38
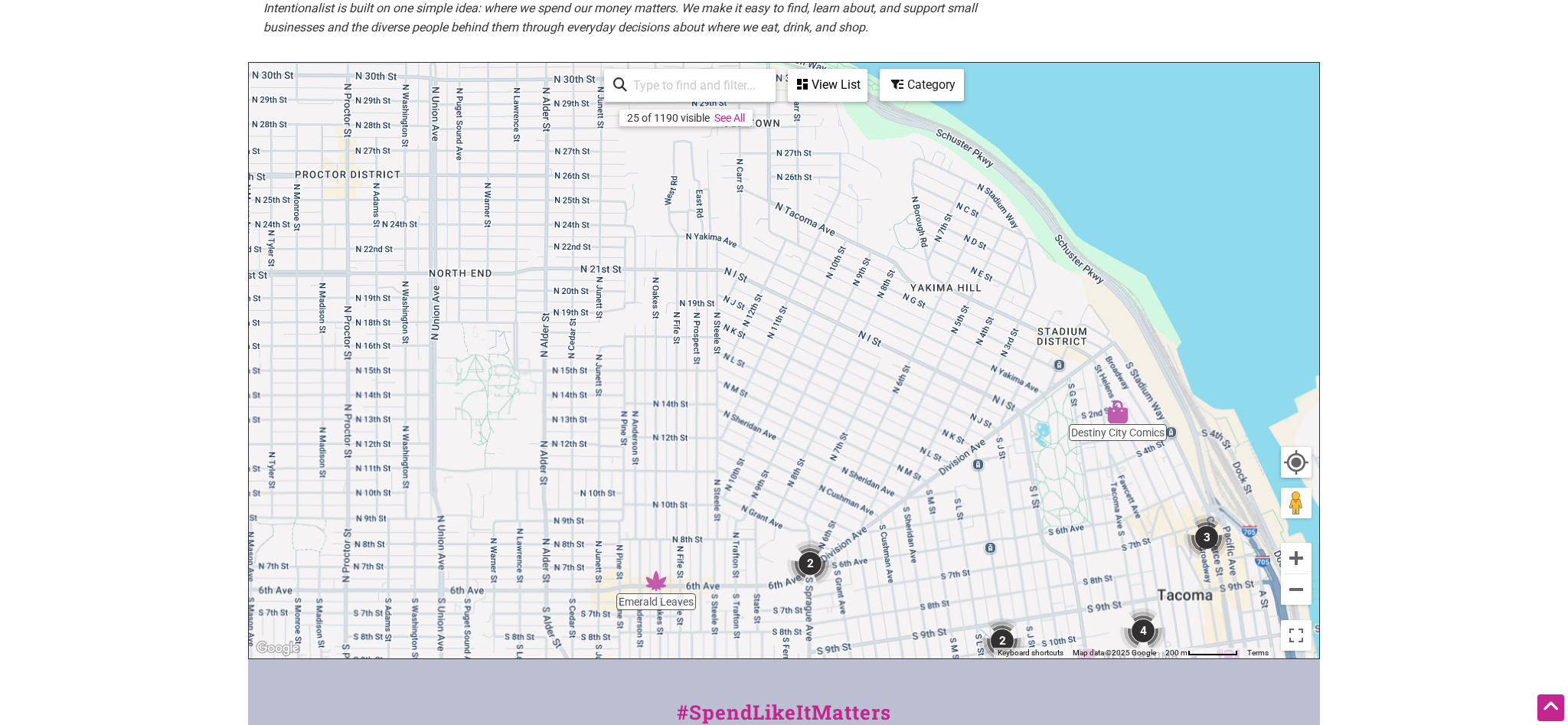
drag, startPoint x: 1079, startPoint y: 223, endPoint x: 1100, endPoint y: 535, distance: 312.7
click at [1100, 535] on div "To navigate, press the arrow keys." at bounding box center [784, 361] width 1070 height 596
click at [1205, 536] on img "3" at bounding box center [1207, 540] width 46 height 46
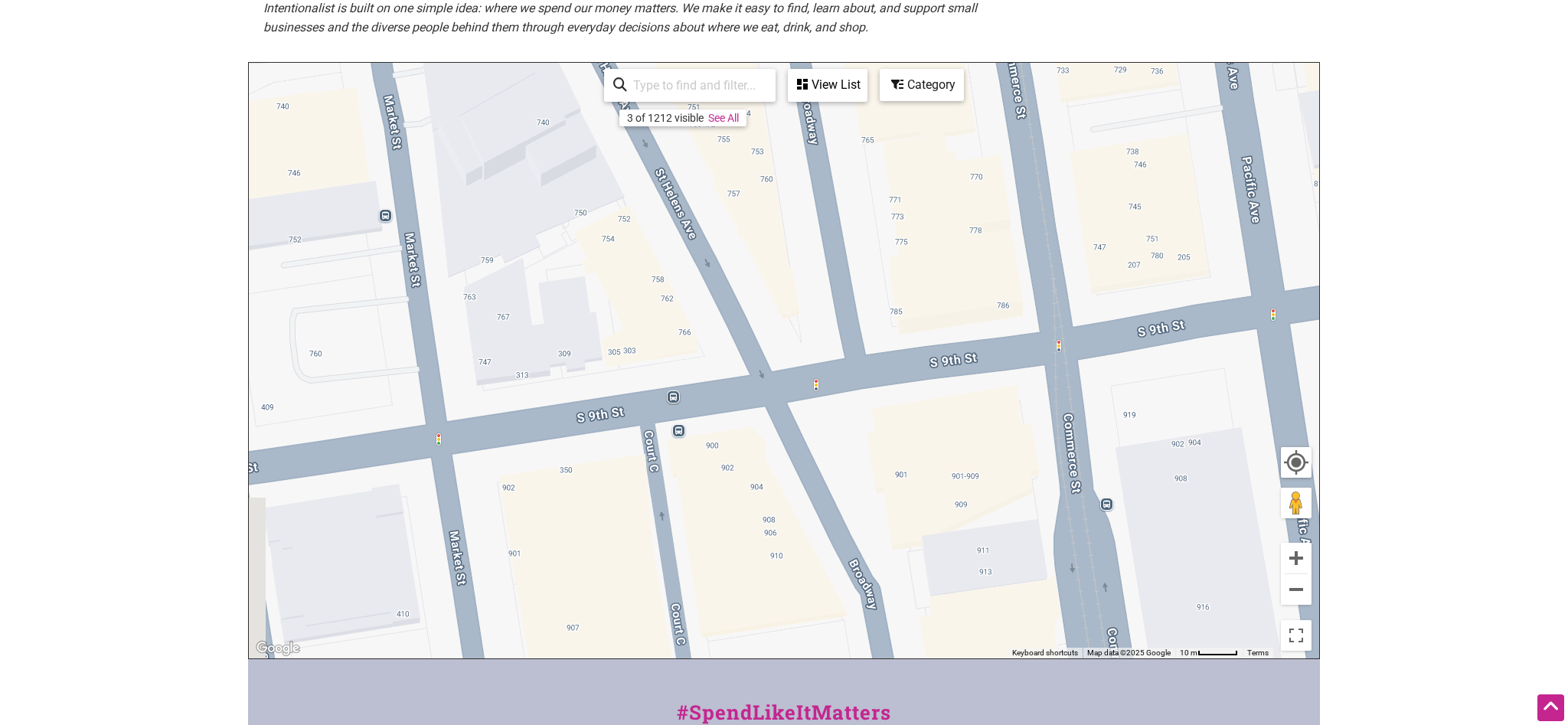
drag, startPoint x: 969, startPoint y: 498, endPoint x: 986, endPoint y: 33, distance: 465.3
click at [986, 63] on div "Handlebar Cycling... The Rusty Goat D Haberdashery To navigate, press the arrow…" at bounding box center [784, 361] width 1070 height 596
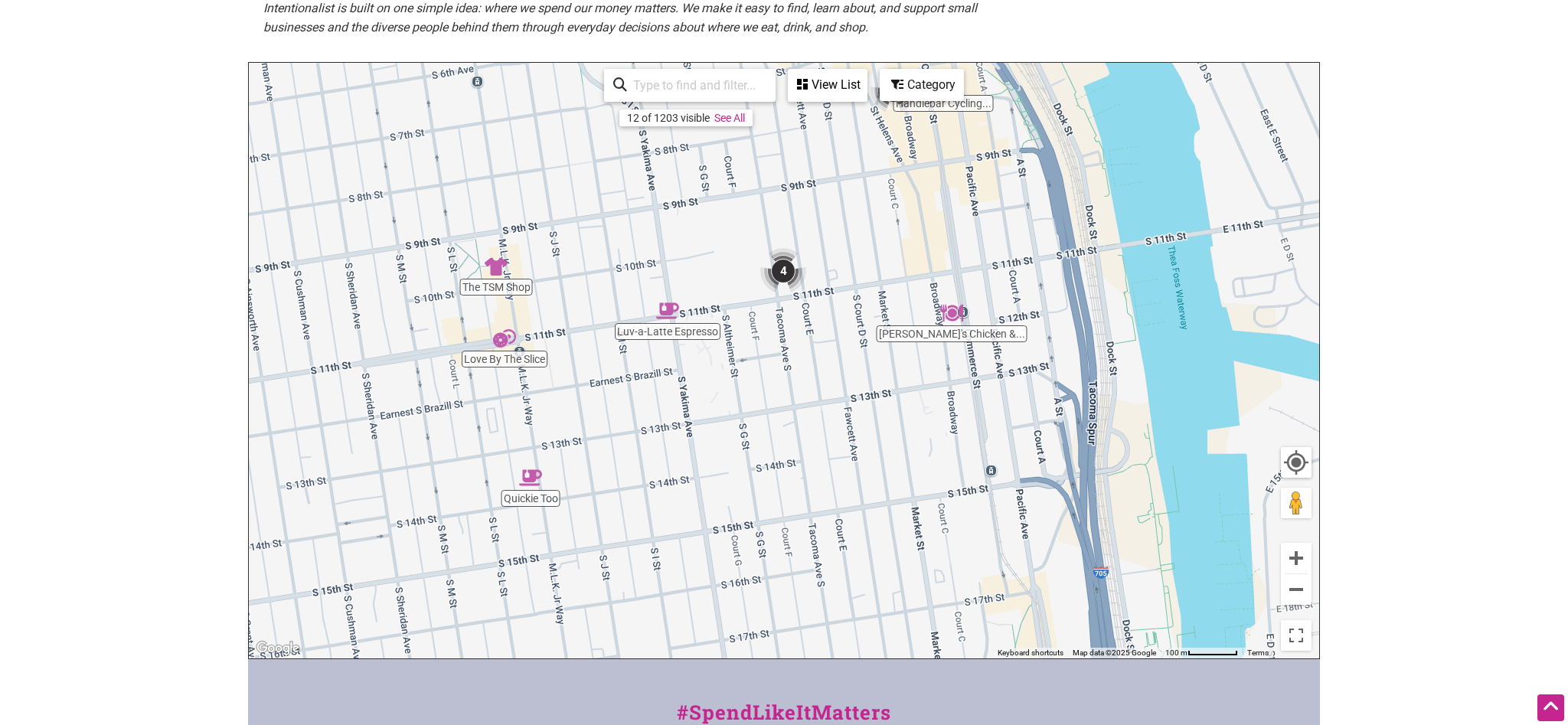
drag, startPoint x: 1027, startPoint y: 473, endPoint x: 993, endPoint y: 305, distance: 171.4
click at [993, 305] on div "To navigate, press the arrow keys." at bounding box center [784, 361] width 1070 height 596
click at [947, 314] on img "Buddy's Chicken & Waffles" at bounding box center [951, 313] width 23 height 23
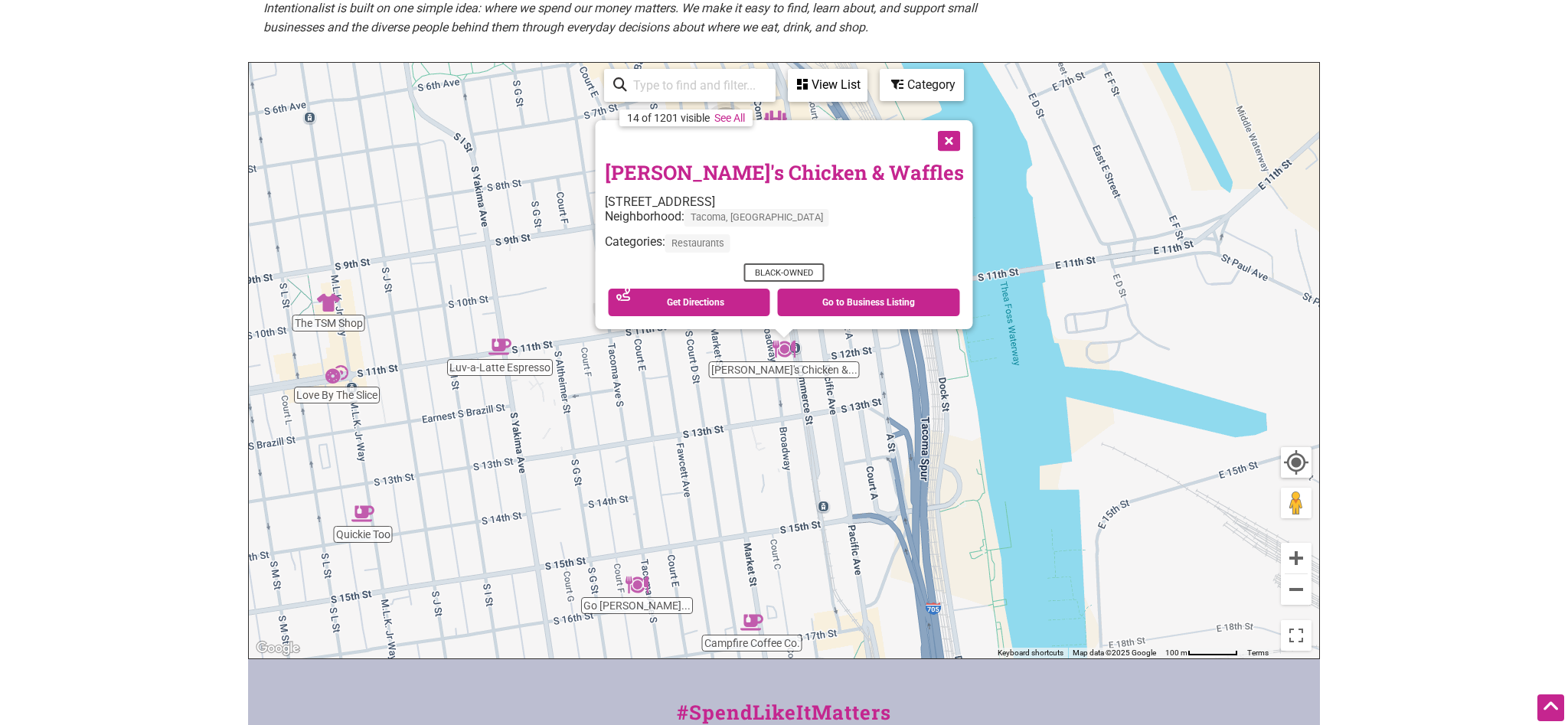
click at [803, 170] on link "[PERSON_NAME]'s Chicken & Waffles" at bounding box center [784, 172] width 359 height 26
click at [929, 143] on button "Close" at bounding box center [948, 139] width 38 height 38
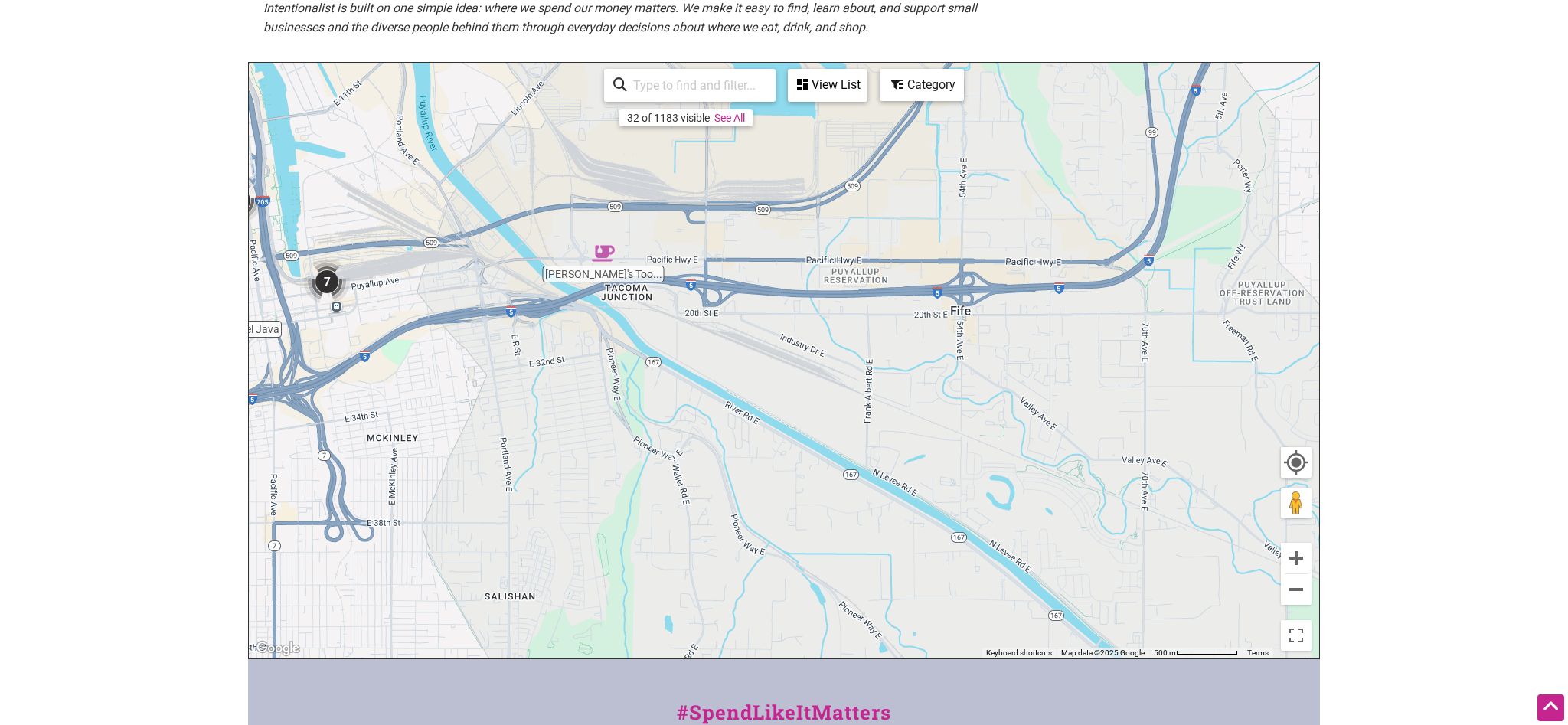
drag, startPoint x: 959, startPoint y: 465, endPoint x: 459, endPoint y: 287, distance: 530.7
click at [459, 287] on div "To navigate, press the arrow keys." at bounding box center [784, 361] width 1070 height 596
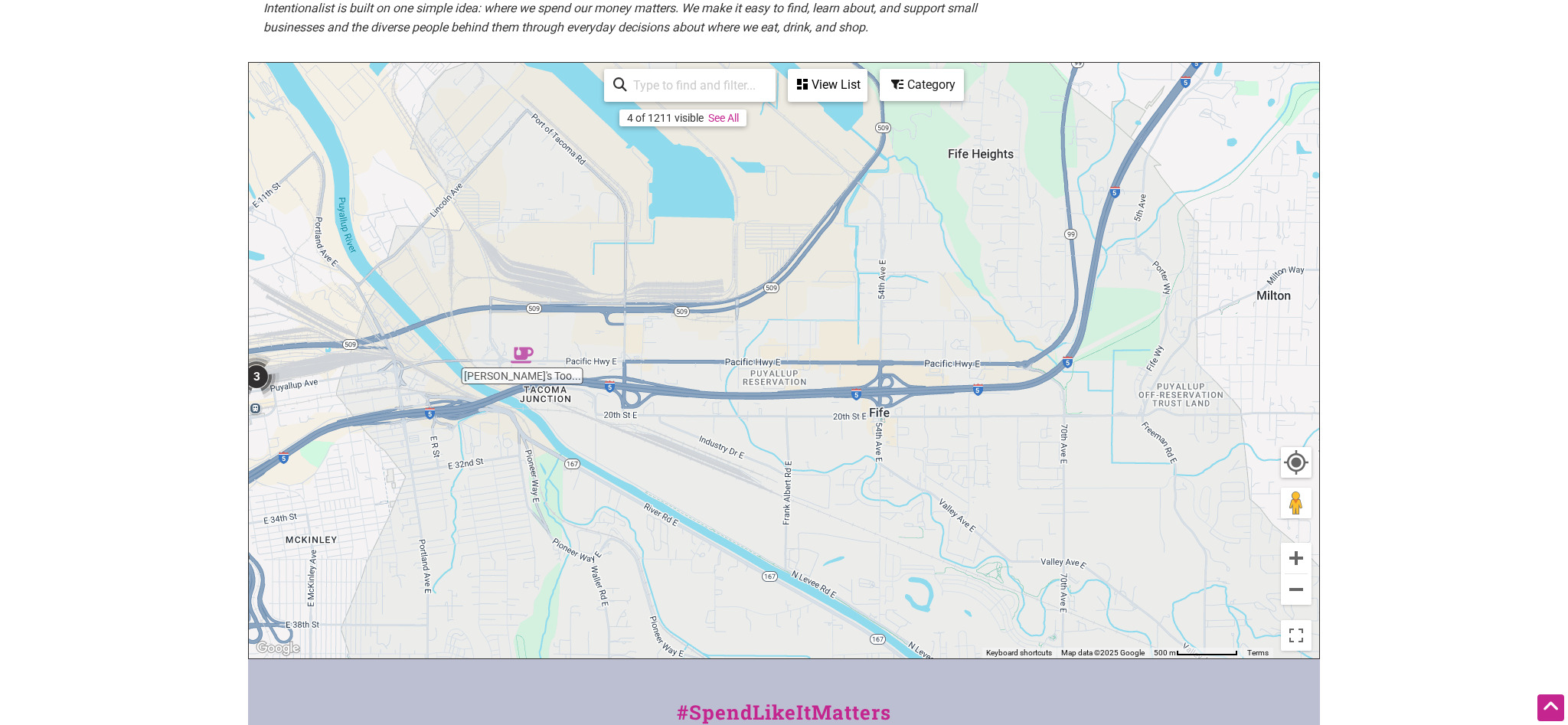
click at [524, 357] on img "Lizzie Lou's Too Cafe" at bounding box center [522, 355] width 23 height 23
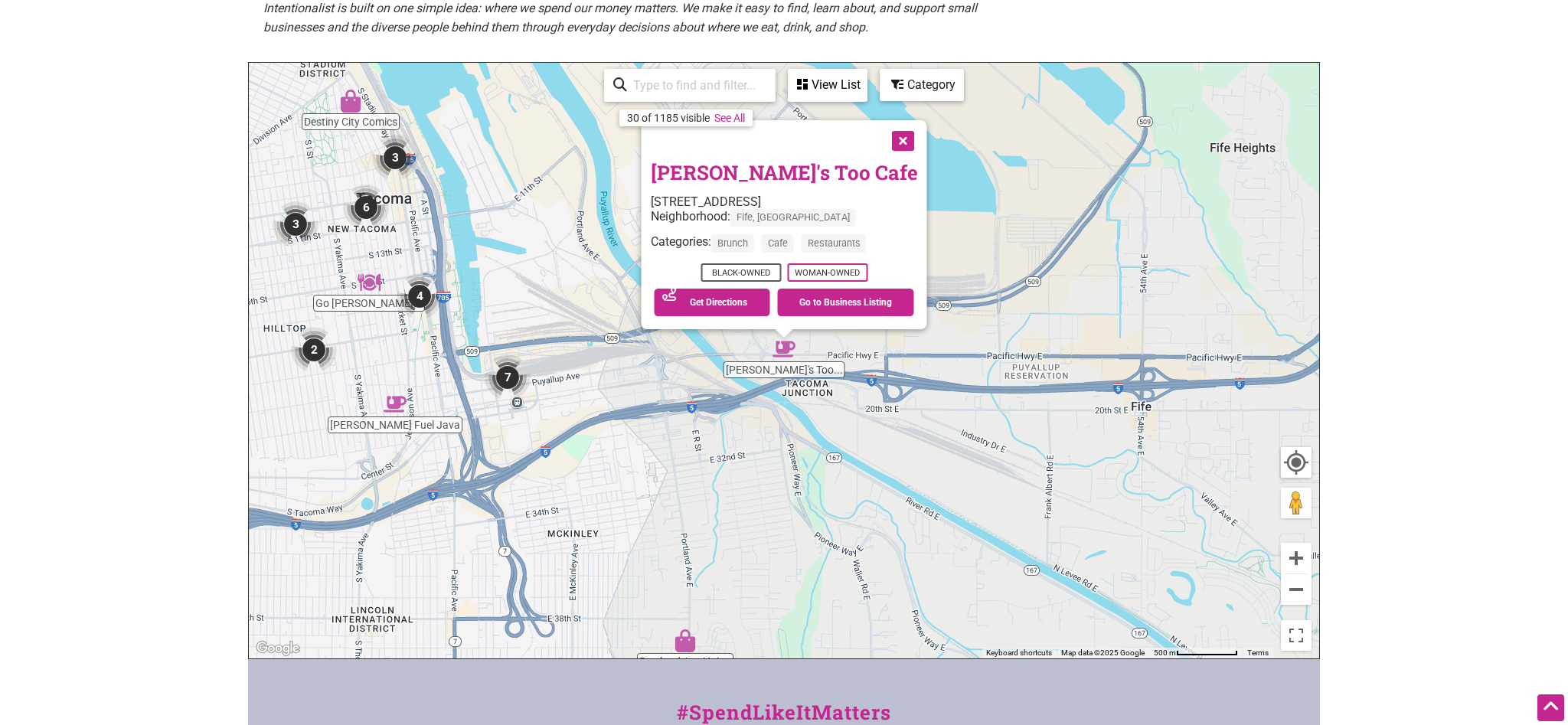
click at [763, 175] on link "Lizzie Lou's Too Cafe" at bounding box center [784, 172] width 267 height 26
click at [883, 138] on button "Close" at bounding box center [902, 139] width 38 height 38
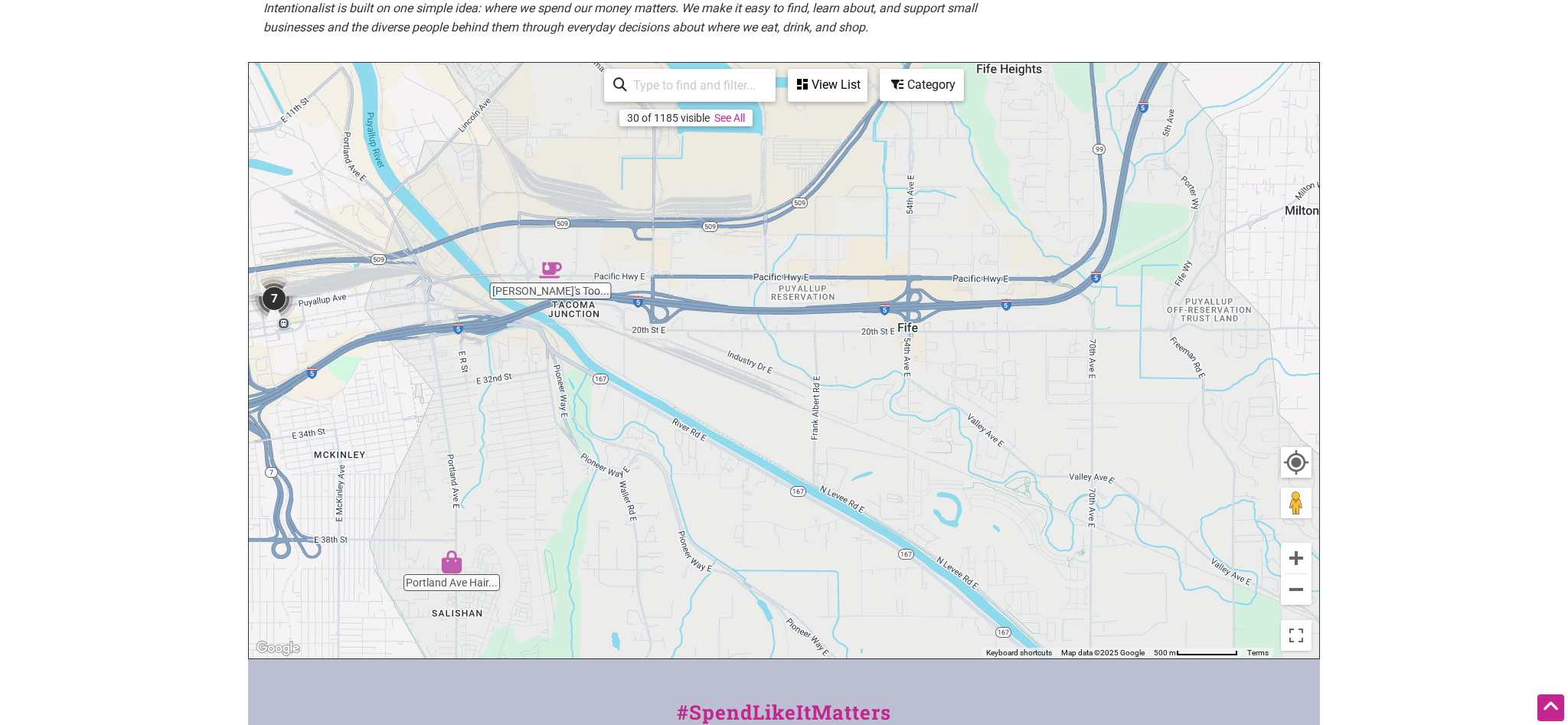
drag, startPoint x: 1032, startPoint y: 331, endPoint x: 787, endPoint y: 251, distance: 257.7
click at [787, 251] on div "To navigate, press the arrow keys." at bounding box center [784, 361] width 1070 height 596
click at [885, 294] on div "To navigate, press the arrow keys." at bounding box center [784, 361] width 1070 height 596
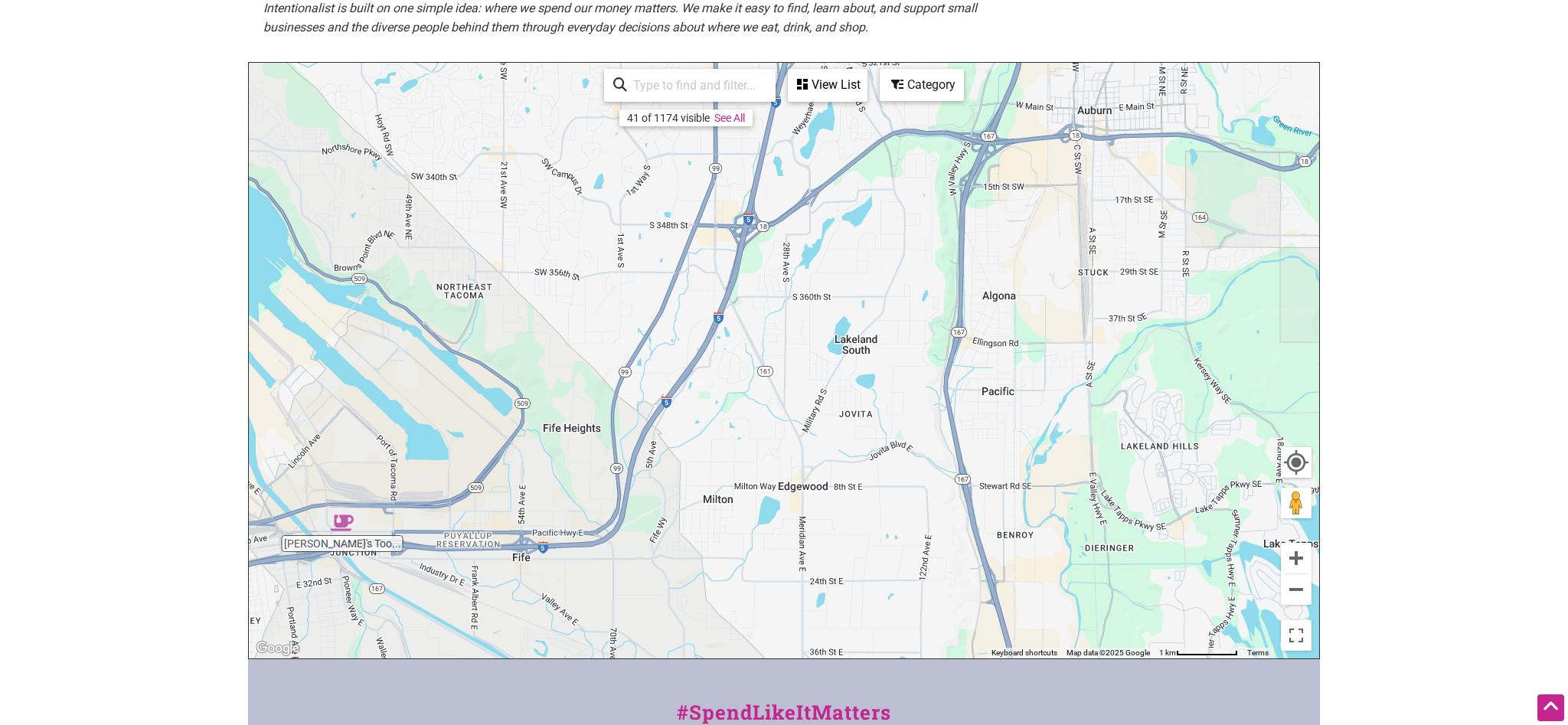
drag, startPoint x: 904, startPoint y: 285, endPoint x: 598, endPoint y: 473, distance: 359.1
click at [598, 473] on div "To navigate, press the arrow keys." at bounding box center [784, 361] width 1070 height 596
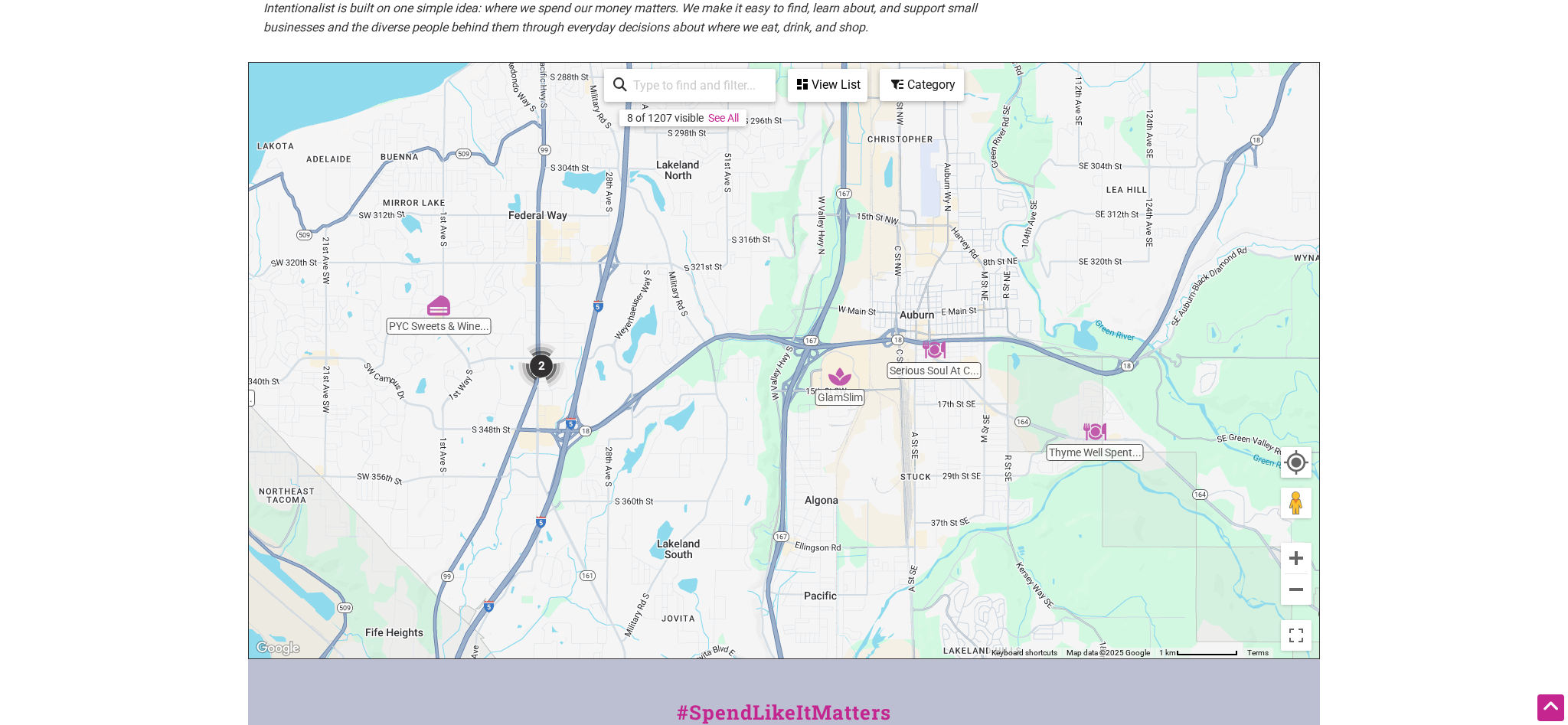
drag, startPoint x: 860, startPoint y: 246, endPoint x: 685, endPoint y: 448, distance: 267.3
click at [685, 448] on div "To navigate, press the arrow keys." at bounding box center [784, 361] width 1070 height 596
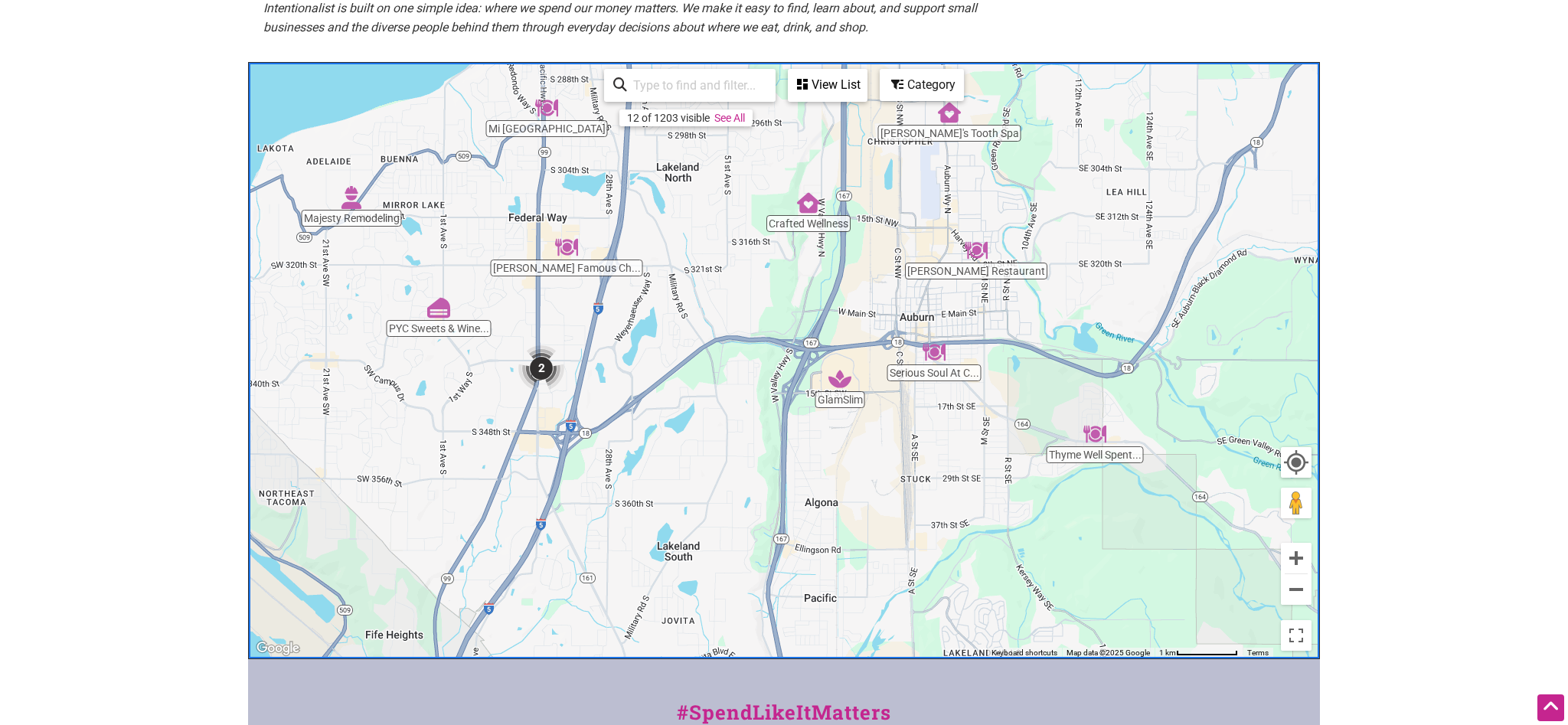
click at [545, 102] on img "Mi Bella Honduras" at bounding box center [547, 108] width 23 height 23
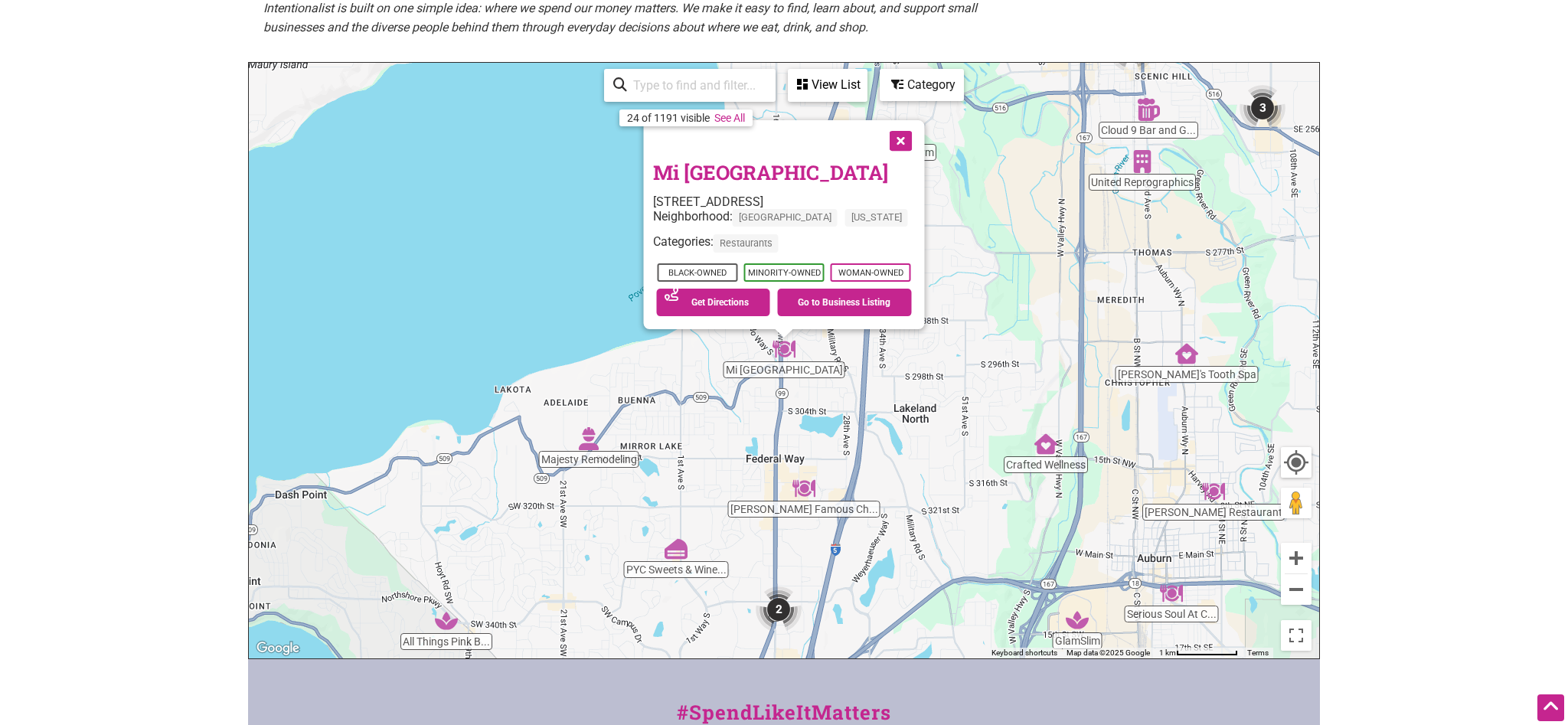
click at [1177, 598] on img "Serious Soul At Cubby's" at bounding box center [1171, 593] width 23 height 23
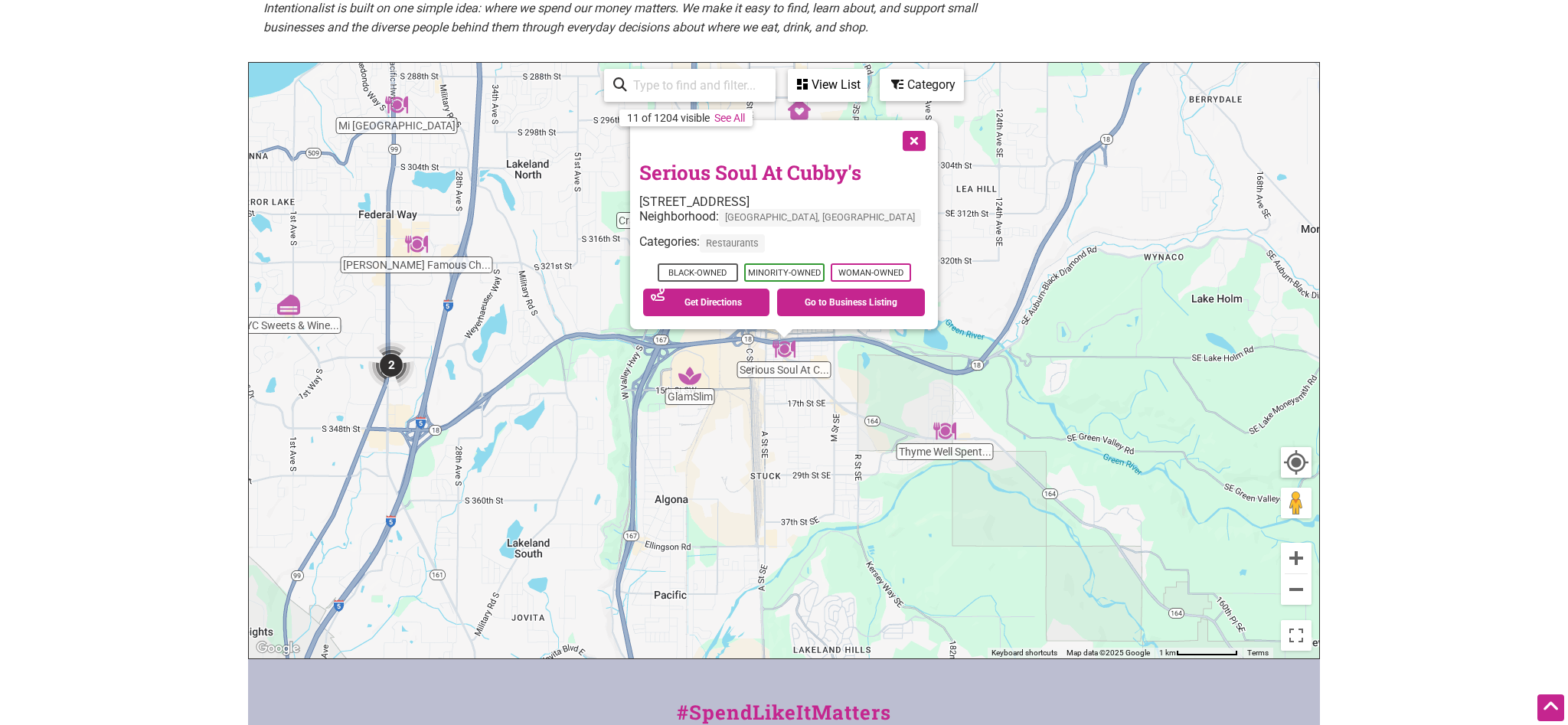
click at [785, 176] on link "Serious Soul At Cubby's" at bounding box center [750, 172] width 222 height 26
click at [945, 437] on img "Thyme Well Spent Catering" at bounding box center [945, 431] width 23 height 23
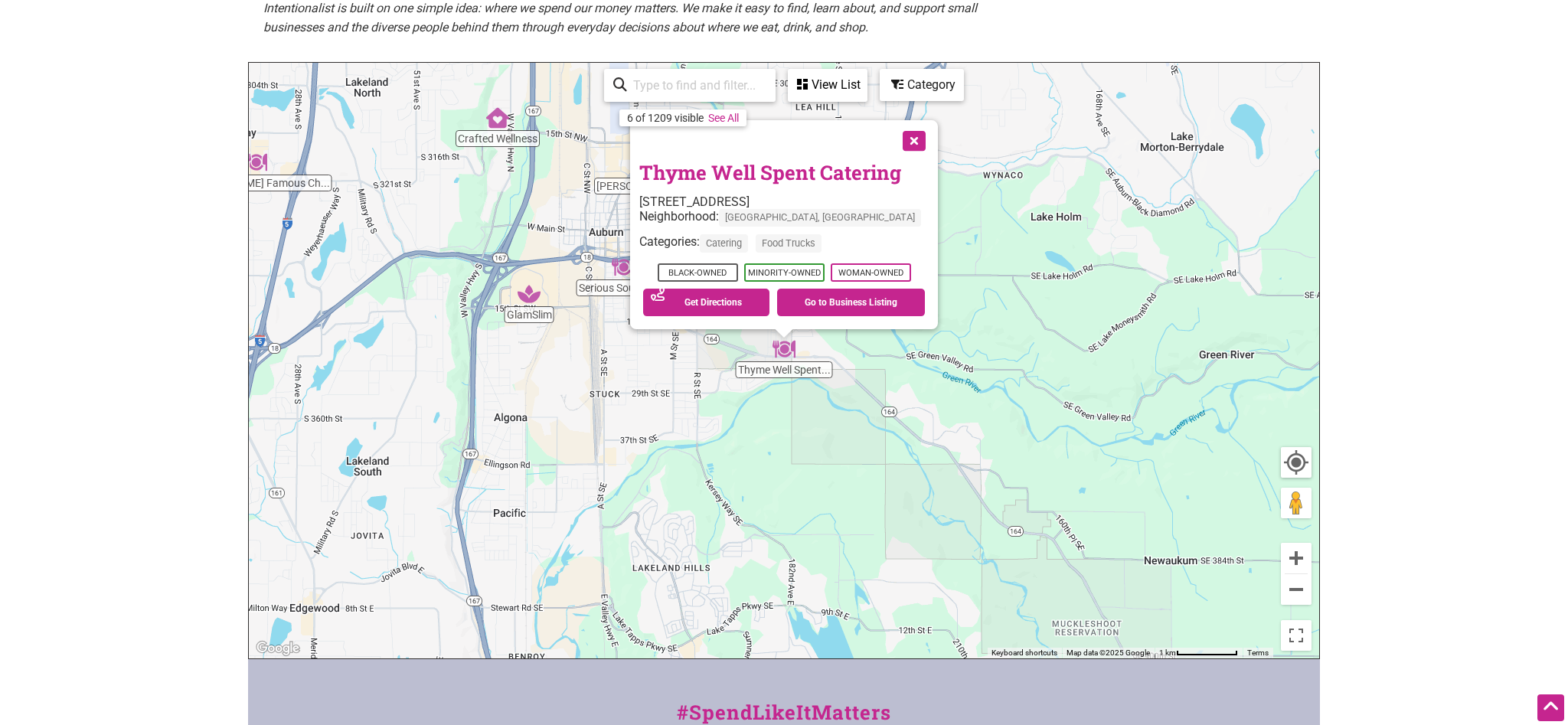
click at [901, 139] on button "Close" at bounding box center [913, 139] width 38 height 38
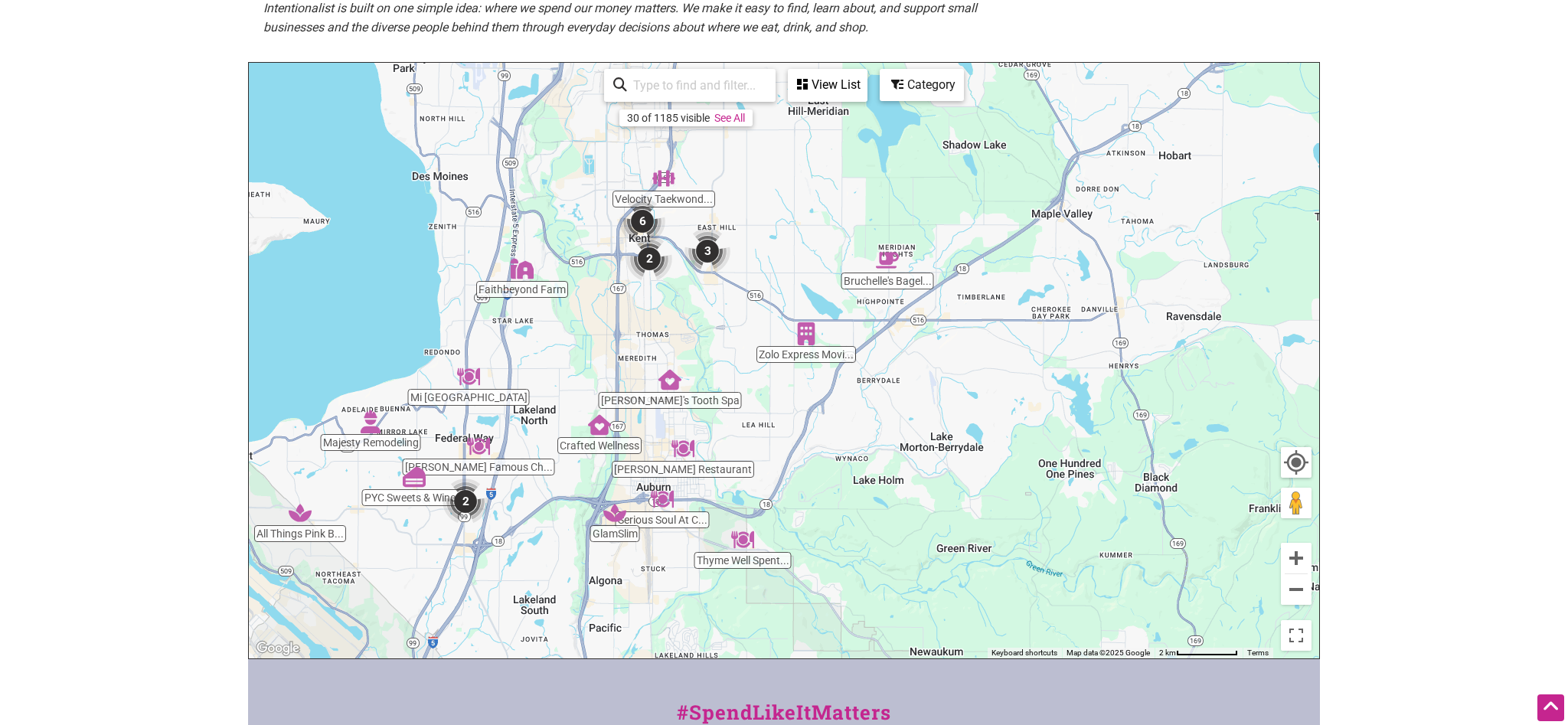
drag, startPoint x: 845, startPoint y: 287, endPoint x: 828, endPoint y: 419, distance: 133.1
click at [828, 419] on div "To navigate, press the arrow keys." at bounding box center [784, 361] width 1070 height 596
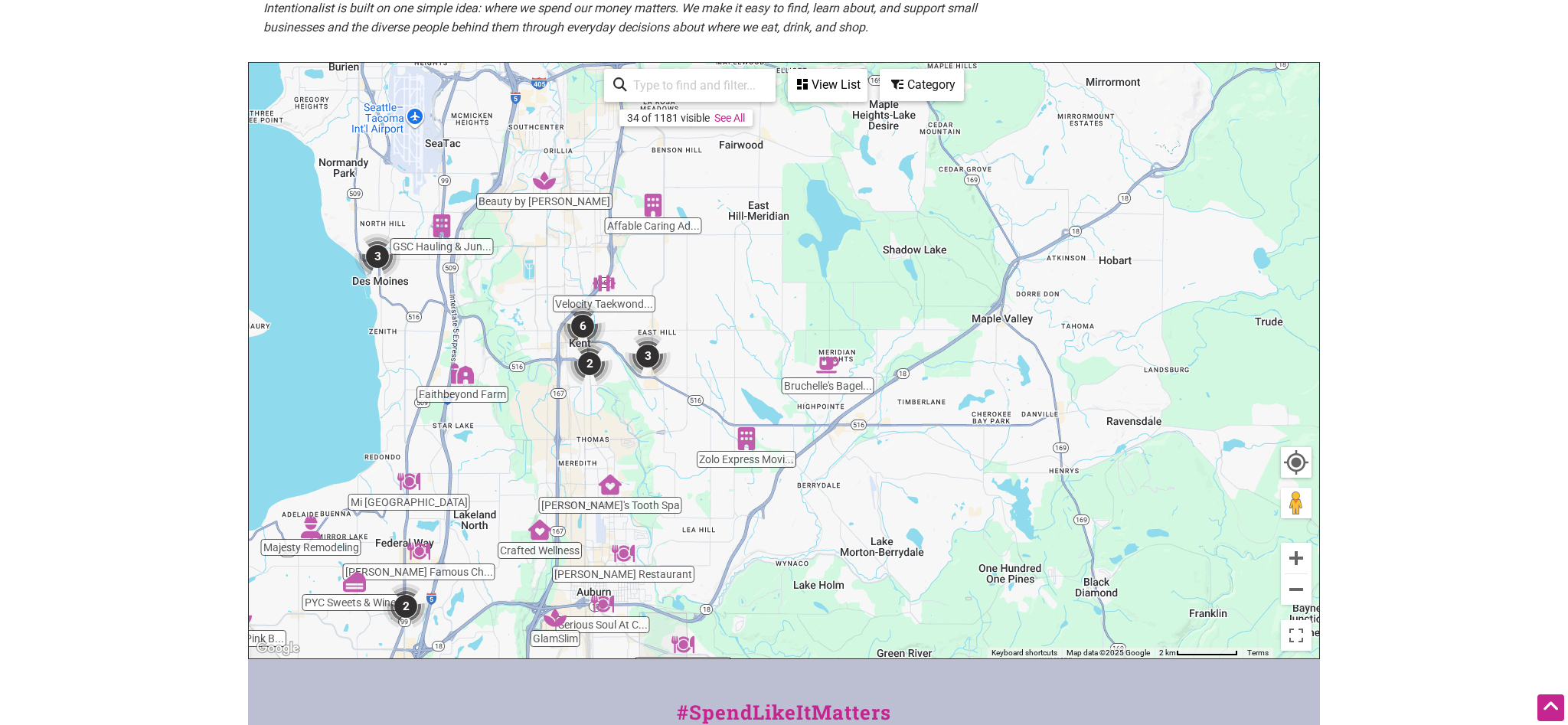
drag, startPoint x: 973, startPoint y: 339, endPoint x: 916, endPoint y: 468, distance: 141.0
click at [916, 468] on div "To navigate, press the arrow keys." at bounding box center [784, 361] width 1070 height 596
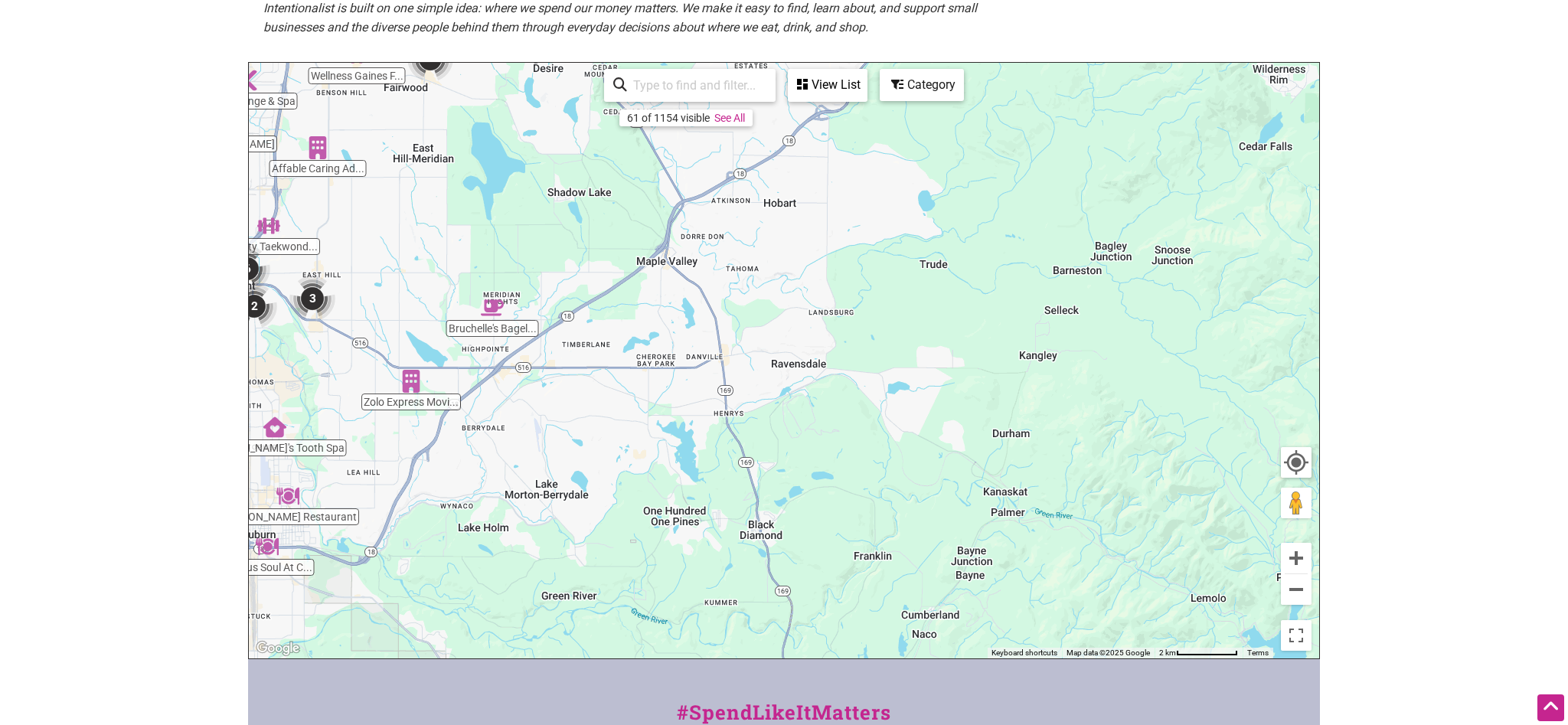
drag, startPoint x: 921, startPoint y: 341, endPoint x: 561, endPoint y: 267, distance: 367.5
click at [561, 267] on div "To navigate, press the arrow keys." at bounding box center [784, 361] width 1070 height 596
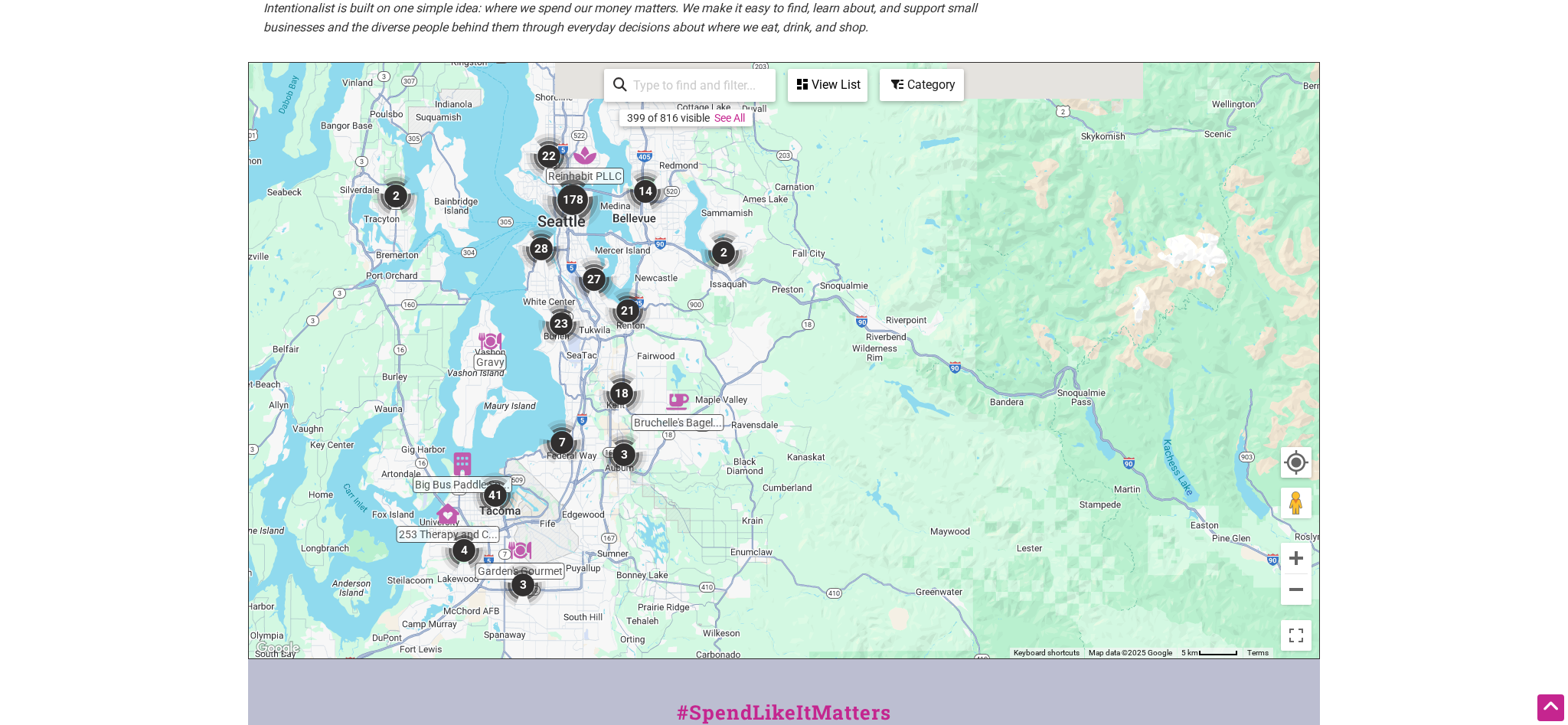
drag, startPoint x: 606, startPoint y: 262, endPoint x: 723, endPoint y: 373, distance: 161.3
click at [723, 373] on div "To navigate, press the arrow keys." at bounding box center [784, 361] width 1070 height 596
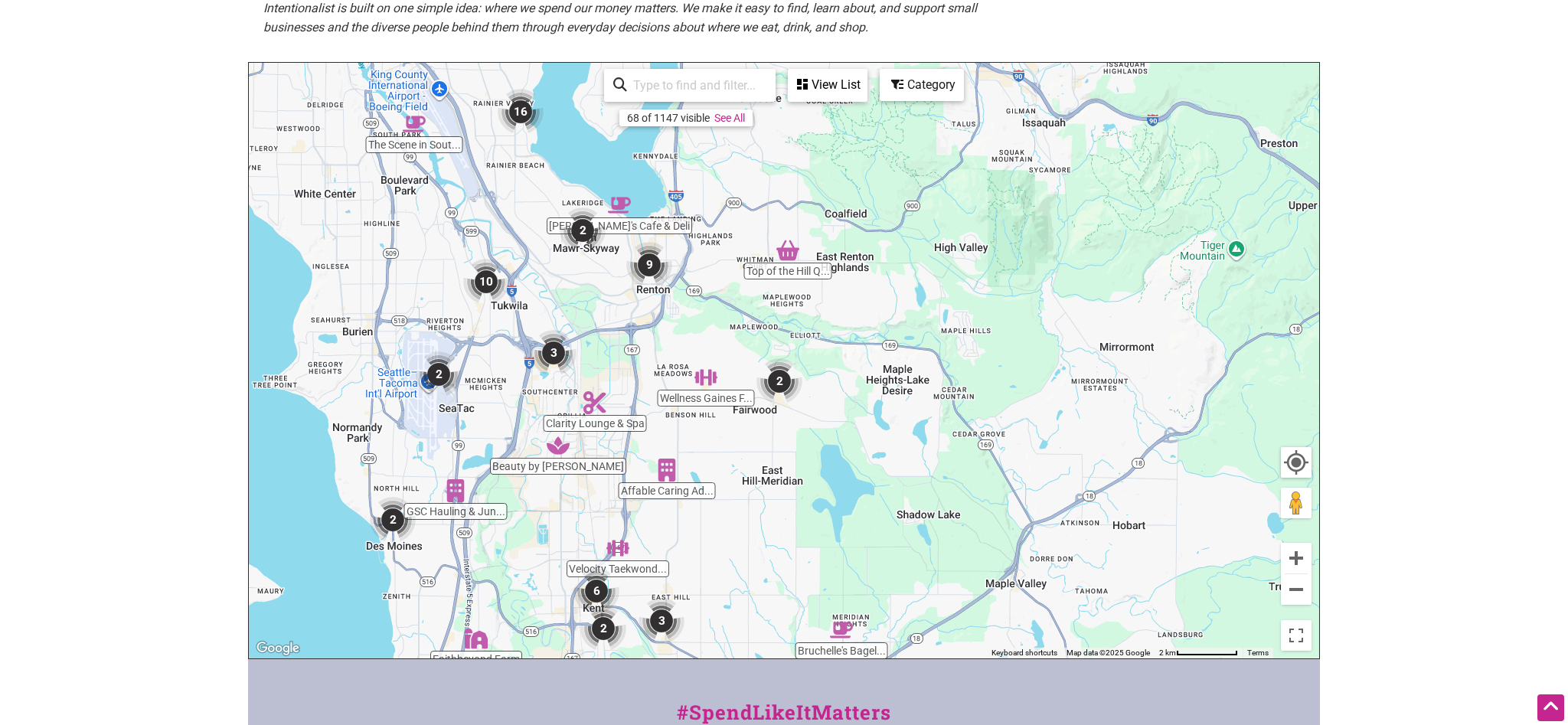
drag, startPoint x: 718, startPoint y: 315, endPoint x: 791, endPoint y: 334, distance: 75.4
click at [791, 334] on div "To navigate, press the arrow keys." at bounding box center [784, 361] width 1070 height 596
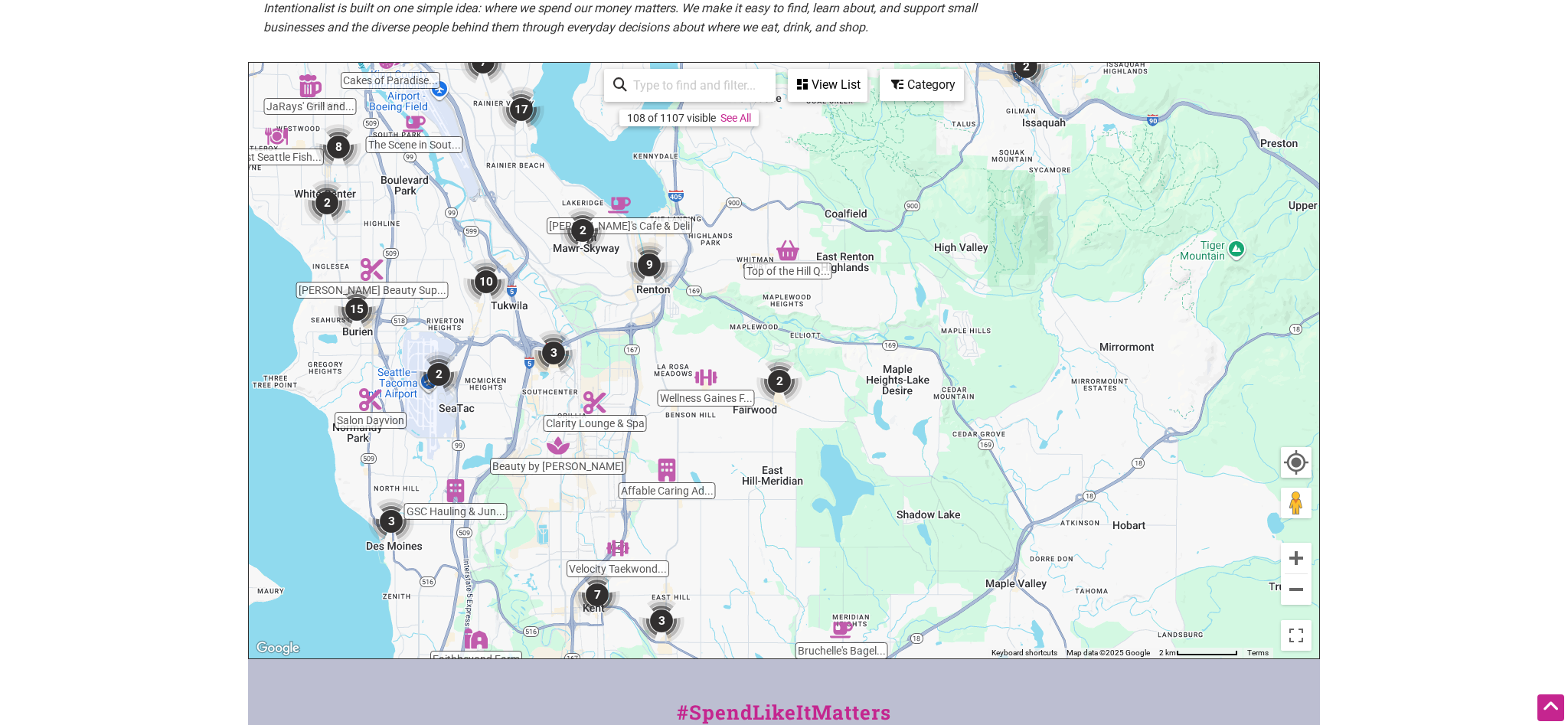
click at [784, 390] on img "2" at bounding box center [779, 381] width 46 height 46
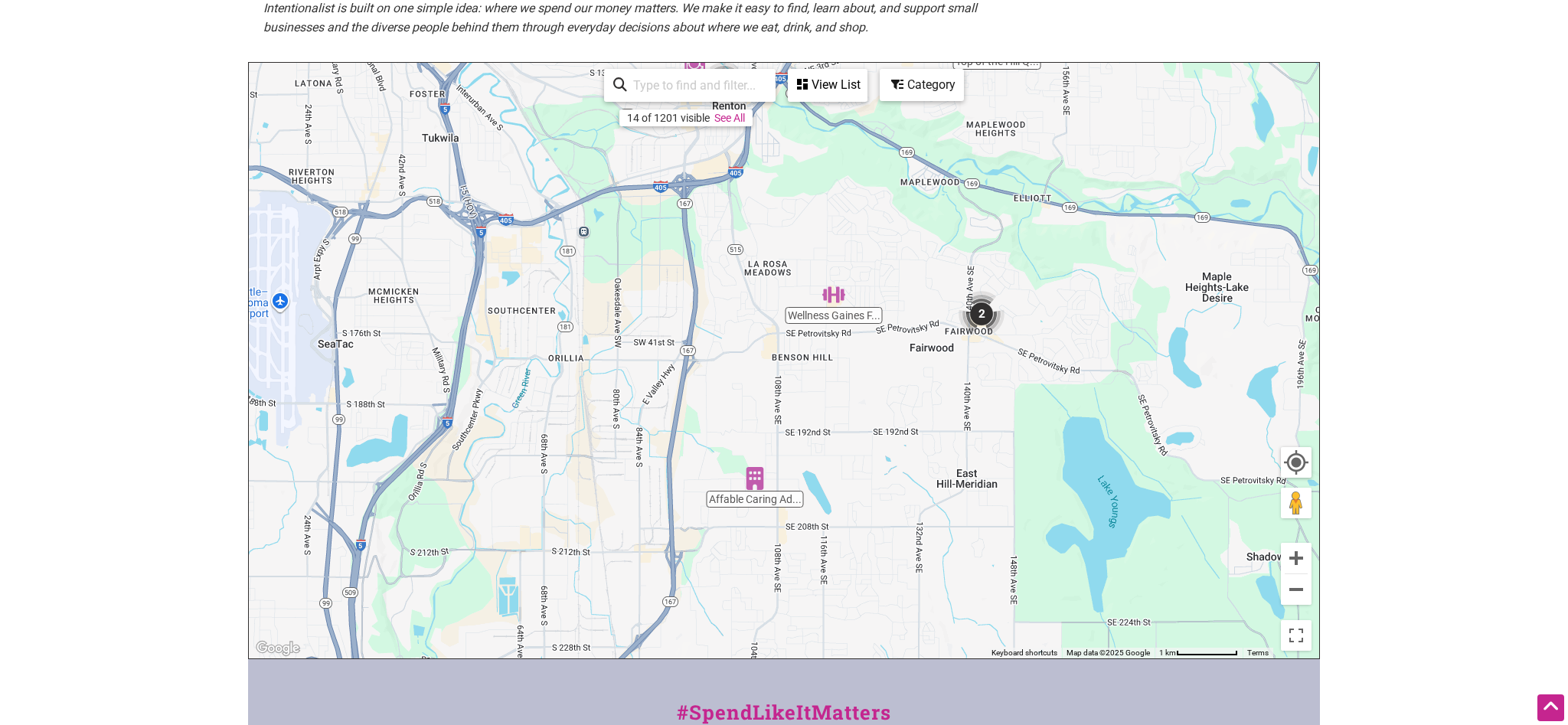
drag, startPoint x: 747, startPoint y: 349, endPoint x: 883, endPoint y: 303, distance: 143.6
click at [883, 303] on div "To navigate, press the arrow keys." at bounding box center [784, 361] width 1070 height 596
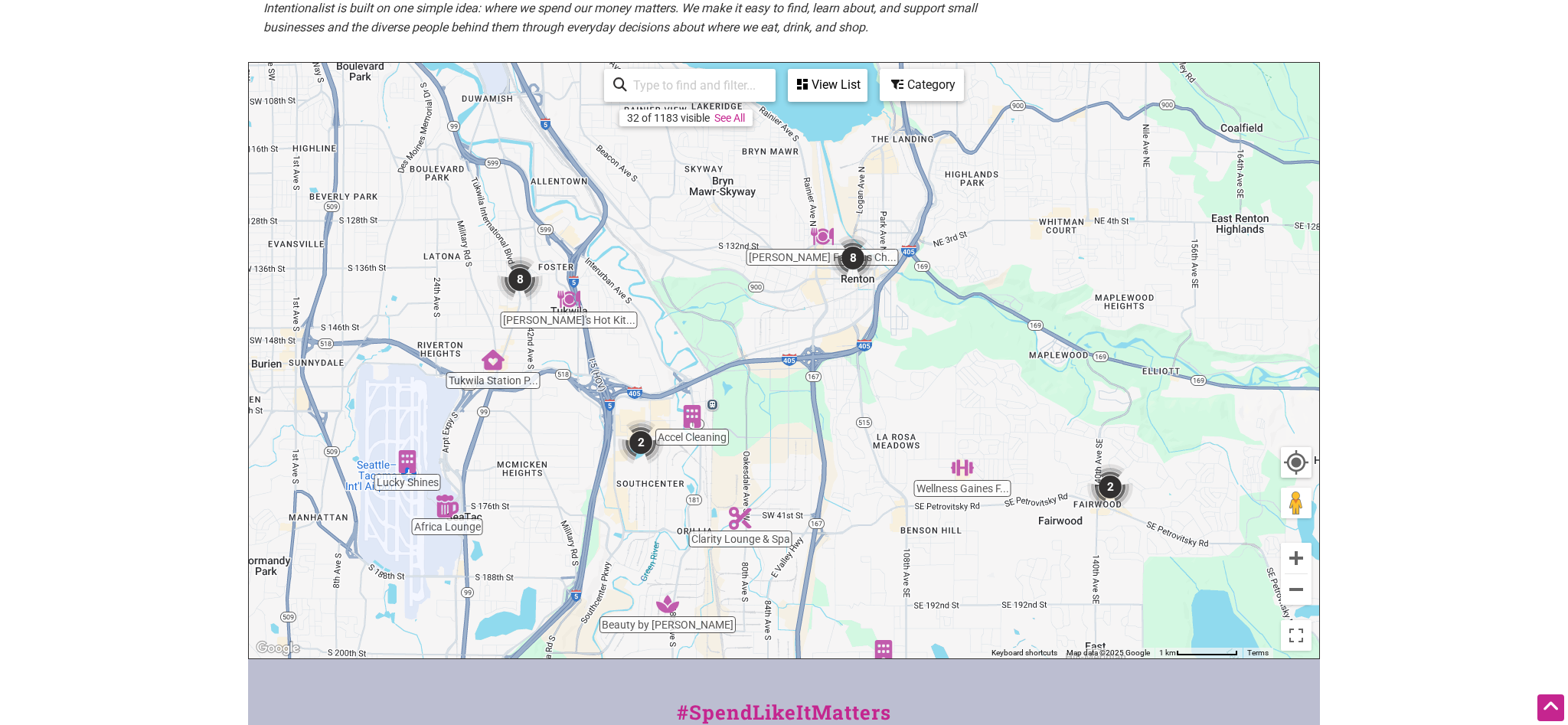
drag, startPoint x: 614, startPoint y: 306, endPoint x: 750, endPoint y: 483, distance: 223.2
click at [750, 483] on div "To navigate, press the arrow keys." at bounding box center [784, 361] width 1070 height 596
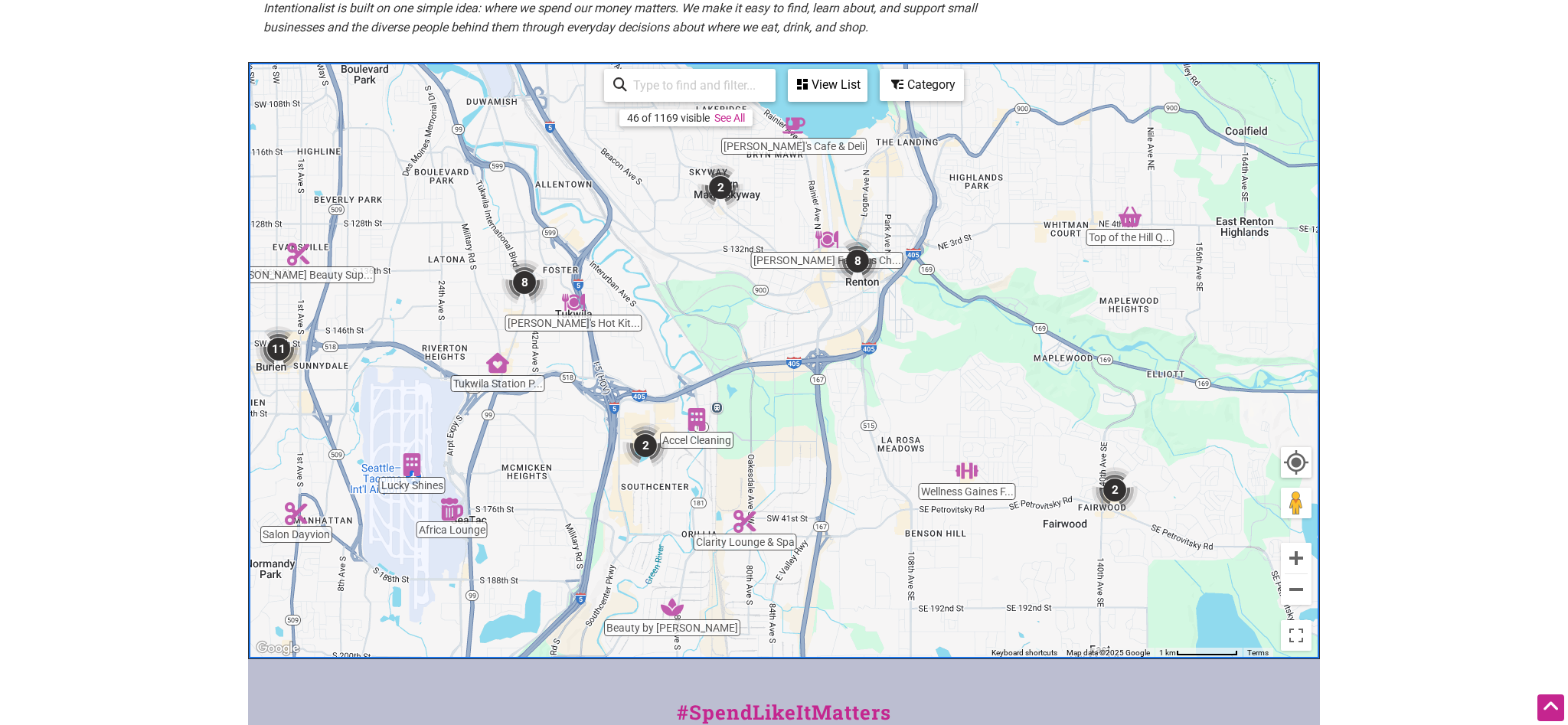
click at [565, 296] on img "Monique's Hot Kitchen" at bounding box center [573, 302] width 23 height 23
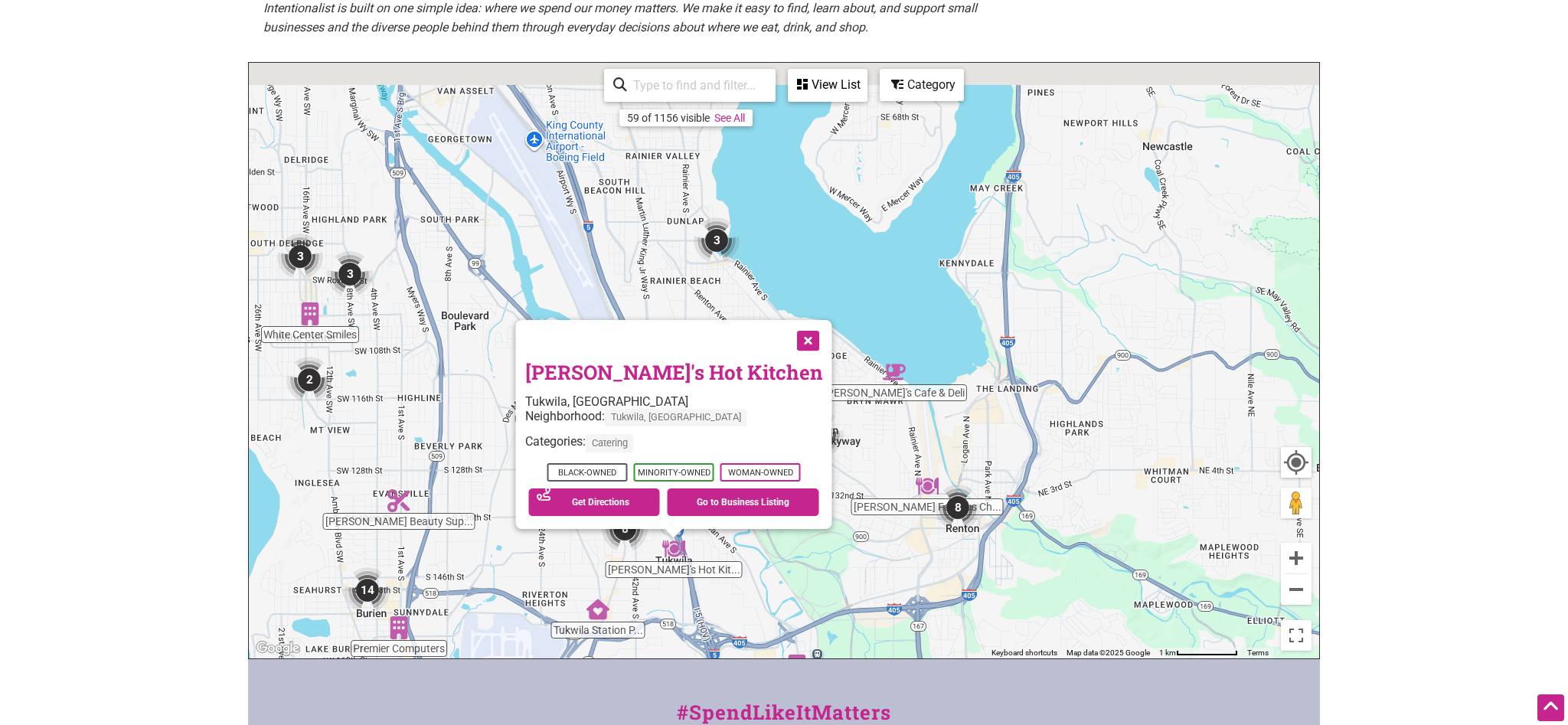
drag, startPoint x: 911, startPoint y: 530, endPoint x: 875, endPoint y: 579, distance: 60.8
click at [875, 579] on div "To navigate, press the arrow keys. Monique's Hot Kitchen Tukwila, WA Neighborho…" at bounding box center [784, 361] width 1070 height 596
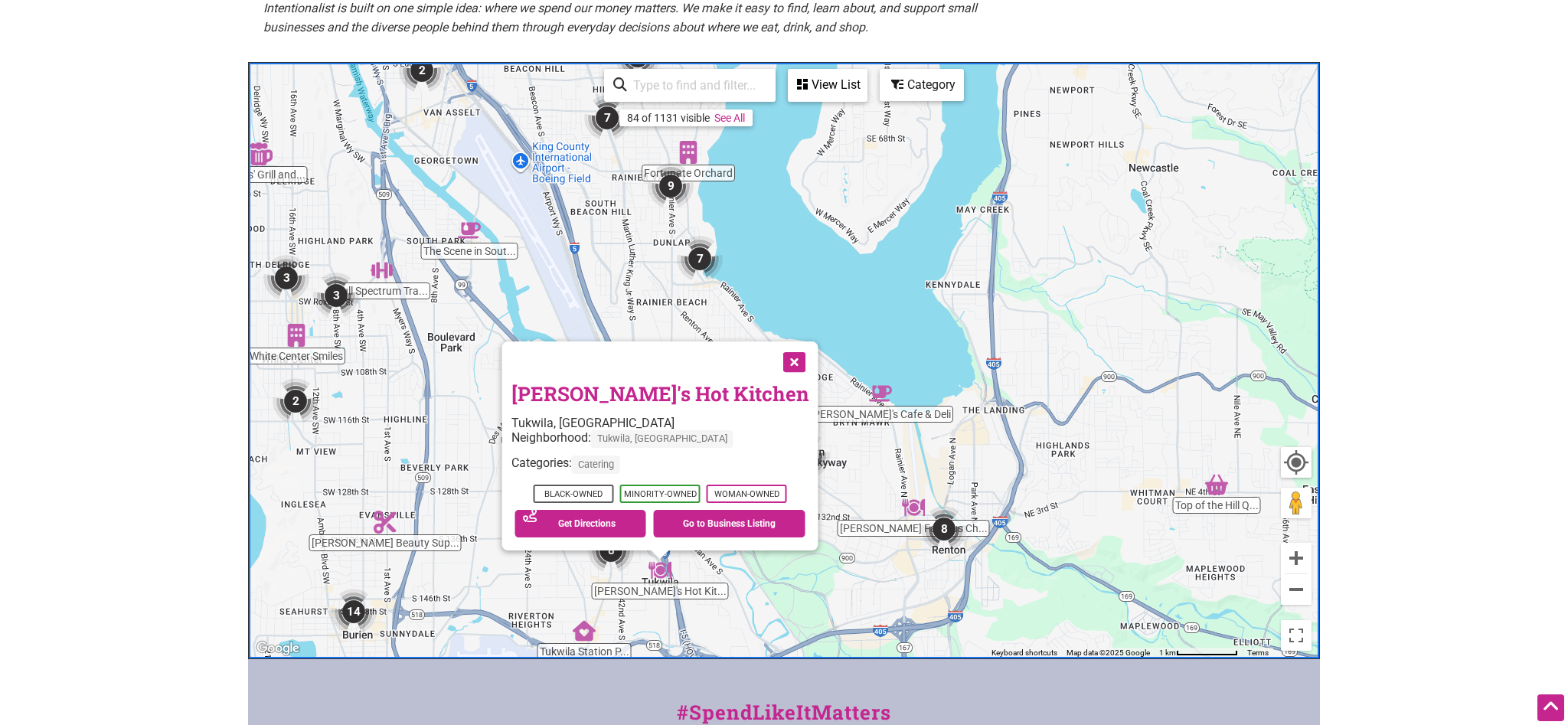
click at [877, 388] on img "Winnie's Cafe & Deli" at bounding box center [880, 393] width 23 height 23
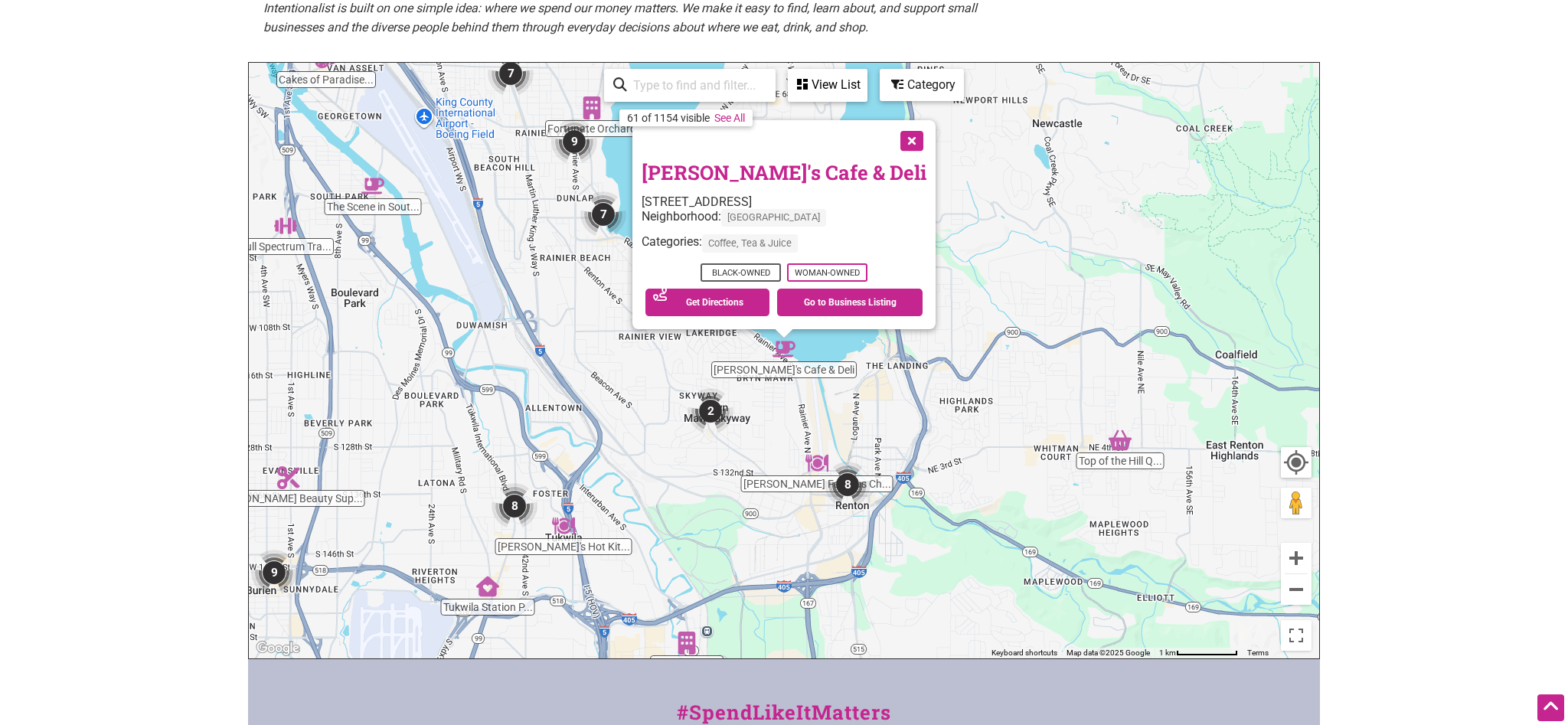
click at [1126, 438] on img "Top of the Hill Quality Produce and Meat" at bounding box center [1120, 440] width 23 height 23
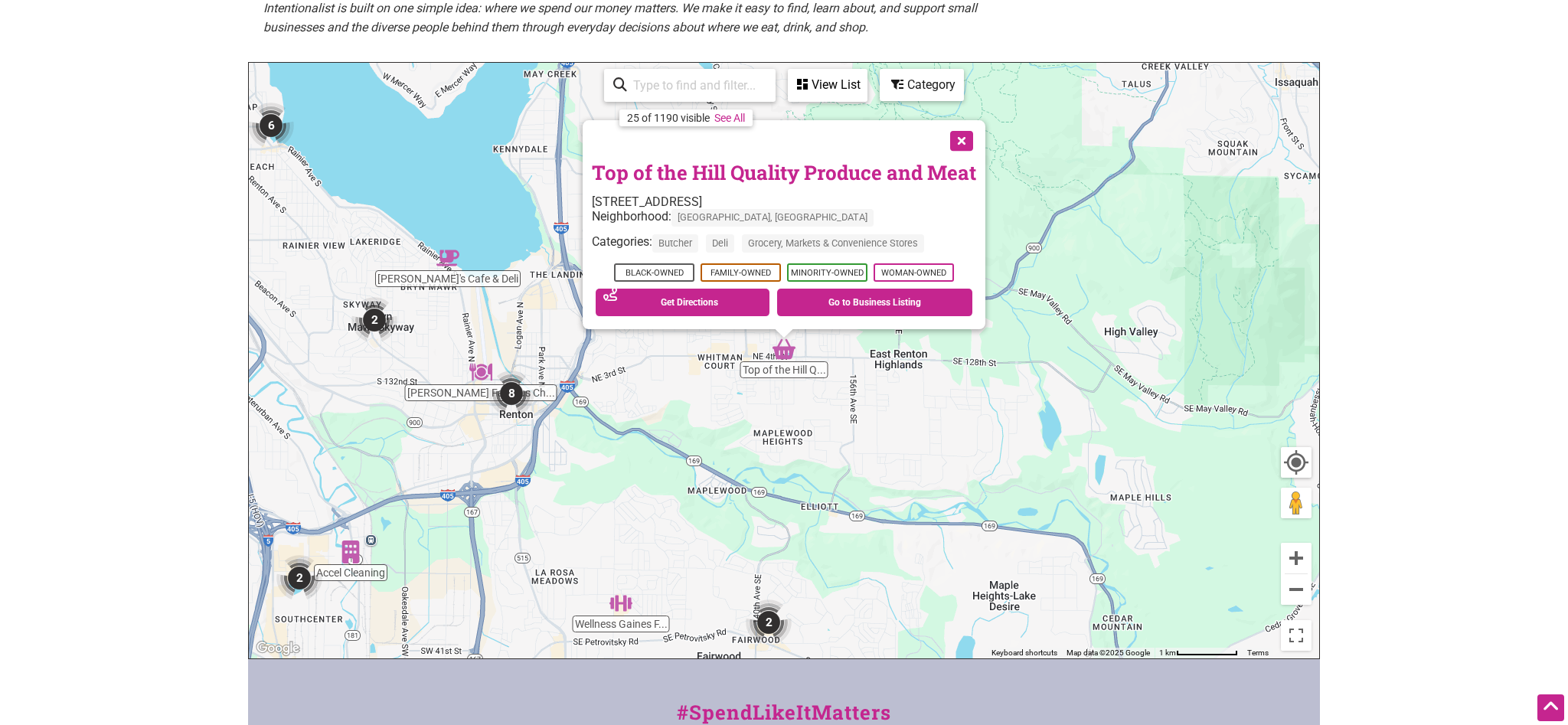
click at [710, 166] on link "Top of the Hill Quality Produce and Meat" at bounding box center [784, 172] width 384 height 26
click at [962, 141] on button "Close" at bounding box center [960, 139] width 38 height 38
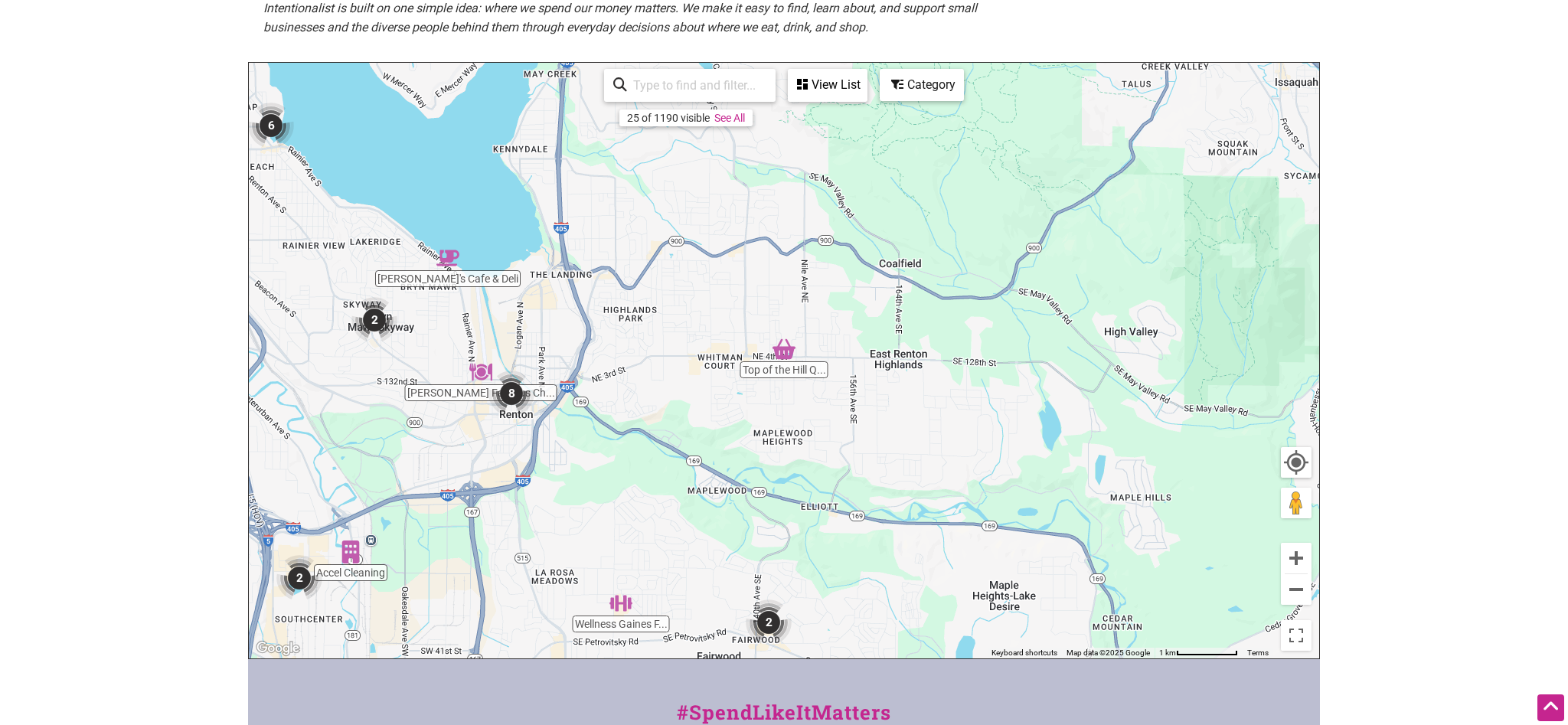
click at [369, 319] on img "2" at bounding box center [374, 319] width 46 height 46
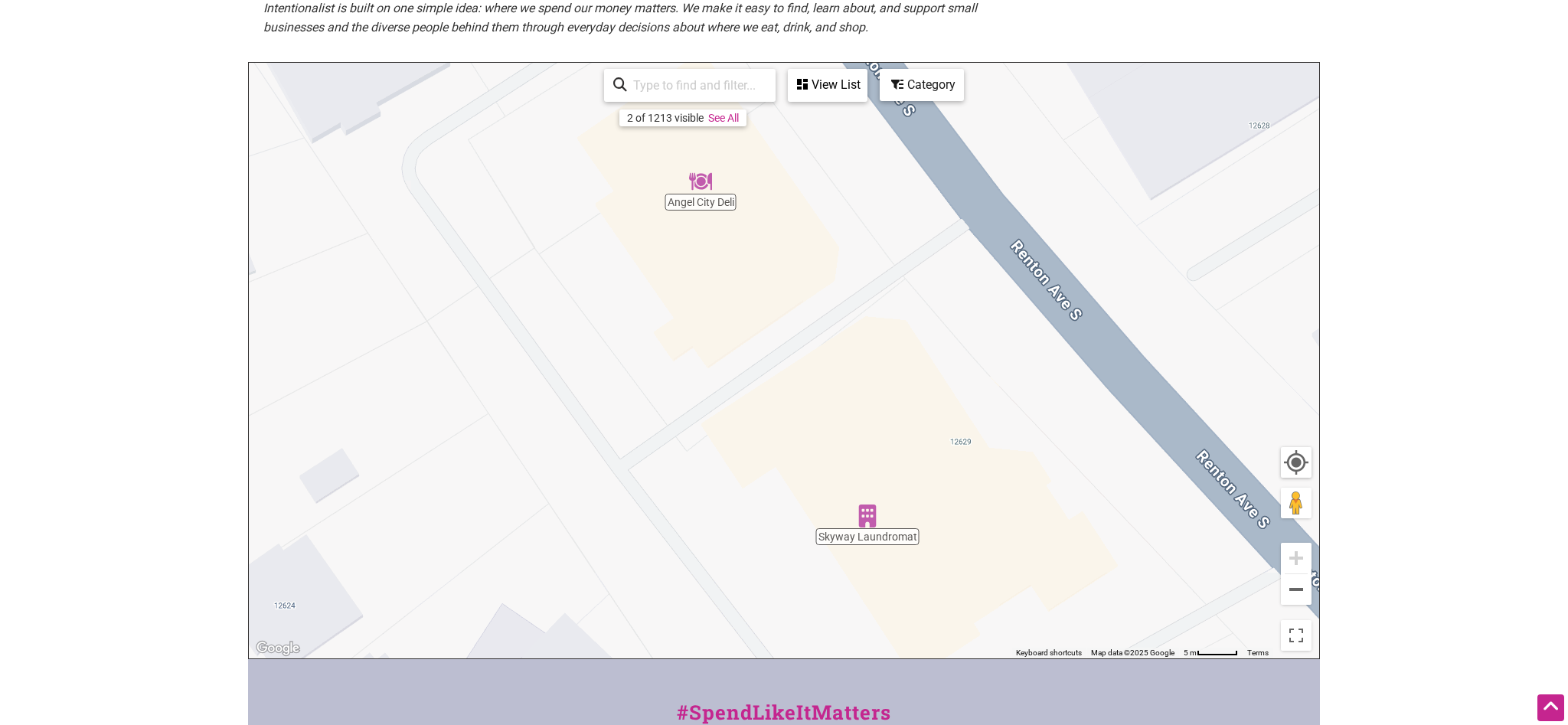
click at [705, 177] on img "Angel City Deli" at bounding box center [700, 181] width 23 height 23
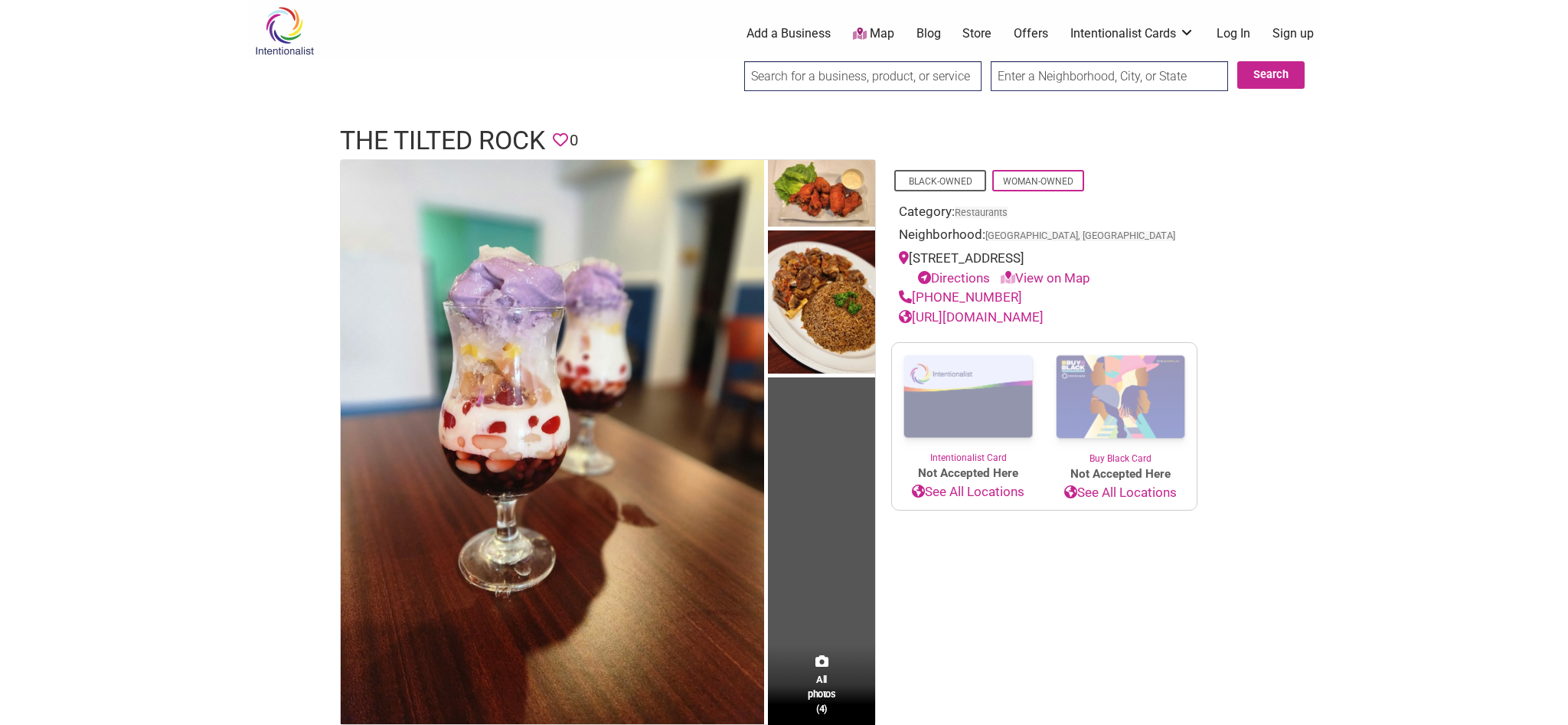
click at [1020, 321] on link "[URL][DOMAIN_NAME]" at bounding box center [971, 317] width 145 height 15
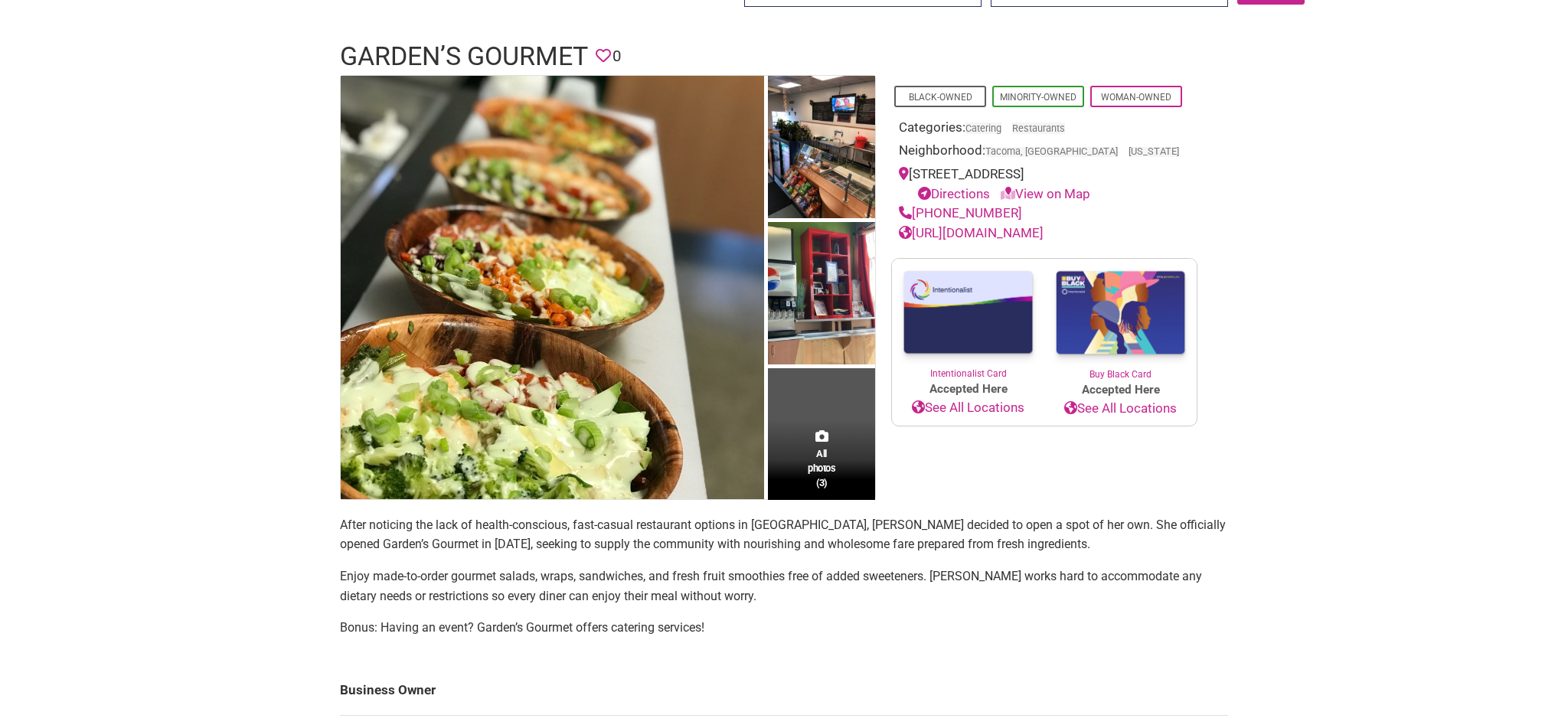
scroll to position [156, 0]
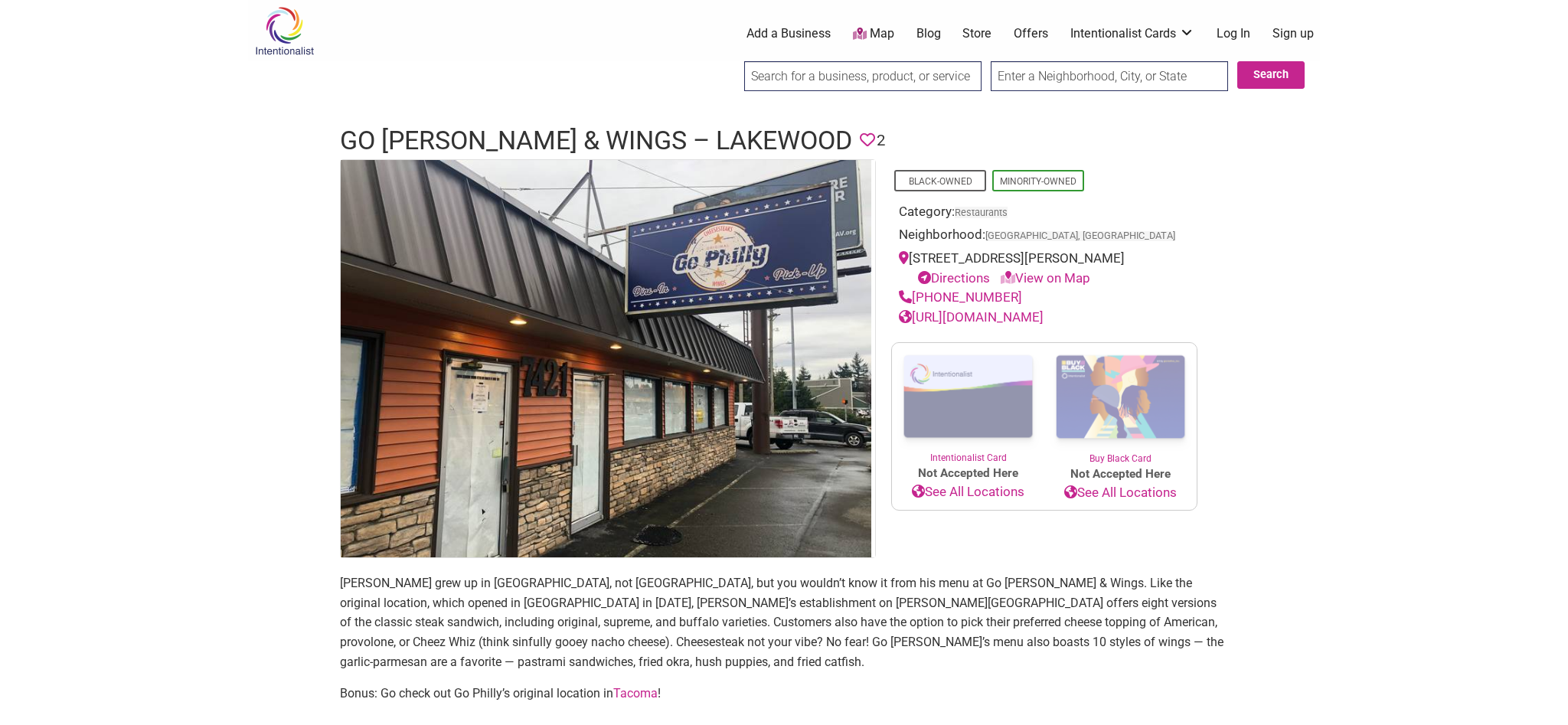
click at [1007, 314] on link "[URL][DOMAIN_NAME]" at bounding box center [971, 317] width 145 height 15
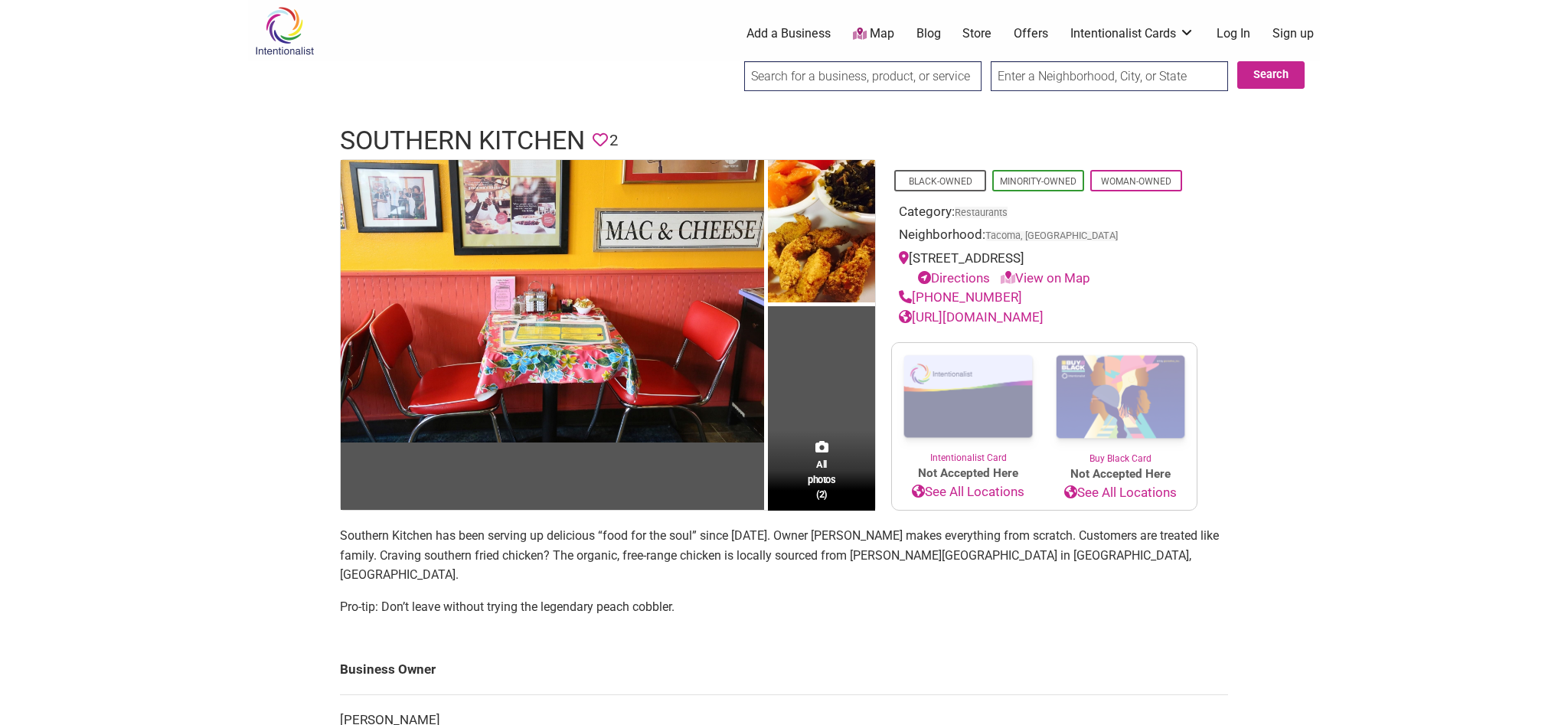
click at [1009, 319] on link "https://www.southernkitchen-tacoma.com" at bounding box center [971, 317] width 145 height 15
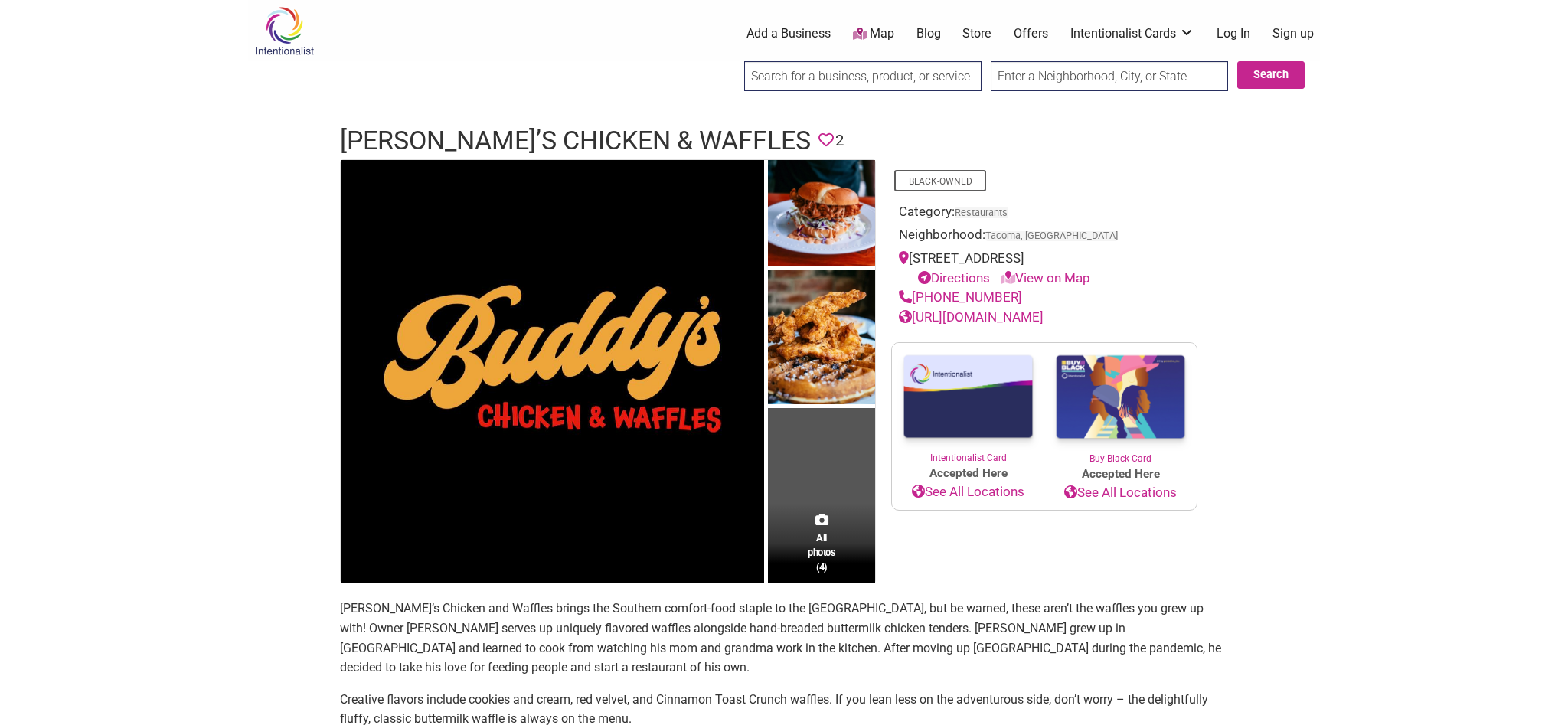
click at [1044, 319] on link "[URL][DOMAIN_NAME]" at bounding box center [971, 317] width 145 height 15
